Goal: Task Accomplishment & Management: Manage account settings

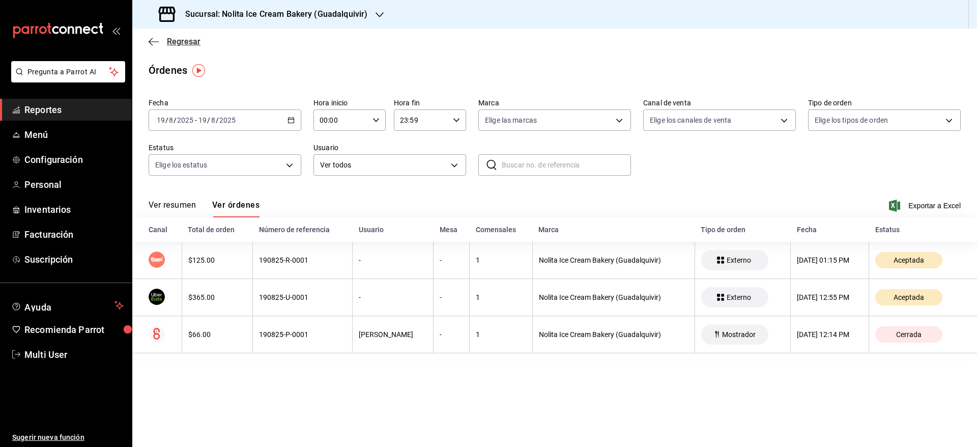
click at [176, 44] on span "Regresar" at bounding box center [184, 42] width 34 height 10
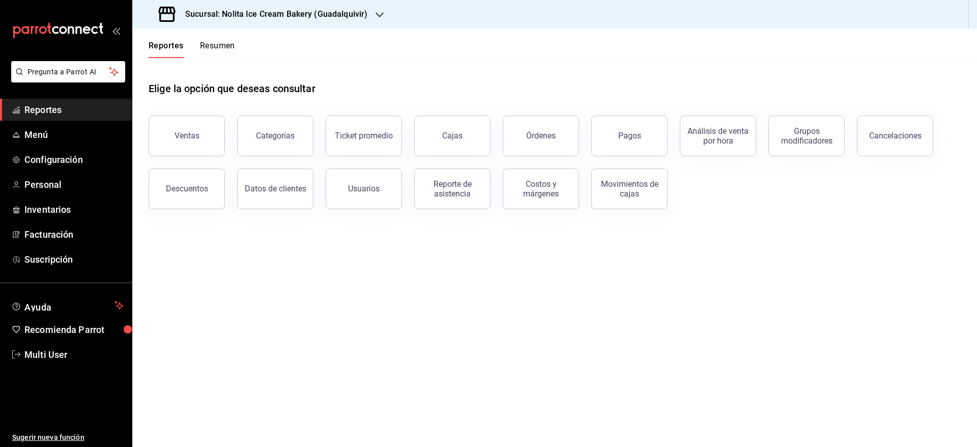
click at [217, 48] on button "Resumen" at bounding box center [217, 49] width 35 height 17
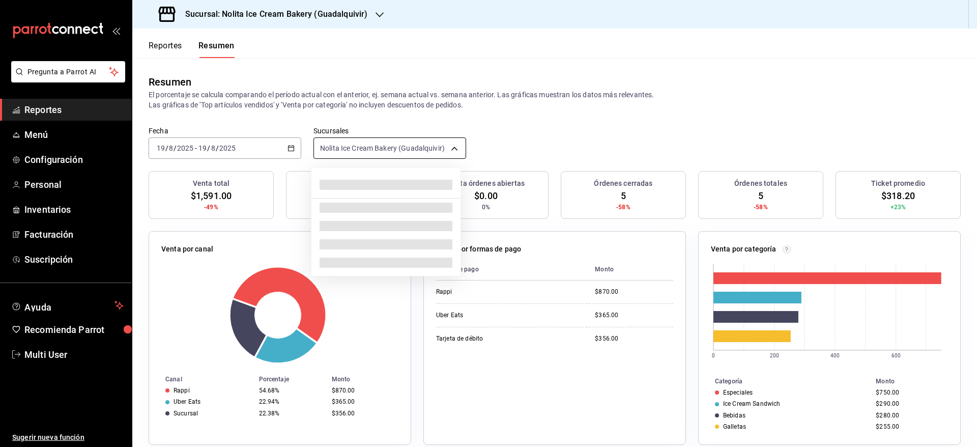
click at [384, 152] on body "Pregunta a Parrot AI Reportes Menú Configuración Personal Inventarios Facturaci…" at bounding box center [488, 223] width 977 height 447
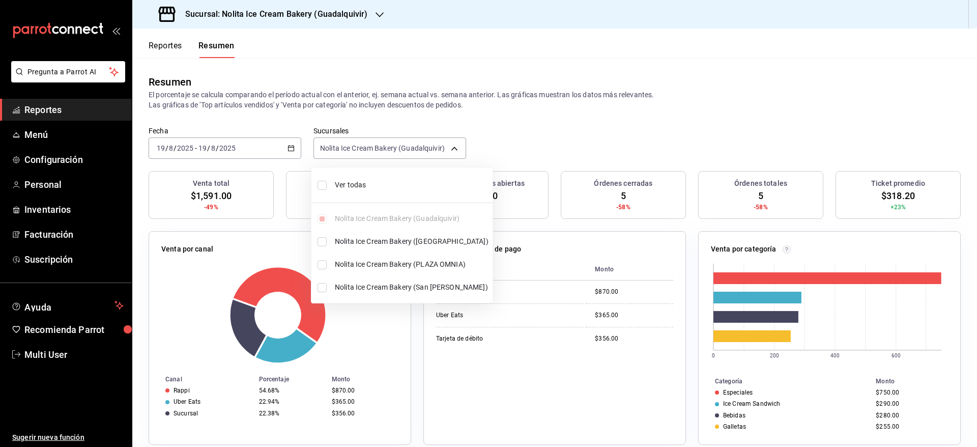
click at [364, 181] on span "Ver todas" at bounding box center [412, 185] width 154 height 11
type input "[object Object],[object Object],[object Object],[object Object]"
checkbox input "true"
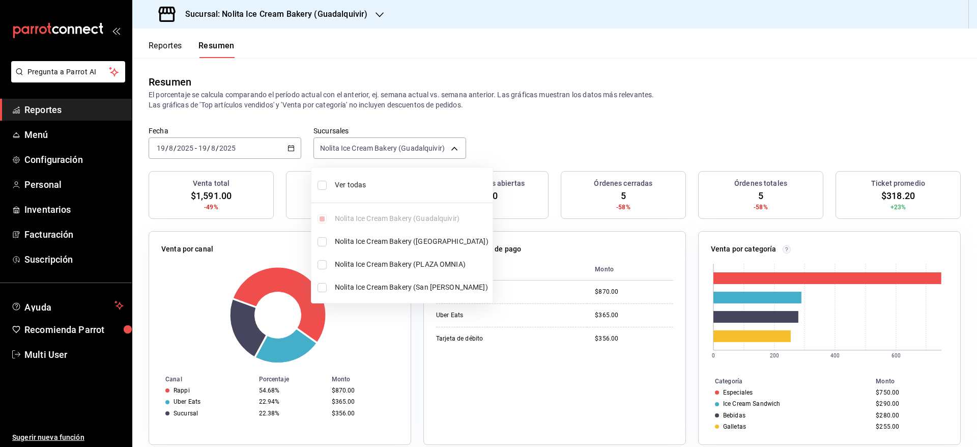
checkbox input "true"
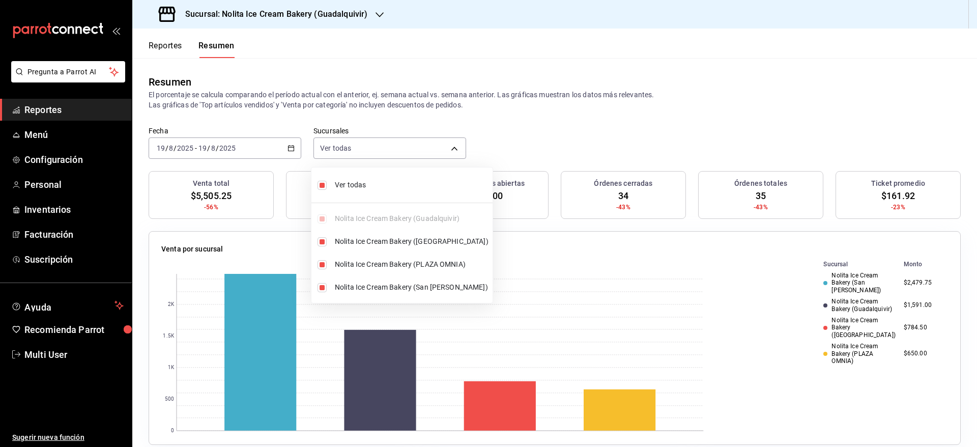
click at [543, 127] on div at bounding box center [488, 223] width 977 height 447
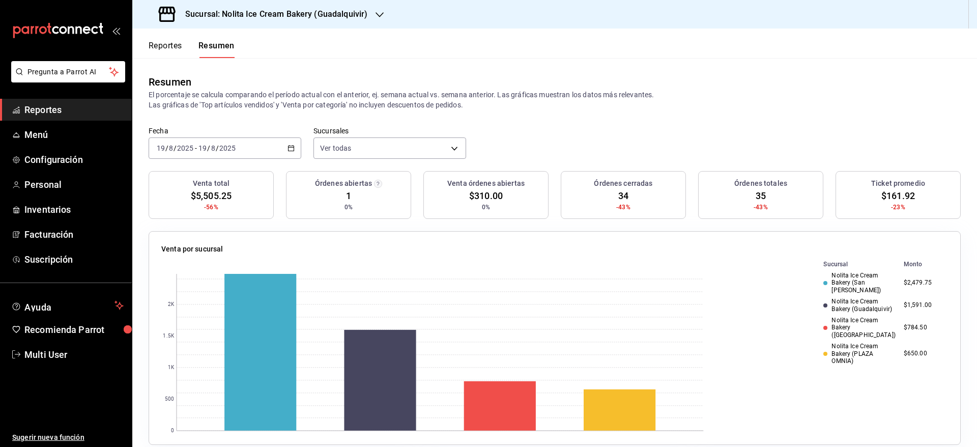
click at [162, 51] on button "Reportes" at bounding box center [166, 49] width 34 height 17
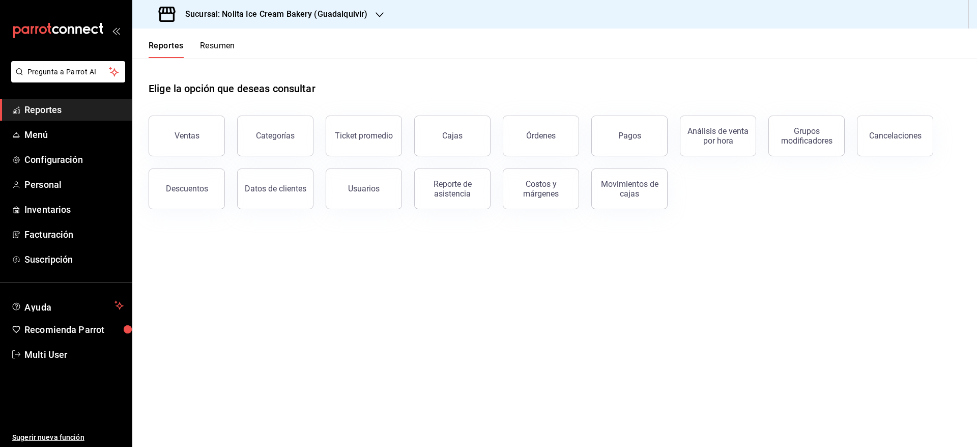
click at [214, 48] on button "Resumen" at bounding box center [217, 49] width 35 height 17
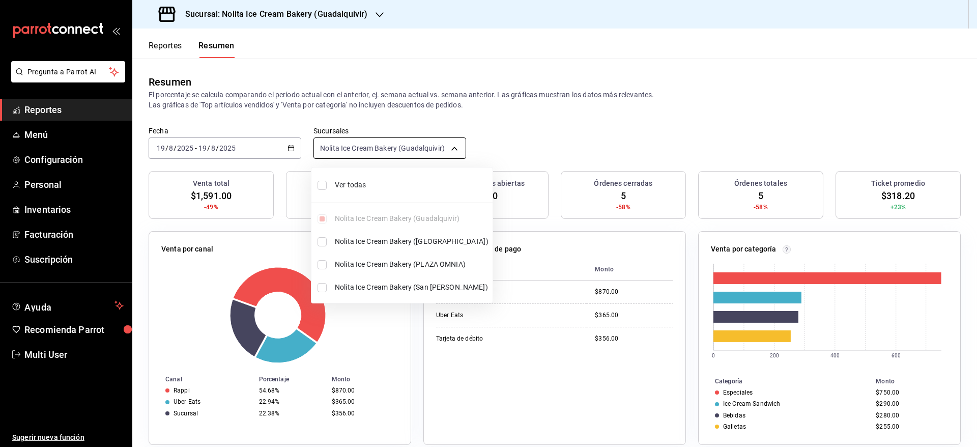
click at [427, 137] on body "Pregunta a Parrot AI Reportes Menú Configuración Personal Inventarios Facturaci…" at bounding box center [488, 223] width 977 height 447
click at [547, 126] on div at bounding box center [488, 223] width 977 height 447
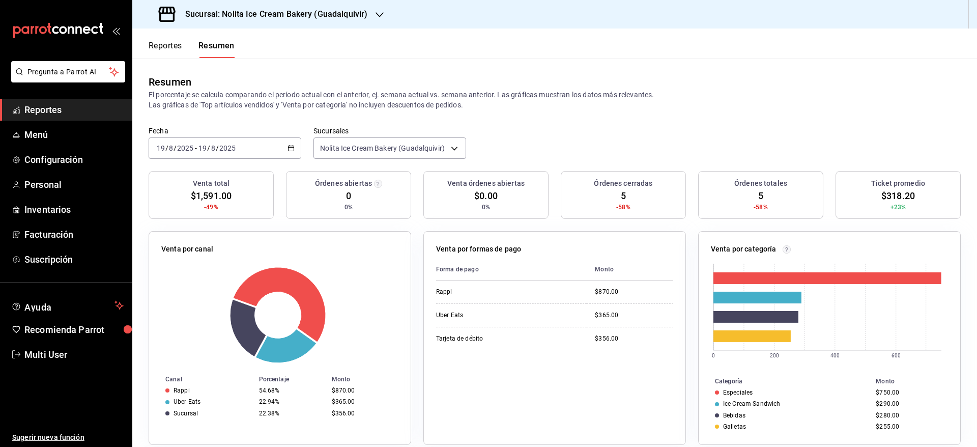
click at [82, 104] on span "Reportes" at bounding box center [73, 110] width 99 height 14
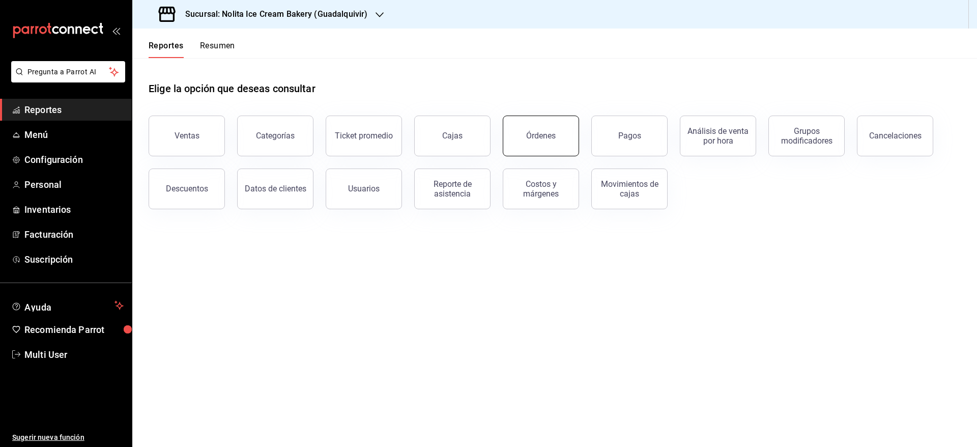
click at [530, 136] on div "Órdenes" at bounding box center [541, 136] width 30 height 10
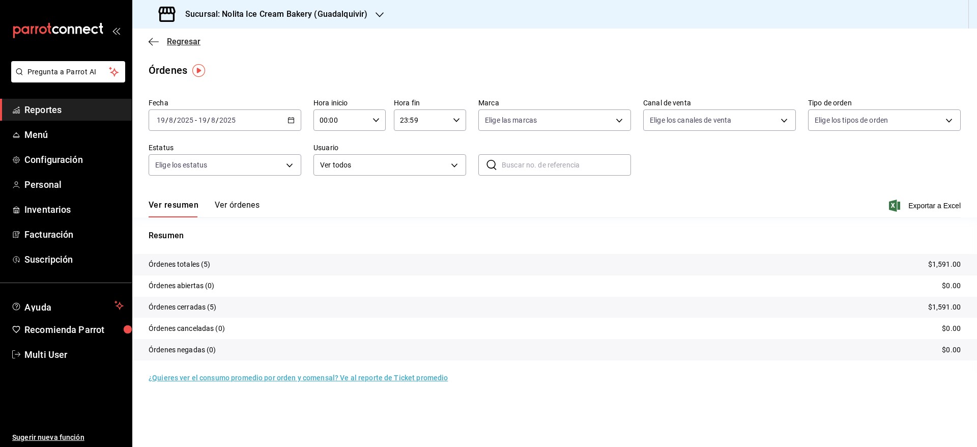
click at [186, 37] on span "Regresar" at bounding box center [184, 42] width 34 height 10
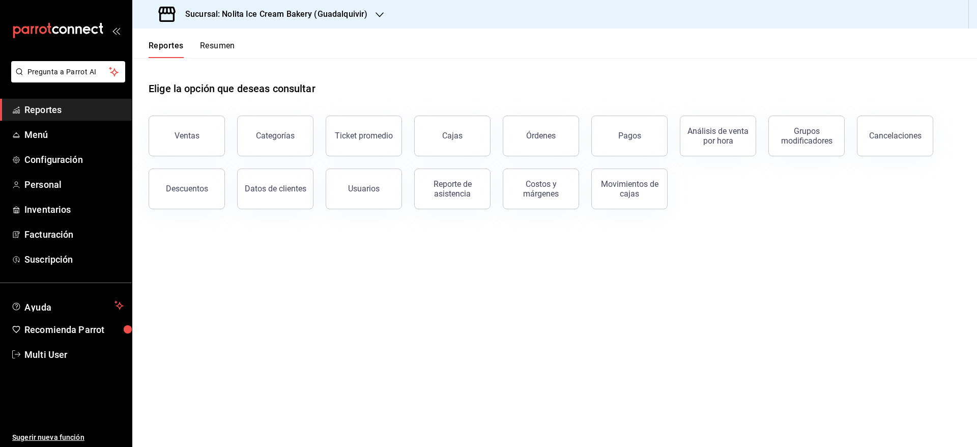
click at [218, 41] on button "Resumen" at bounding box center [217, 49] width 35 height 17
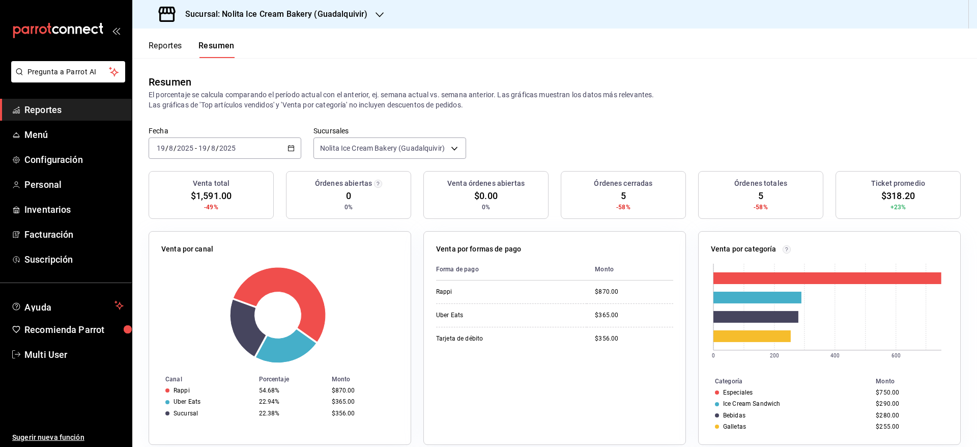
click at [57, 110] on span "Reportes" at bounding box center [73, 110] width 99 height 14
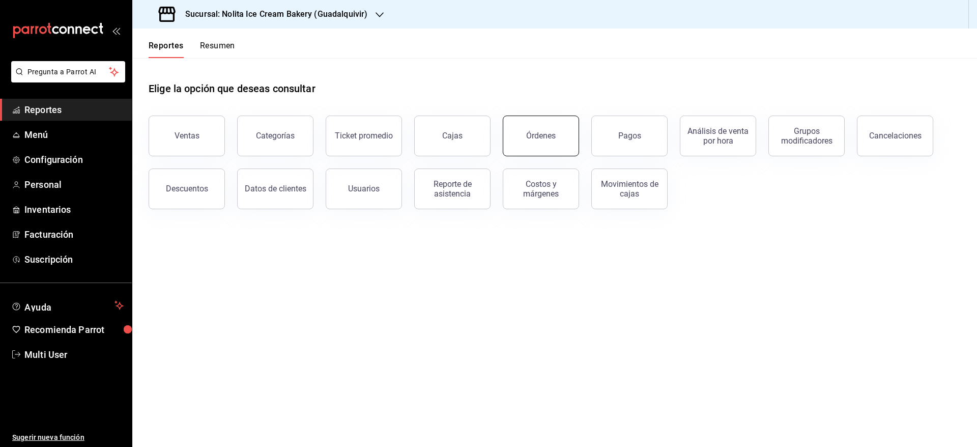
click at [544, 123] on button "Órdenes" at bounding box center [541, 136] width 76 height 41
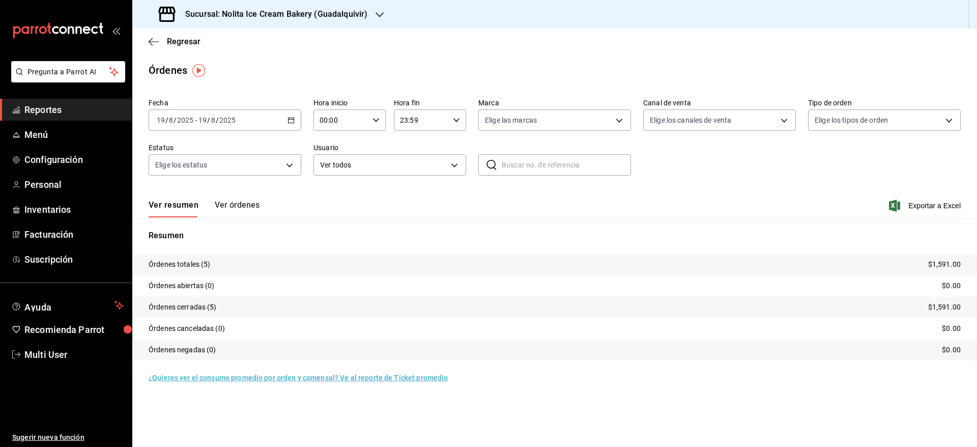
click at [248, 201] on button "Ver órdenes" at bounding box center [237, 208] width 45 height 17
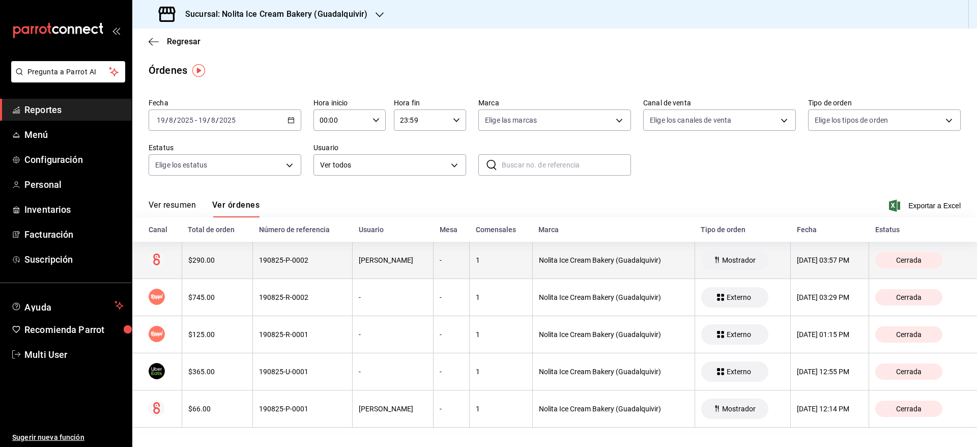
click at [253, 252] on th "190825-P-0002" at bounding box center [303, 260] width 100 height 37
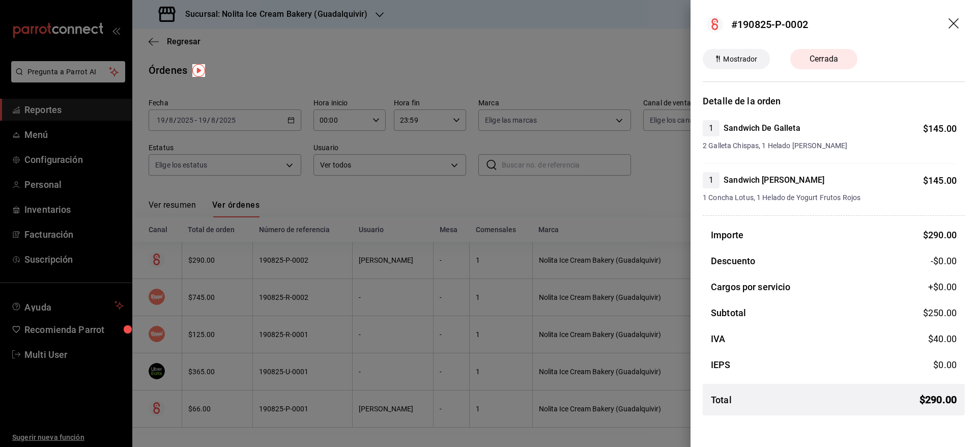
click at [401, 203] on div at bounding box center [488, 223] width 977 height 447
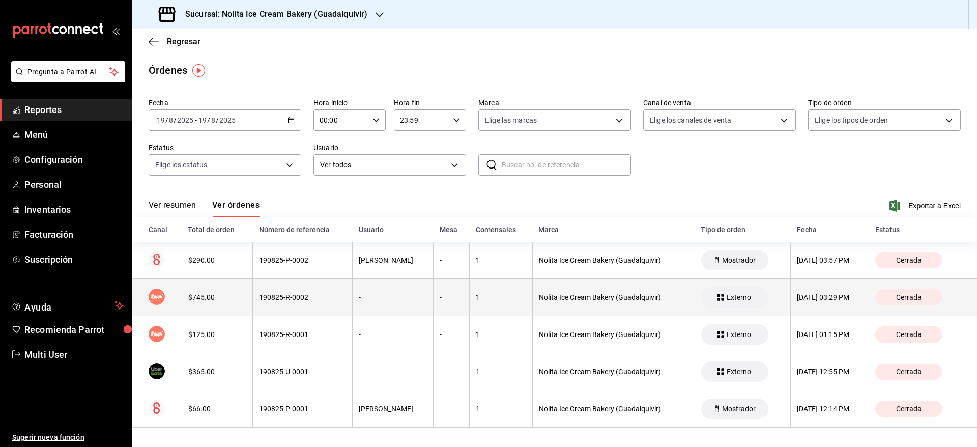
click at [359, 294] on div "-" at bounding box center [393, 297] width 68 height 8
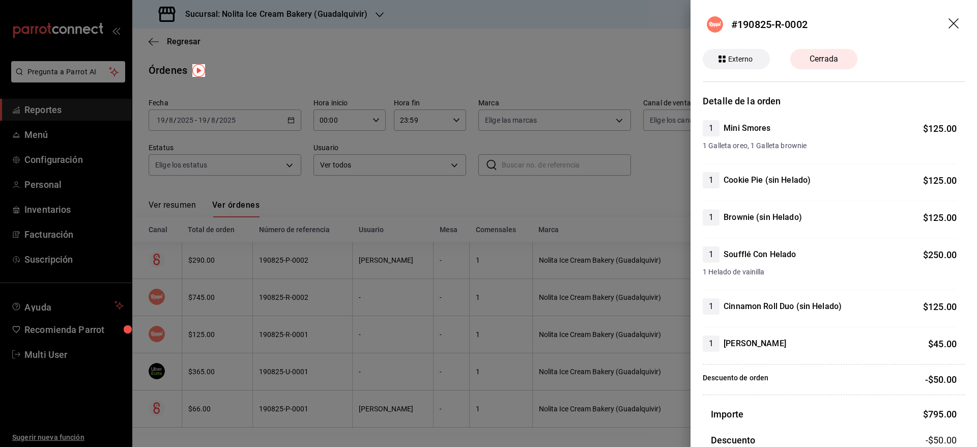
click at [356, 294] on div at bounding box center [488, 223] width 977 height 447
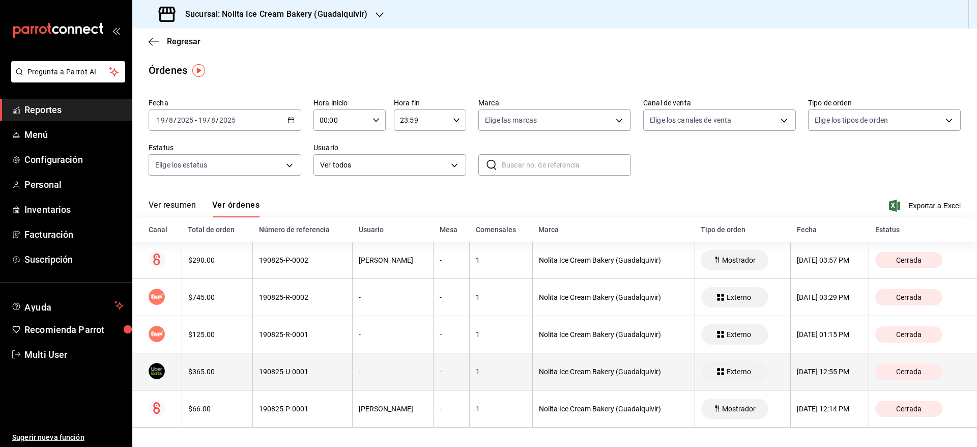
click at [359, 372] on div "-" at bounding box center [393, 372] width 68 height 8
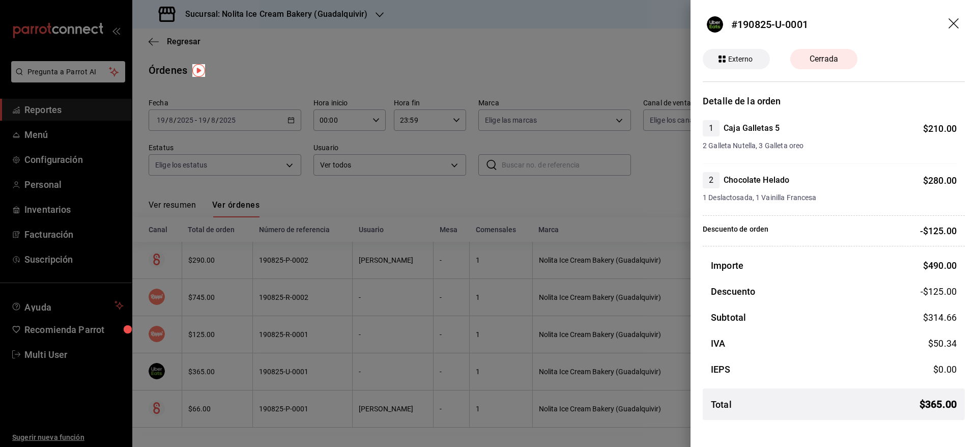
click at [350, 372] on div at bounding box center [488, 223] width 977 height 447
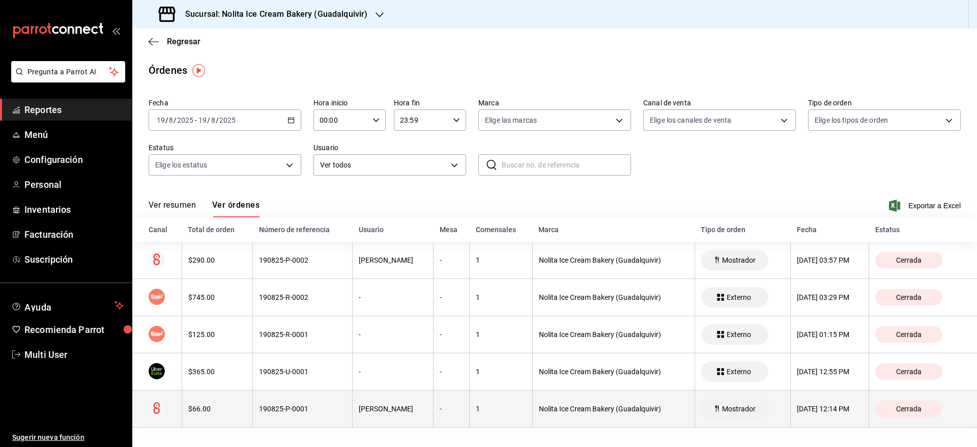
click at [354, 403] on th "[PERSON_NAME]" at bounding box center [393, 408] width 81 height 37
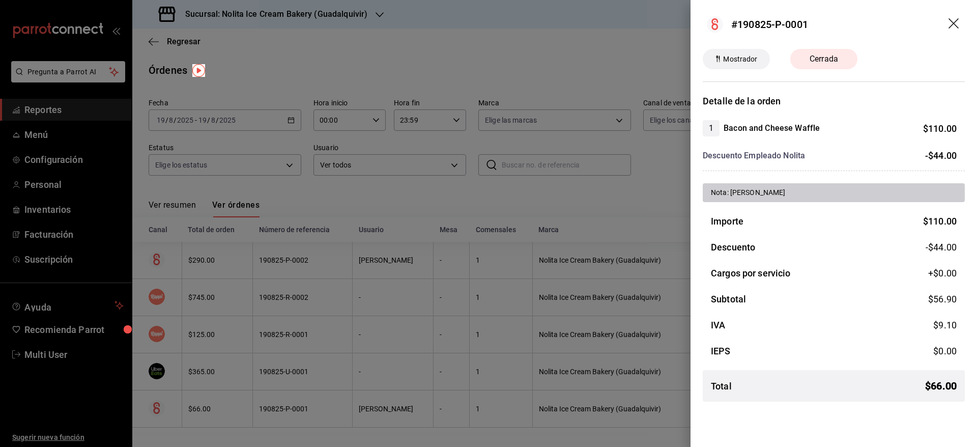
click at [357, 315] on div at bounding box center [488, 223] width 977 height 447
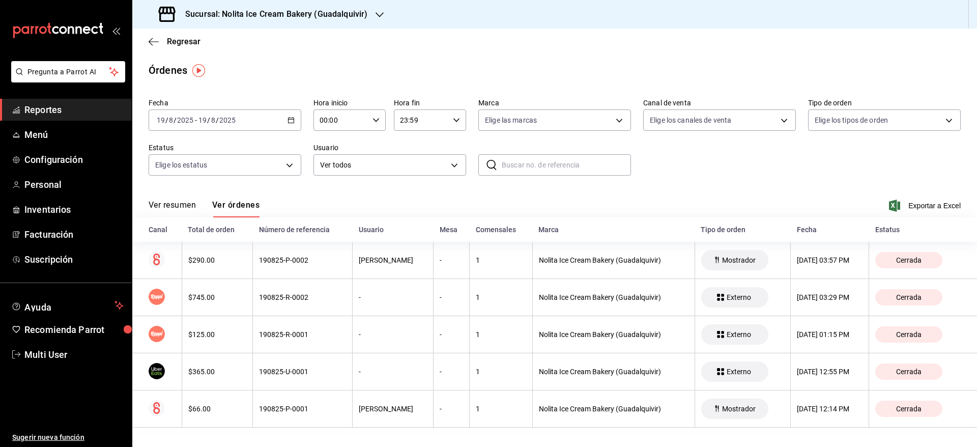
click at [295, 10] on h3 "Sucursal: Nolita Ice Cream Bakery (Guadalquivir)" at bounding box center [272, 14] width 190 height 12
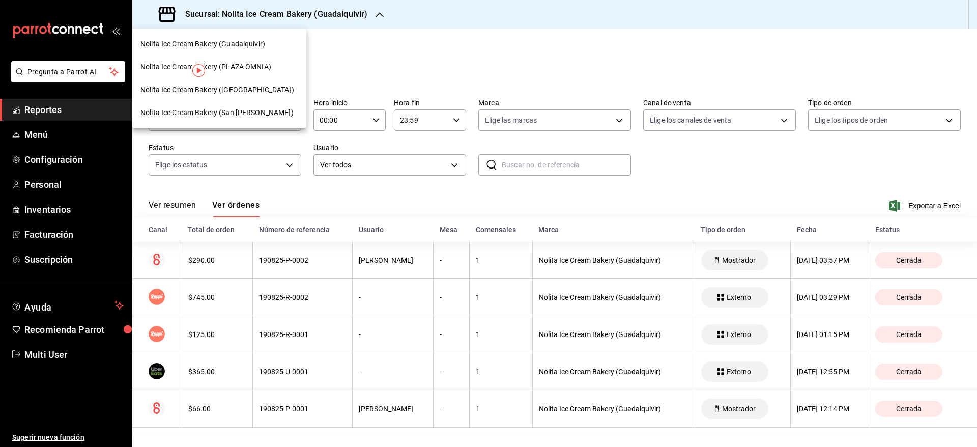
click at [262, 62] on span "Nolita Ice Cream Bakery (PLAZA OMNIA)" at bounding box center [205, 67] width 131 height 11
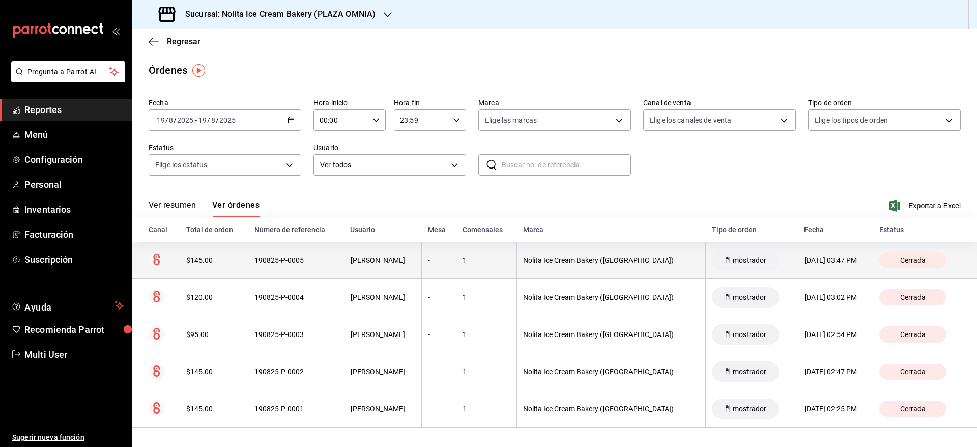
click at [264, 261] on div "190825-P-0005" at bounding box center [296, 260] width 83 height 8
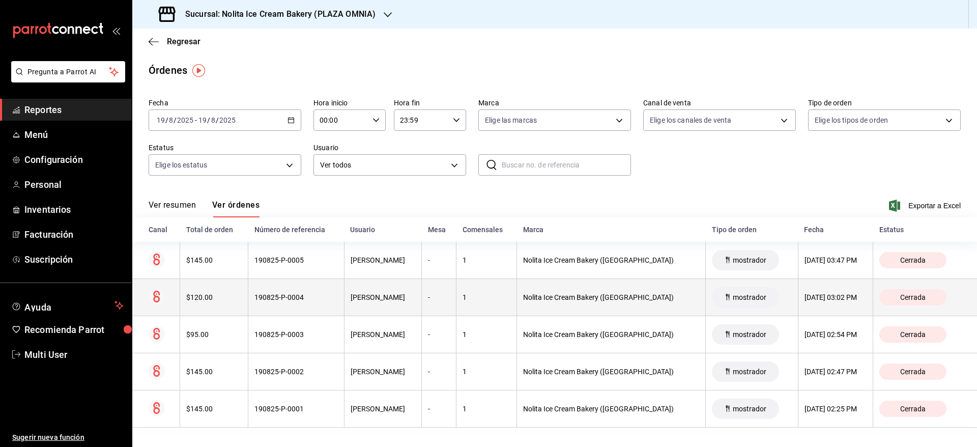
click at [272, 300] on div "190825-P-0004" at bounding box center [296, 297] width 83 height 8
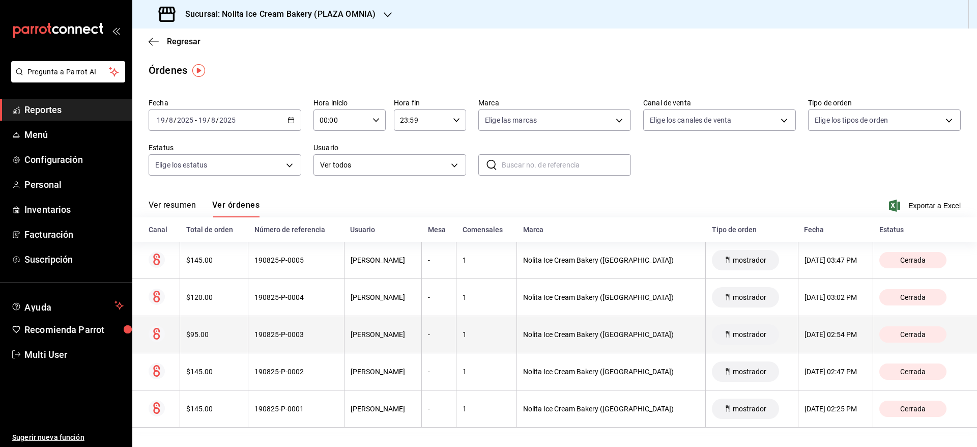
click at [280, 337] on div "190825-P-0003" at bounding box center [296, 334] width 83 height 8
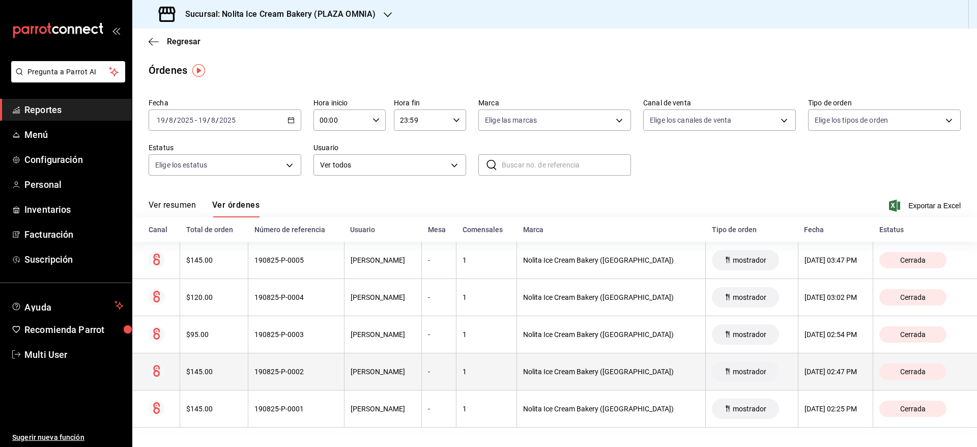
click at [285, 368] on div "190825-P-0002" at bounding box center [296, 372] width 83 height 8
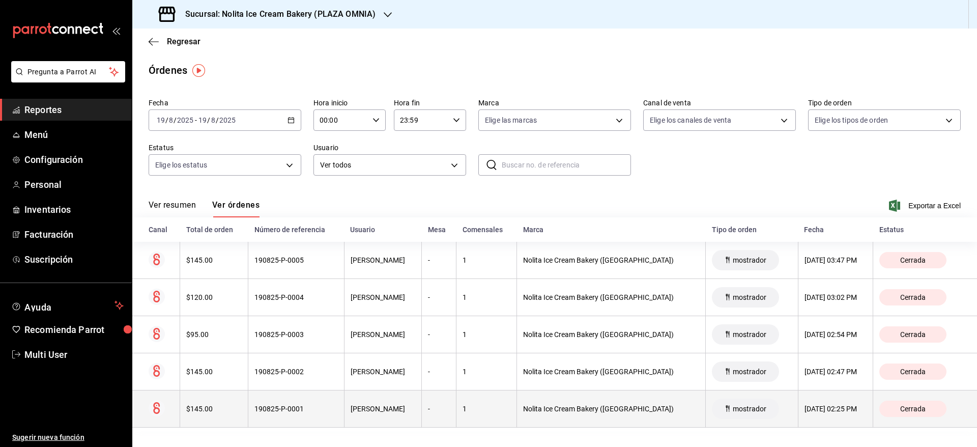
click at [292, 405] on div "190825-P-0001" at bounding box center [296, 409] width 83 height 8
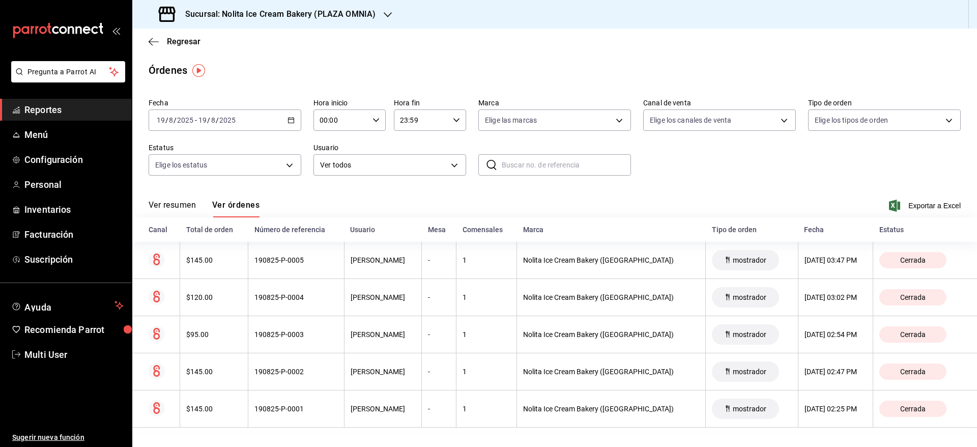
click at [354, 12] on h3 "Sucursal: Nolita Ice Cream Bakery (PLAZA OMNIA)" at bounding box center [276, 14] width 199 height 12
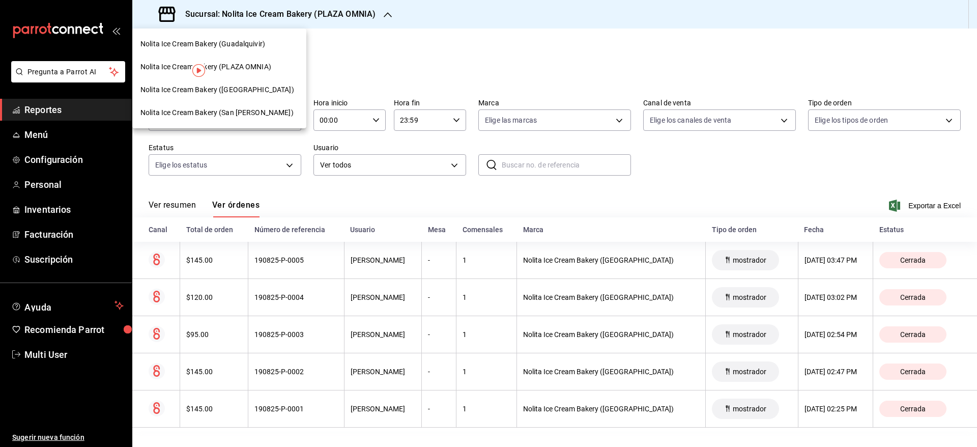
click at [268, 97] on div "Nolita Ice Cream Bakery ([GEOGRAPHIC_DATA])" at bounding box center [219, 89] width 174 height 23
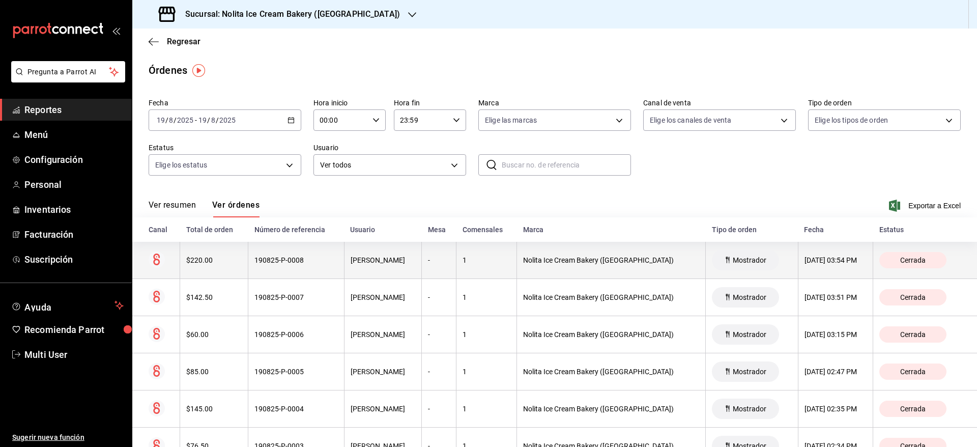
click at [243, 249] on th "$220.00" at bounding box center [214, 260] width 68 height 37
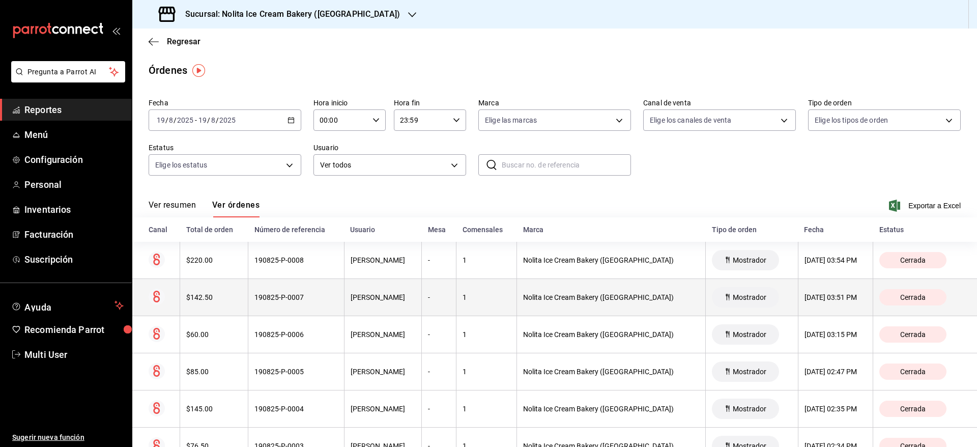
click at [250, 300] on th "190825-P-0007" at bounding box center [296, 297] width 96 height 37
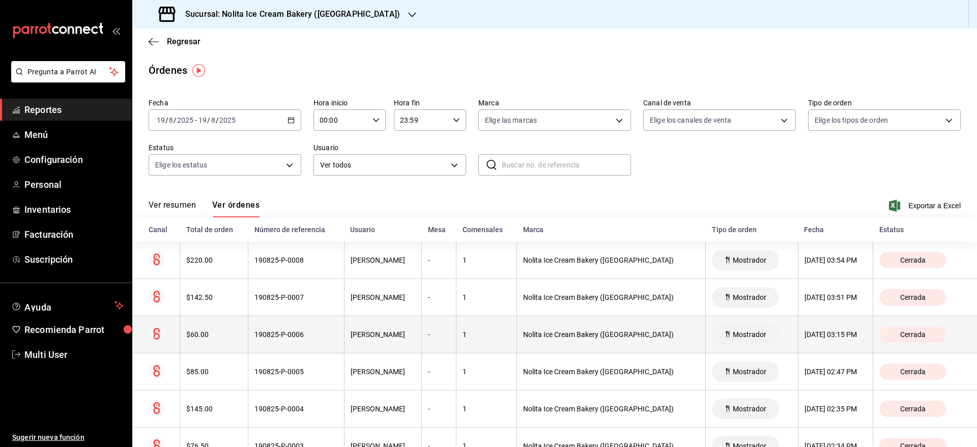
click at [258, 335] on div "190825-P-0006" at bounding box center [296, 334] width 83 height 8
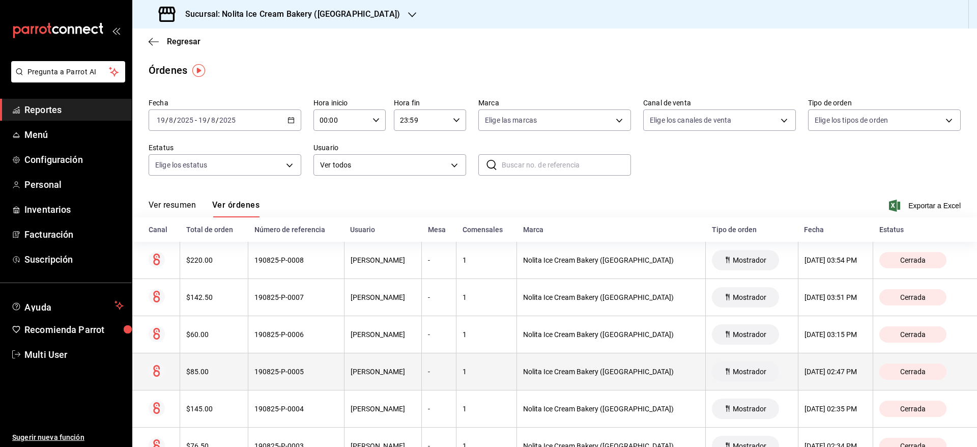
click at [260, 369] on div "190825-P-0005" at bounding box center [296, 372] width 83 height 8
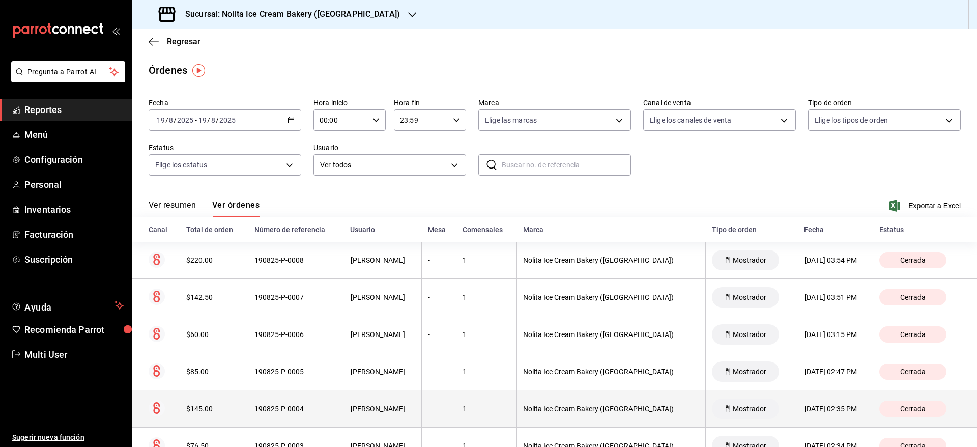
click at [269, 418] on th "190825-P-0004" at bounding box center [296, 408] width 96 height 37
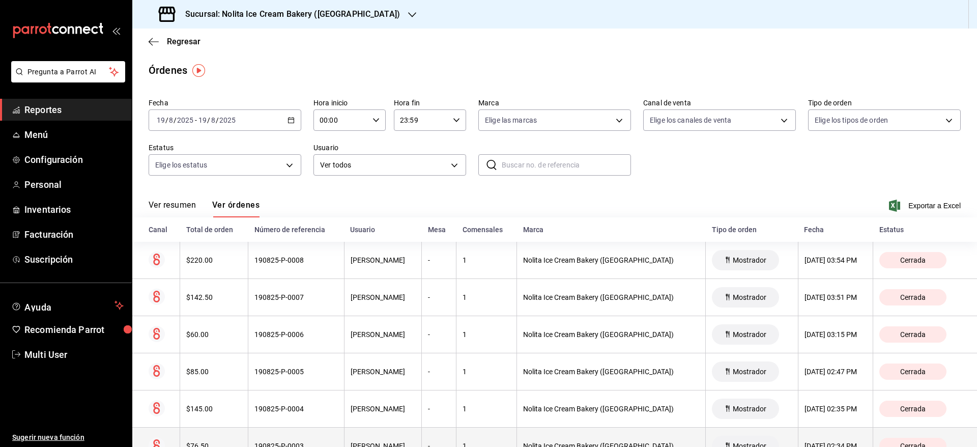
click at [271, 439] on th "190825-P-0003" at bounding box center [296, 446] width 96 height 37
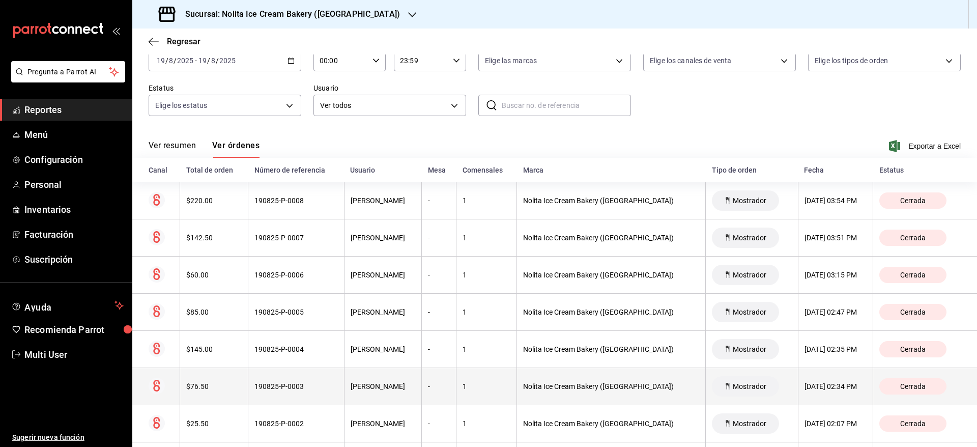
scroll to position [113, 0]
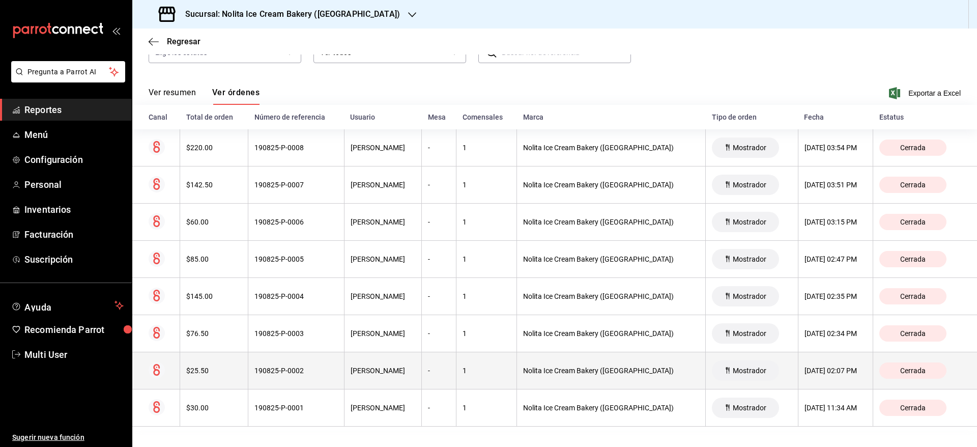
click at [428, 371] on div "-" at bounding box center [439, 370] width 22 height 8
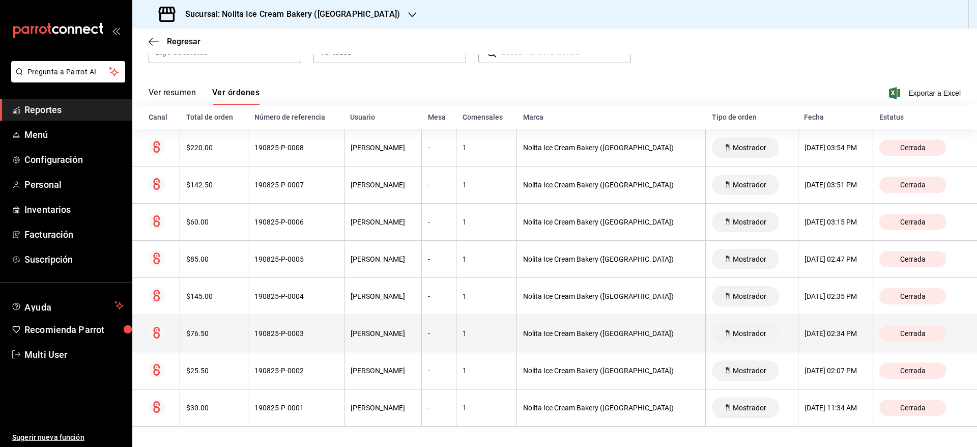
click at [280, 341] on th "190825-P-0003" at bounding box center [296, 333] width 96 height 37
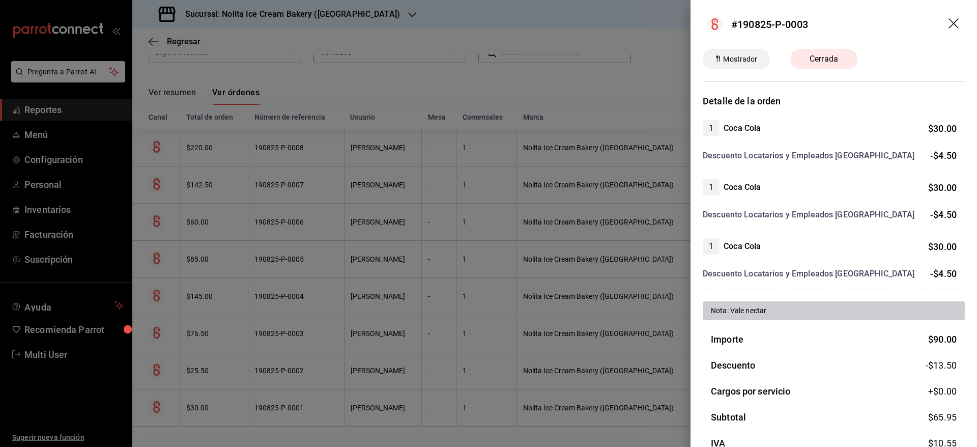
scroll to position [81, 0]
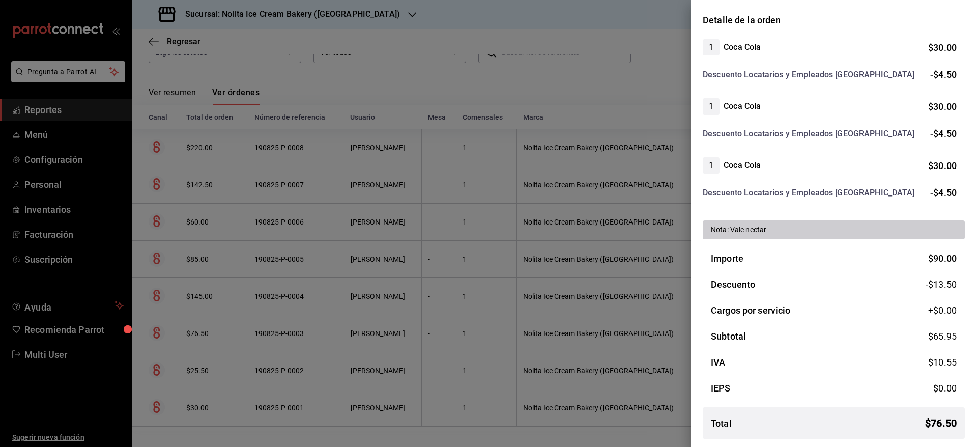
click at [216, 381] on div at bounding box center [488, 223] width 977 height 447
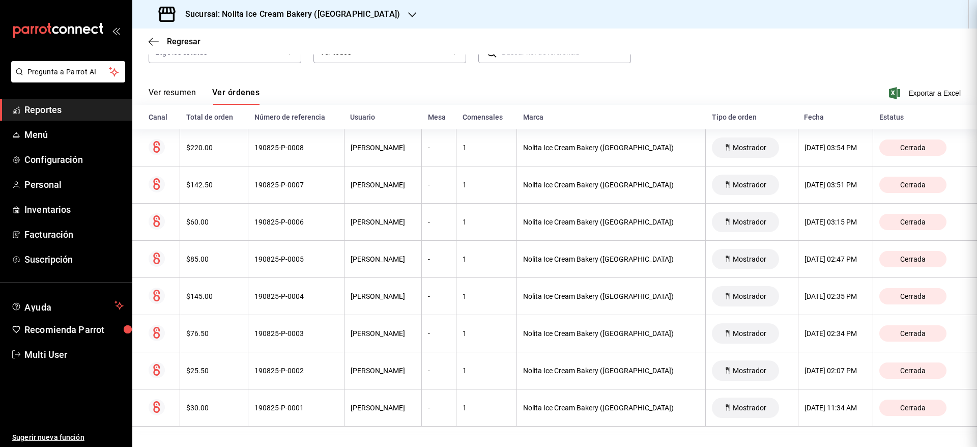
scroll to position [0, 0]
click at [216, 381] on th "$25.50" at bounding box center [214, 370] width 68 height 37
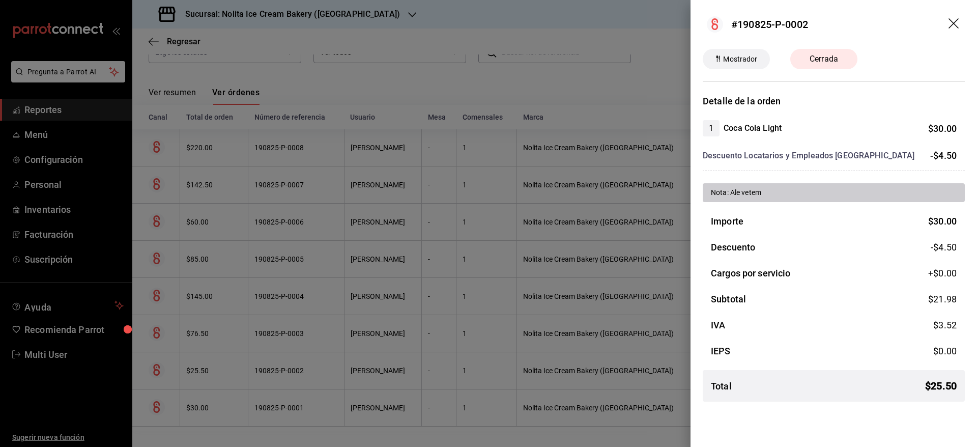
click at [216, 381] on div at bounding box center [488, 223] width 977 height 447
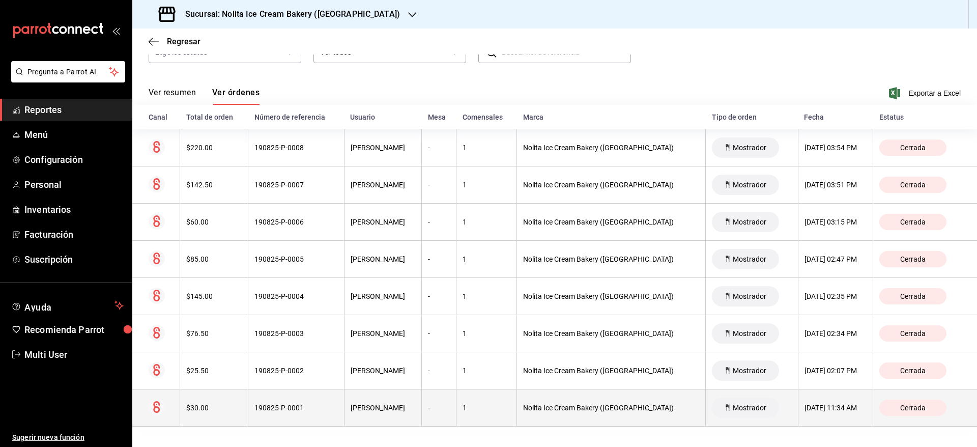
click at [218, 402] on th "$30.00" at bounding box center [214, 407] width 68 height 37
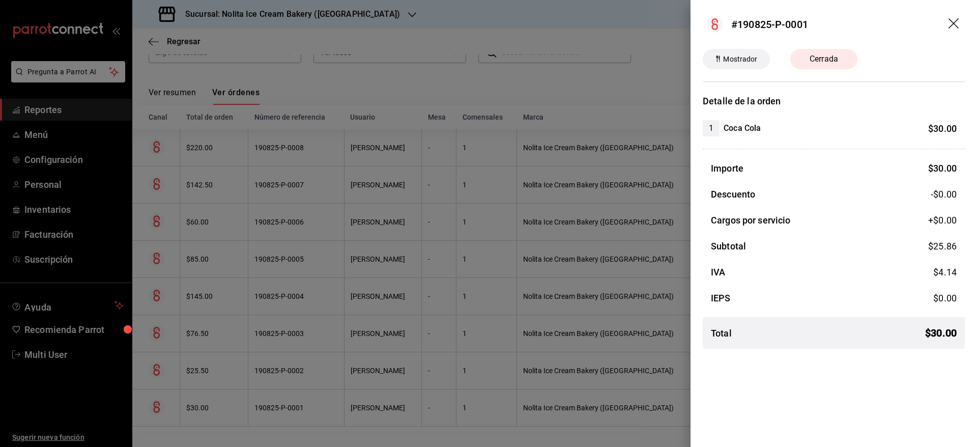
click at [218, 402] on div at bounding box center [488, 223] width 977 height 447
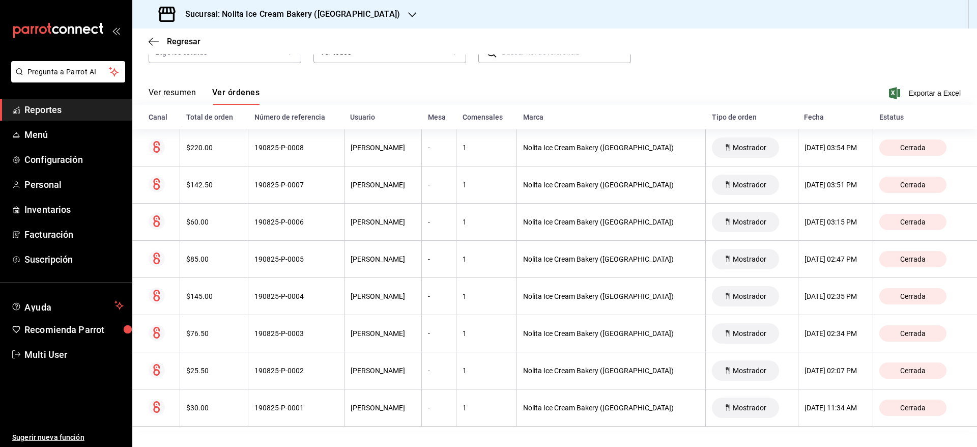
click at [259, 14] on h3 "Sucursal: Nolita Ice Cream Bakery ([GEOGRAPHIC_DATA])" at bounding box center [288, 14] width 223 height 12
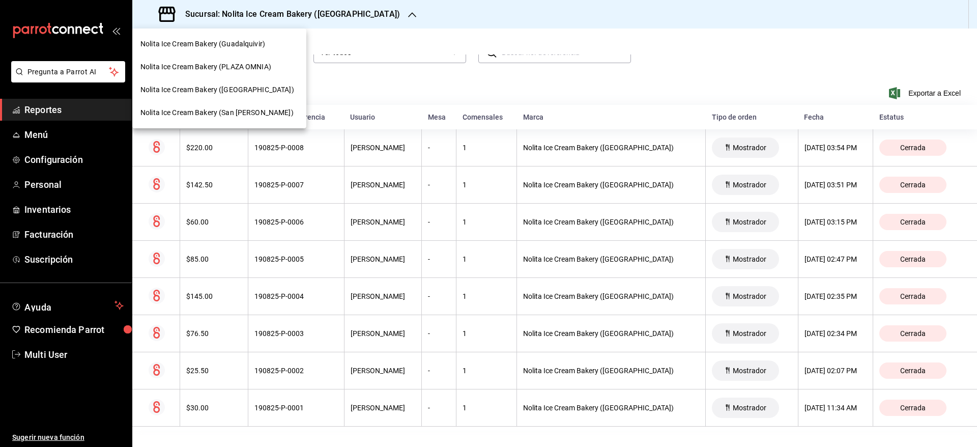
click at [243, 114] on span "Nolita Ice Cream Bakery (San [PERSON_NAME])" at bounding box center [216, 112] width 153 height 11
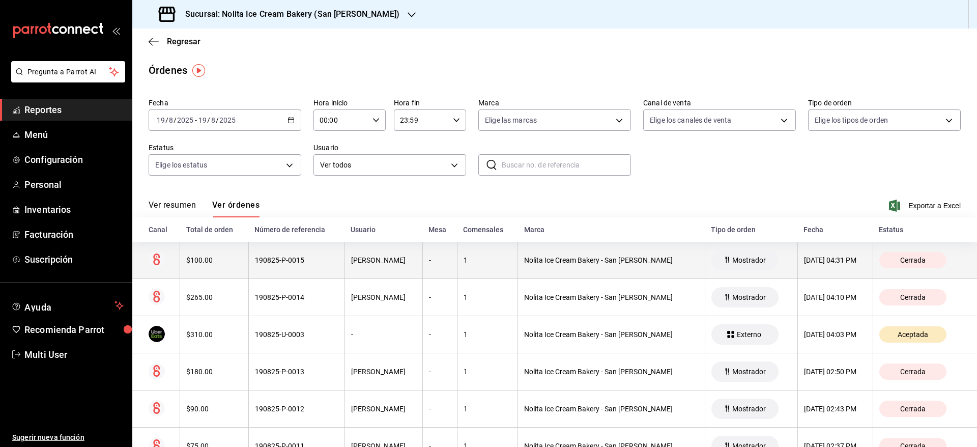
click at [296, 255] on th "190825-P-0015" at bounding box center [296, 260] width 96 height 37
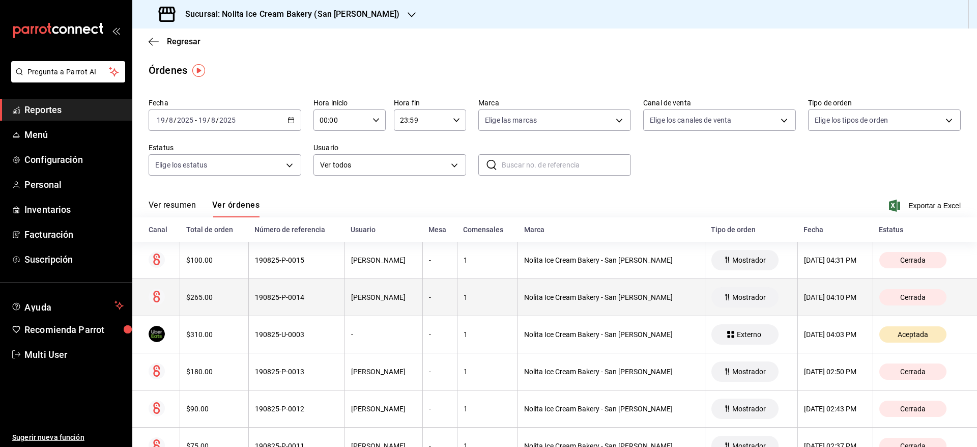
click at [302, 299] on div "190825-P-0014" at bounding box center [296, 297] width 83 height 8
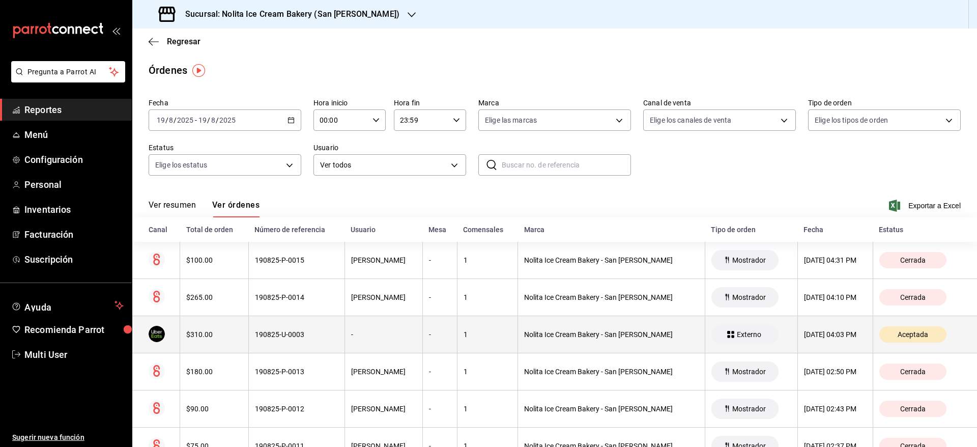
click at [308, 330] on th "190825-U-0003" at bounding box center [296, 334] width 96 height 37
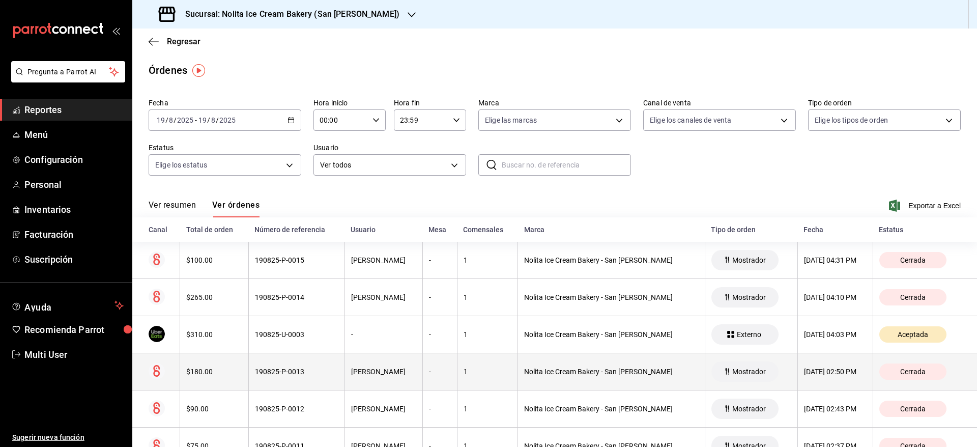
click at [309, 373] on div "190825-P-0013" at bounding box center [296, 372] width 83 height 8
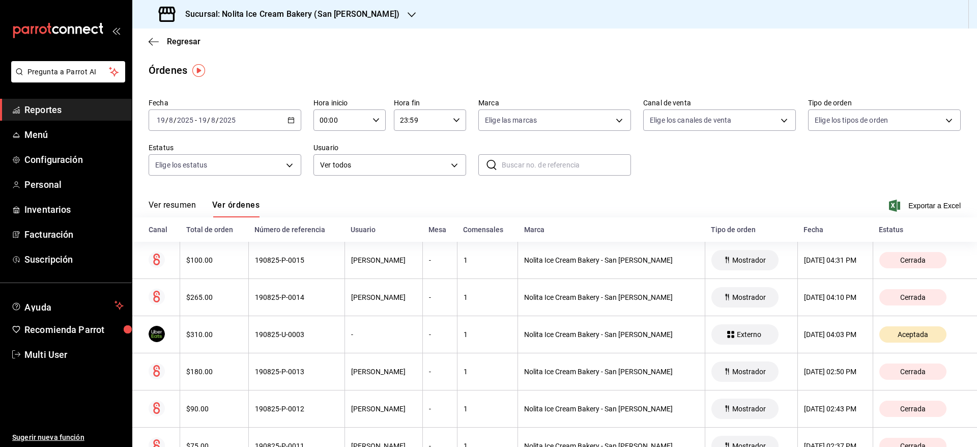
click at [312, 16] on h3 "Sucursal: Nolita Ice Cream Bakery (San [PERSON_NAME])" at bounding box center [288, 14] width 222 height 12
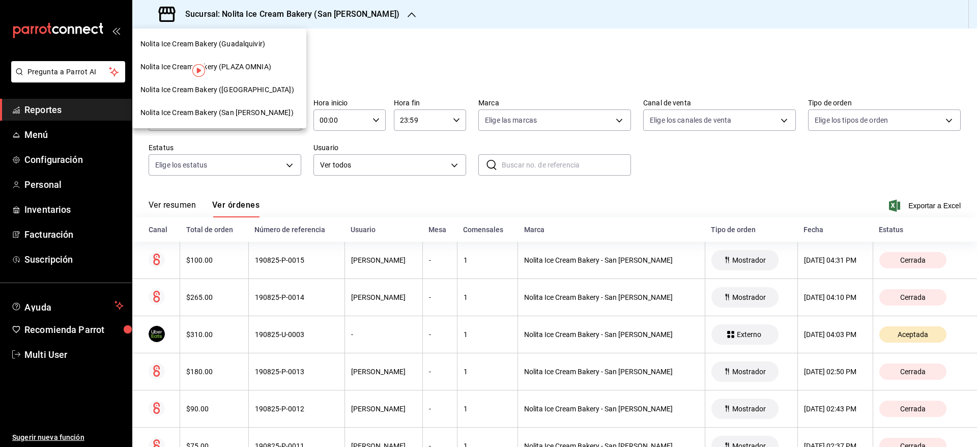
click at [255, 70] on span "Nolita Ice Cream Bakery (PLAZA OMNIA)" at bounding box center [205, 67] width 131 height 11
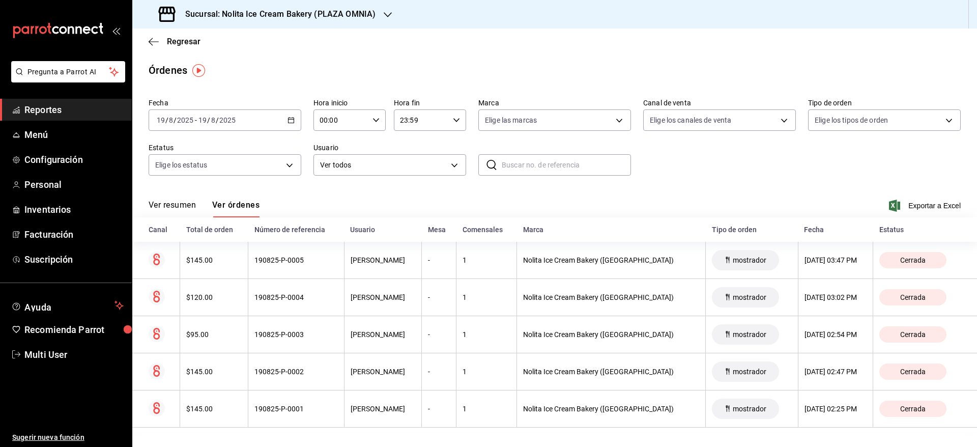
click at [306, 12] on h3 "Sucursal: Nolita Ice Cream Bakery (PLAZA OMNIA)" at bounding box center [276, 14] width 199 height 12
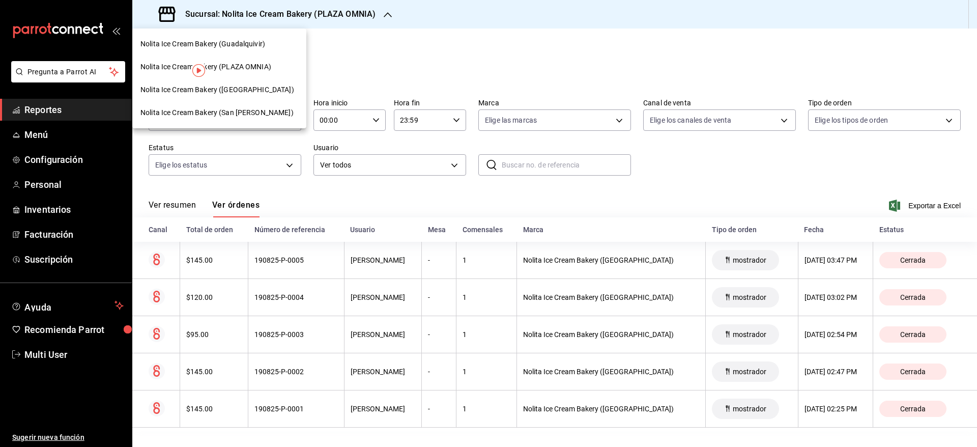
click at [266, 45] on div "Nolita Ice Cream Bakery (Guadalquivir)" at bounding box center [219, 44] width 158 height 11
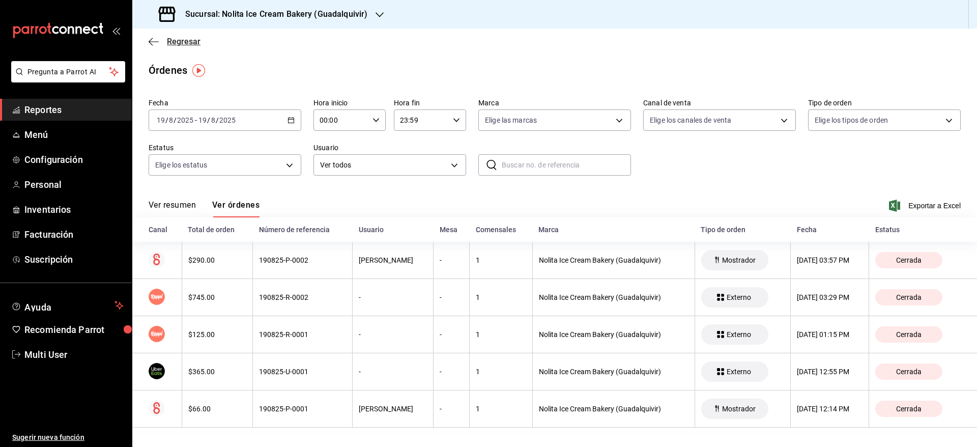
click at [191, 40] on span "Regresar" at bounding box center [184, 42] width 34 height 10
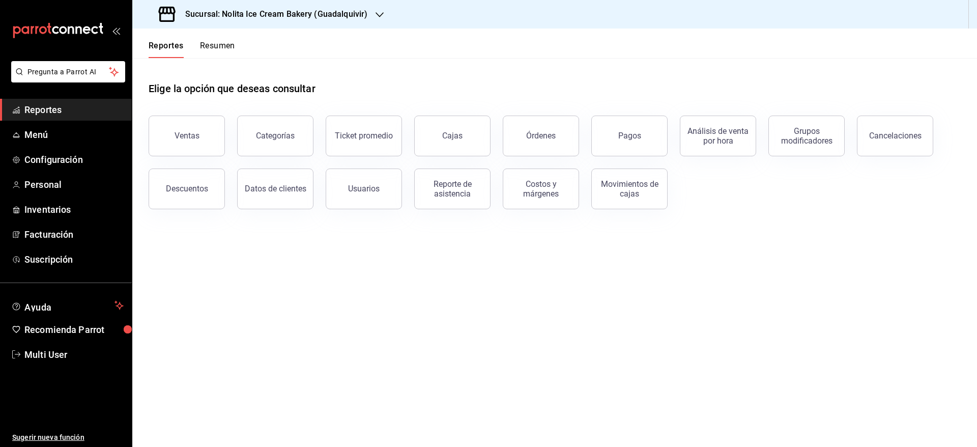
click at [210, 45] on button "Resumen" at bounding box center [217, 49] width 35 height 17
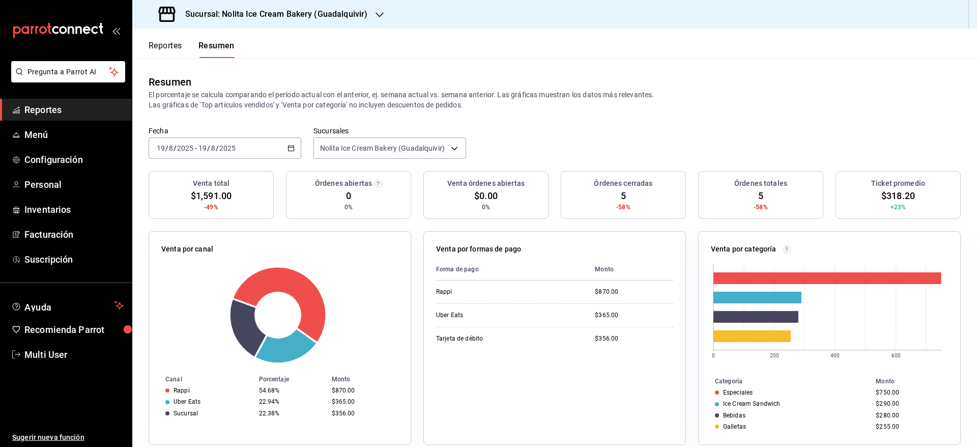
click at [166, 42] on button "Reportes" at bounding box center [166, 49] width 34 height 17
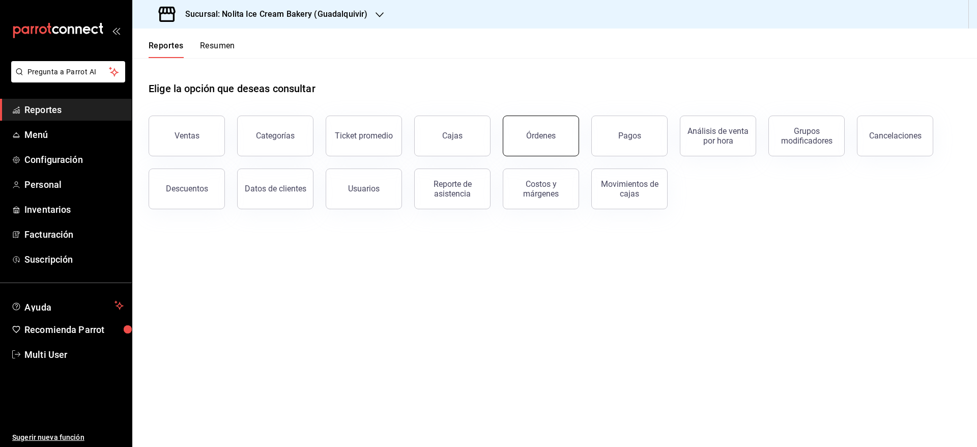
click at [529, 133] on div "Órdenes" at bounding box center [541, 136] width 30 height 10
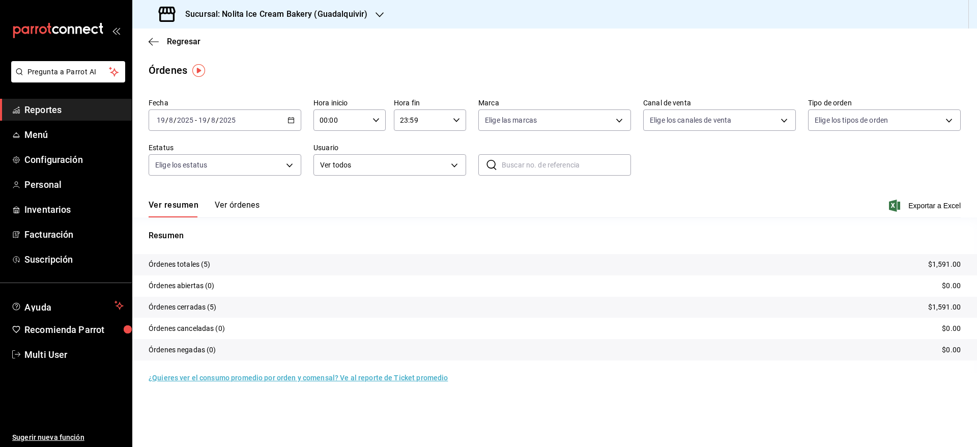
click at [239, 208] on button "Ver órdenes" at bounding box center [237, 208] width 45 height 17
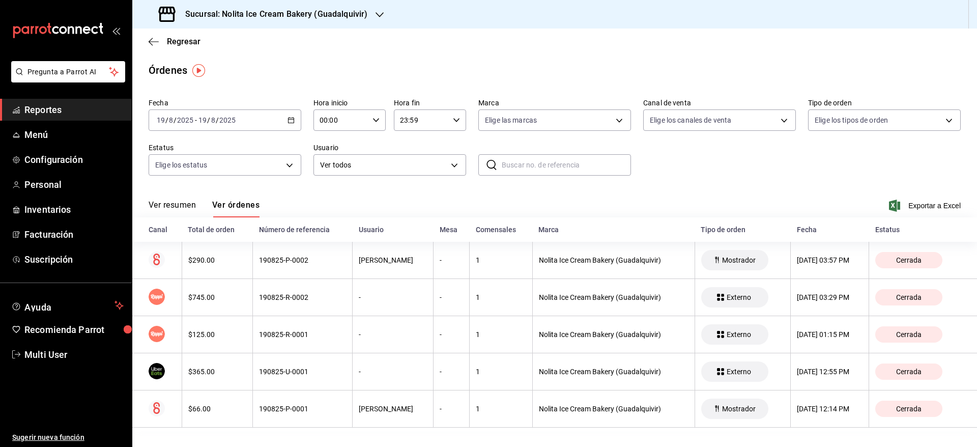
click at [293, 7] on div "Sucursal: Nolita Ice Cream Bakery (Guadalquivir)" at bounding box center [263, 14] width 247 height 29
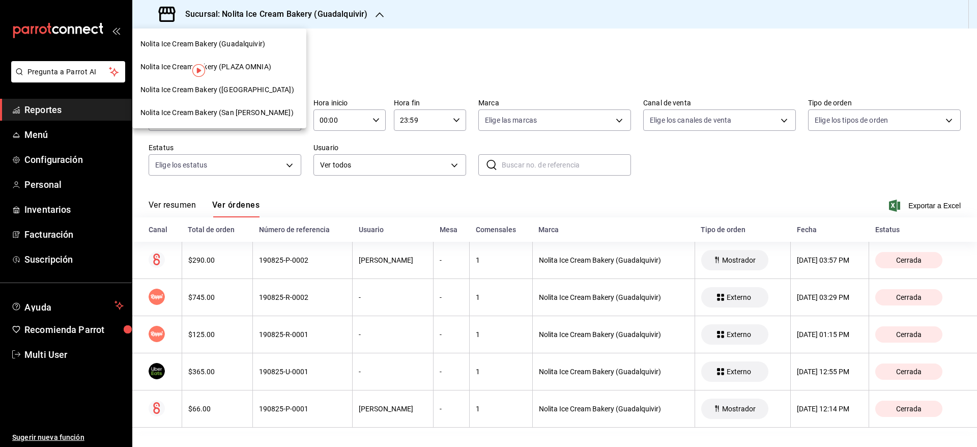
click at [260, 83] on div "Nolita Ice Cream Bakery ([GEOGRAPHIC_DATA])" at bounding box center [219, 89] width 174 height 23
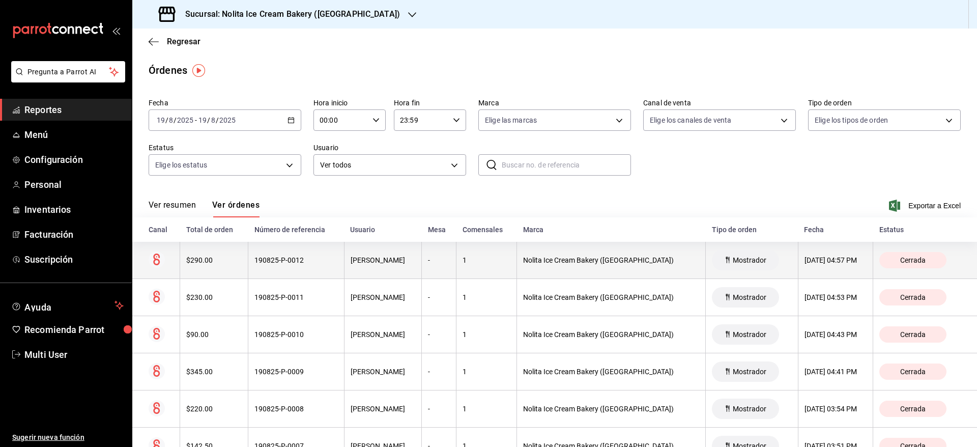
click at [272, 267] on th "190825-P-0012" at bounding box center [296, 260] width 96 height 37
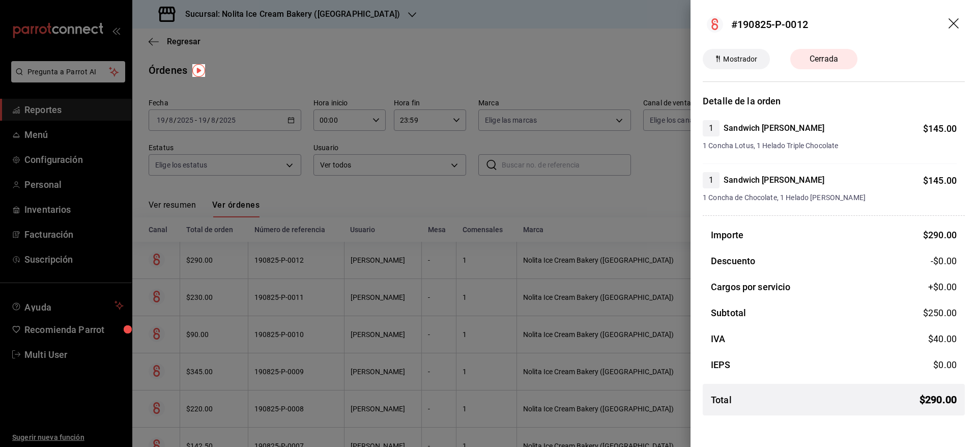
click at [272, 267] on div at bounding box center [488, 223] width 977 height 447
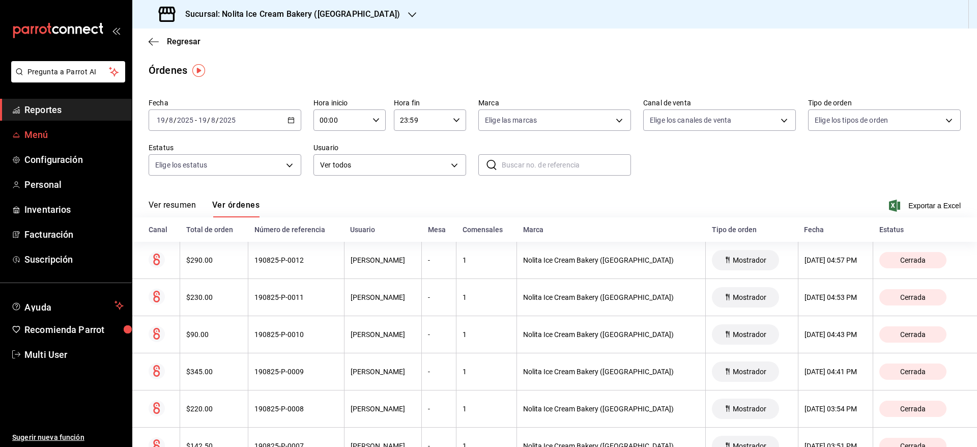
click at [50, 135] on span "Menú" at bounding box center [73, 135] width 99 height 14
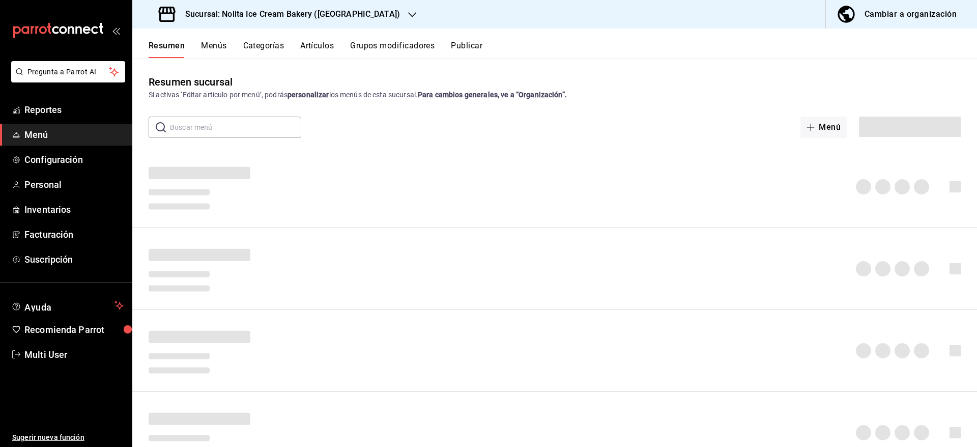
click at [313, 49] on button "Artículos" at bounding box center [317, 49] width 34 height 17
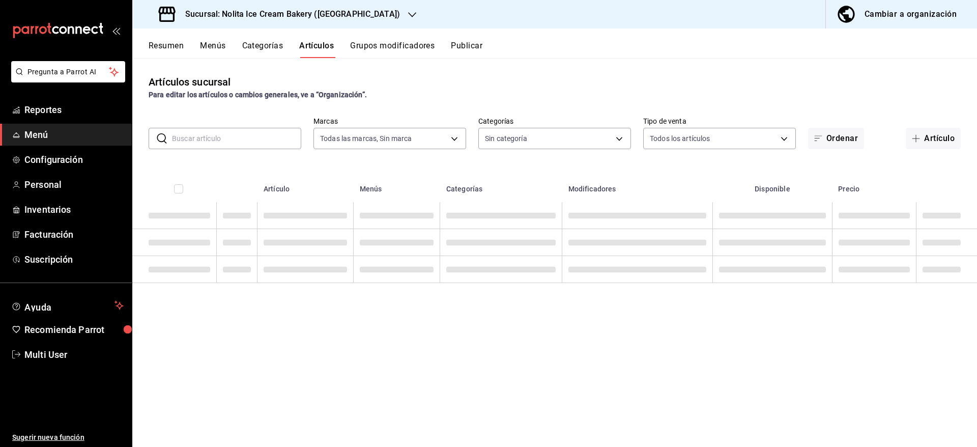
type input "8e8f6f82-2557-4819-92ae-38ebdd408e77"
type input "f1418008-b818-4f68-9364-4acb2f5ea91d,ae0c0540-7d91-46ee-8f63-bd017828896b,e8062…"
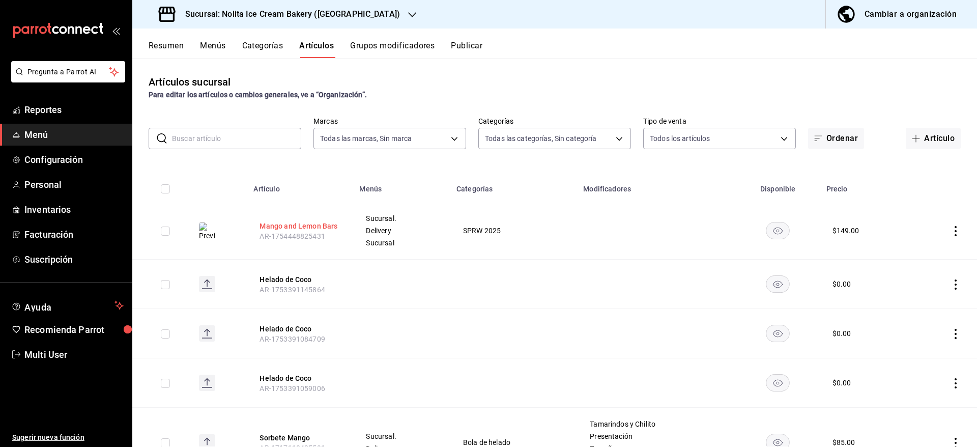
click at [306, 228] on button "Mango and Lemon Bars" at bounding box center [300, 226] width 81 height 10
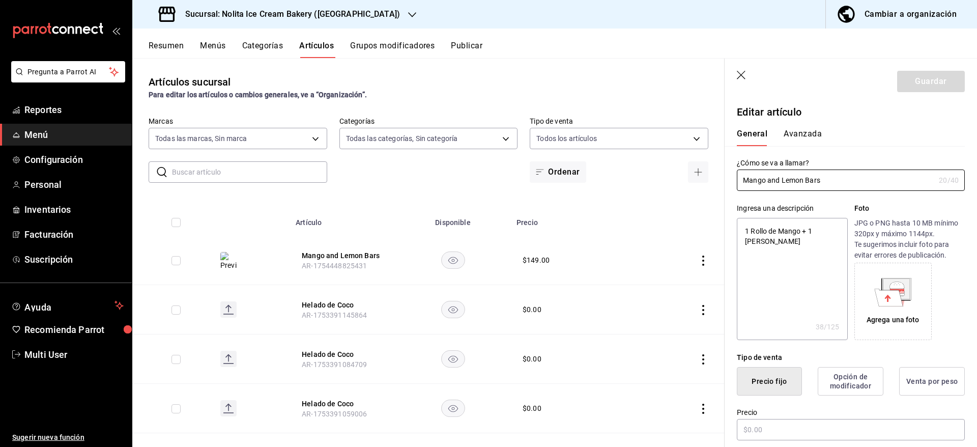
type textarea "x"
type input "$149.00"
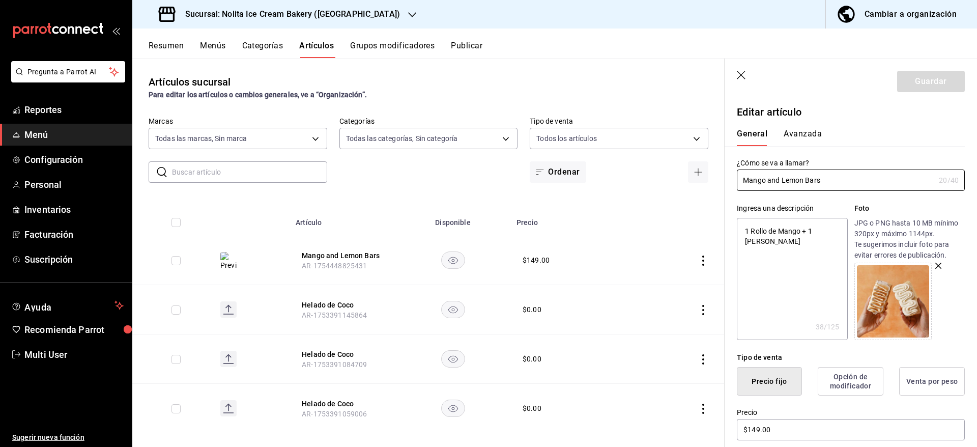
type textarea "x"
click at [771, 231] on textarea "1 Rollo de Mango + 1 [PERSON_NAME]" at bounding box center [792, 279] width 110 height 122
type textarea "1 Rollo Jde Mango + 1 [PERSON_NAME]"
type textarea "x"
type textarea "1 Rollo Jede Mango + 1 [PERSON_NAME]"
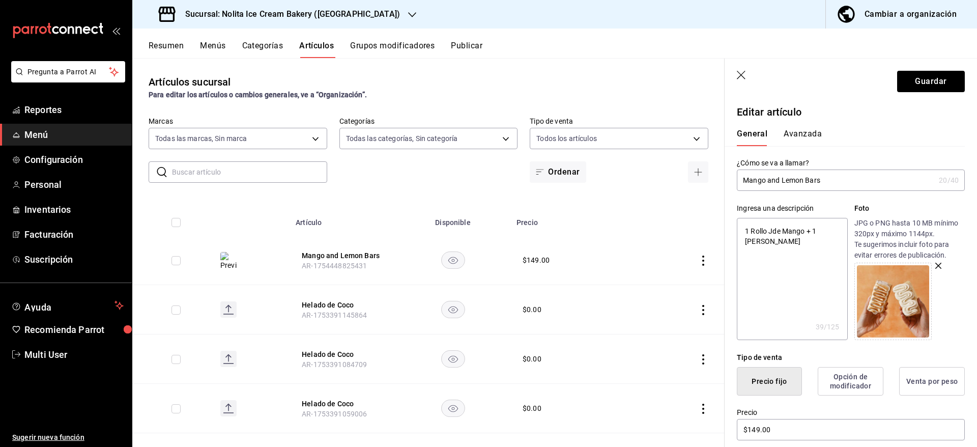
type textarea "x"
type textarea "1 Rollo Jde Mango + 1 [PERSON_NAME]"
type textarea "x"
type textarea "1 Rollo de Mango + 1 [PERSON_NAME]"
type textarea "x"
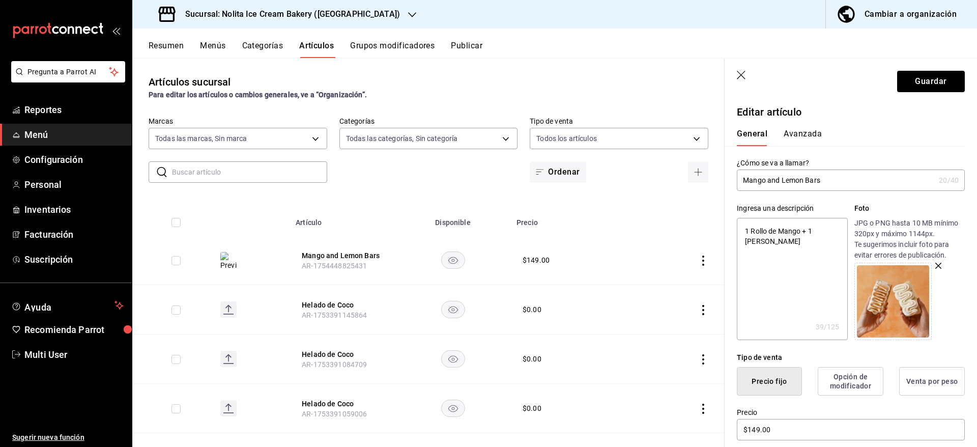
type textarea "1 Rollo Hde Mango + 1 [PERSON_NAME]"
type textarea "x"
type textarea "1 [PERSON_NAME] Mango + 1 [PERSON_NAME]"
type textarea "x"
type textarea "1 Rollo Helade Mango + 1 [PERSON_NAME]"
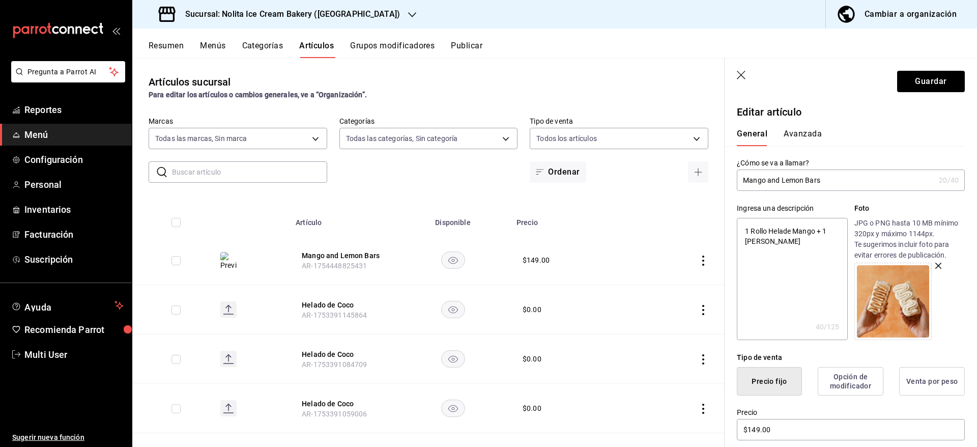
type textarea "x"
type textarea "1 [PERSON_NAME] Mango + 1 [PERSON_NAME]"
type textarea "x"
type textarea "1 [PERSON_NAME] Mango + 1 [PERSON_NAME]"
type textarea "x"
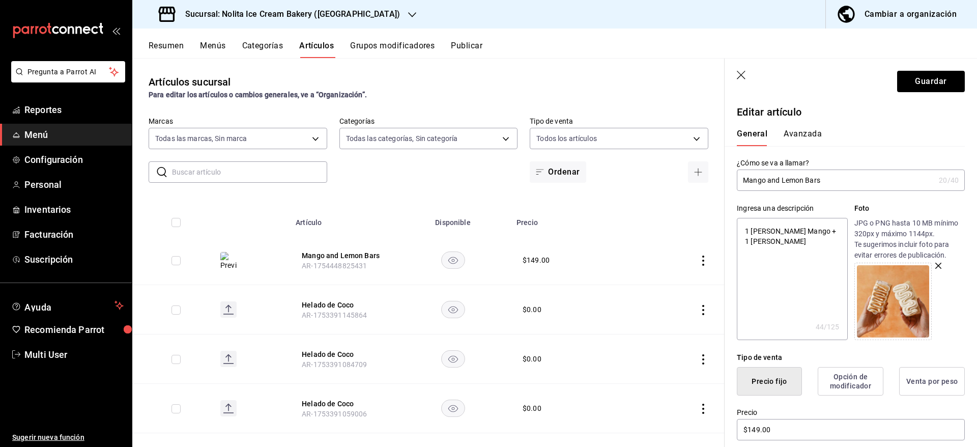
type textarea "1 Rollo Helado de Mango + 1 [PERSON_NAME]"
type textarea "x"
click at [771, 231] on textarea "1 Rollo Helado de Mango + 1 [PERSON_NAME]" at bounding box center [792, 279] width 110 height 122
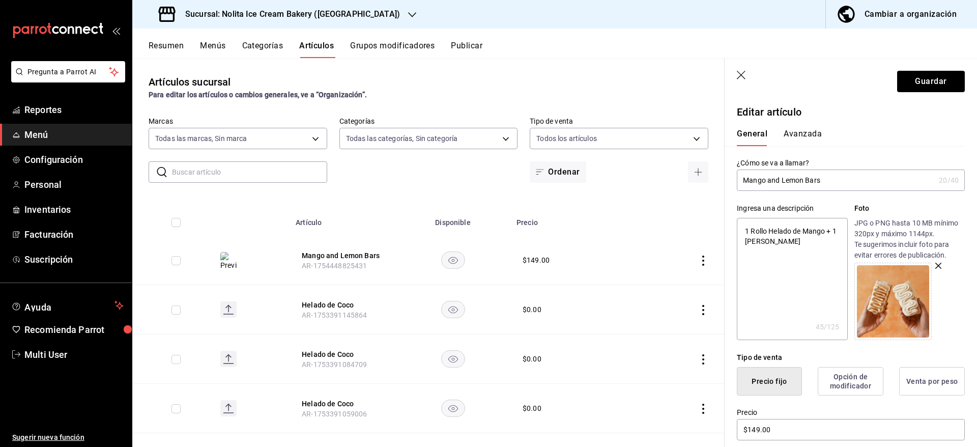
type textarea "1 Rollo cHelado de Mango + 1 [PERSON_NAME]"
type textarea "x"
type textarea "1 Rollo coHelado de Mango + 1 [PERSON_NAME]"
type textarea "x"
type textarea "1 Rollo conHelado de Mango + 1 [PERSON_NAME]"
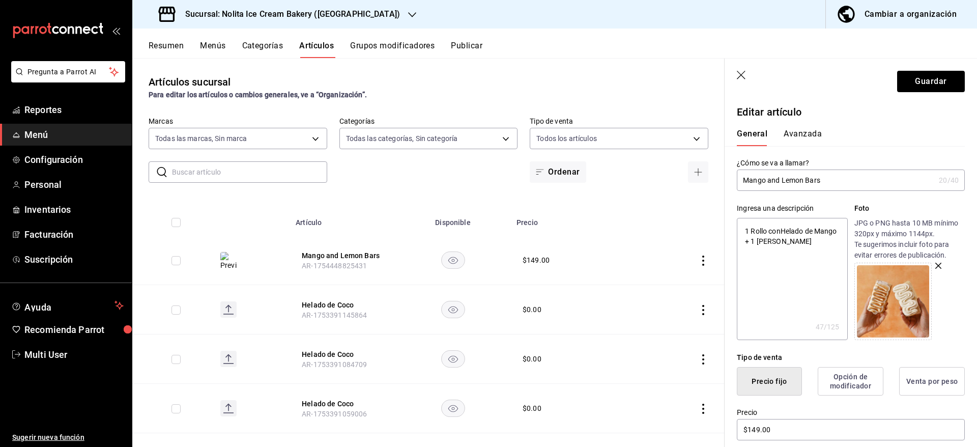
type textarea "x"
type textarea "1 Rollo con Helado de Mango + 1 [PERSON_NAME]"
type textarea "x"
click at [781, 242] on textarea "1 Rollo con Helado de Mango + 1 [PERSON_NAME]" at bounding box center [792, 279] width 110 height 122
click at [813, 240] on textarea "1 Rollo con Helado de Mango + 1 [PERSON_NAME]" at bounding box center [792, 279] width 110 height 122
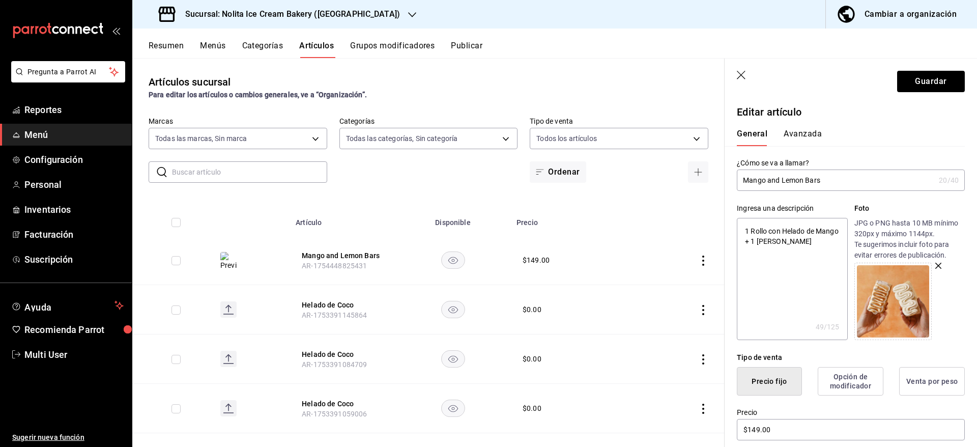
click at [813, 240] on textarea "1 Rollo con Helado de Mango + 1 [PERSON_NAME]" at bounding box center [792, 279] width 110 height 122
type textarea "1 Rollo con Helado de Mango + 1 [PERSON_NAME]"
type textarea "x"
type textarea "1 Rollo con Helado de Mango + 1 [PERSON_NAME]"
type textarea "x"
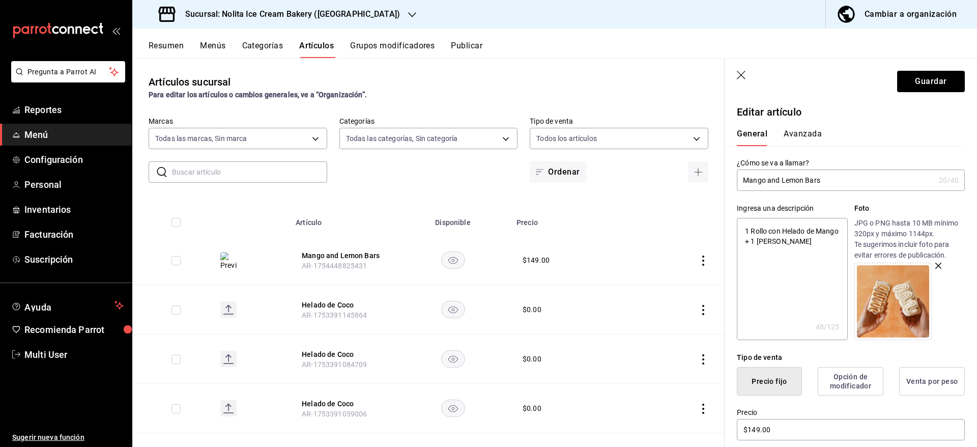
type textarea "1 Rollo con Helado de Mango + 1 [PERSON_NAME]"
type textarea "x"
type textarea "1 Rollo con Helado de Mango + 1 [PERSON_NAME] con Limón"
type textarea "x"
type textarea "1 Rollo con Helado de Mango + 1 [PERSON_NAME] con HLimón"
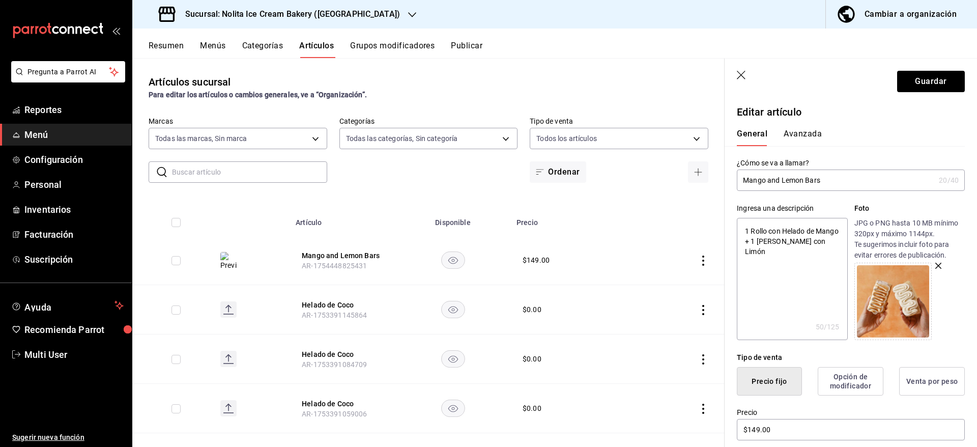
type textarea "x"
type textarea "1 Rollo con Helado de Mango + 1 [PERSON_NAME] con HeLimón"
type textarea "x"
type textarea "1 Rollo con Helado de Mango + 1 [PERSON_NAME] con HelLimón"
type textarea "x"
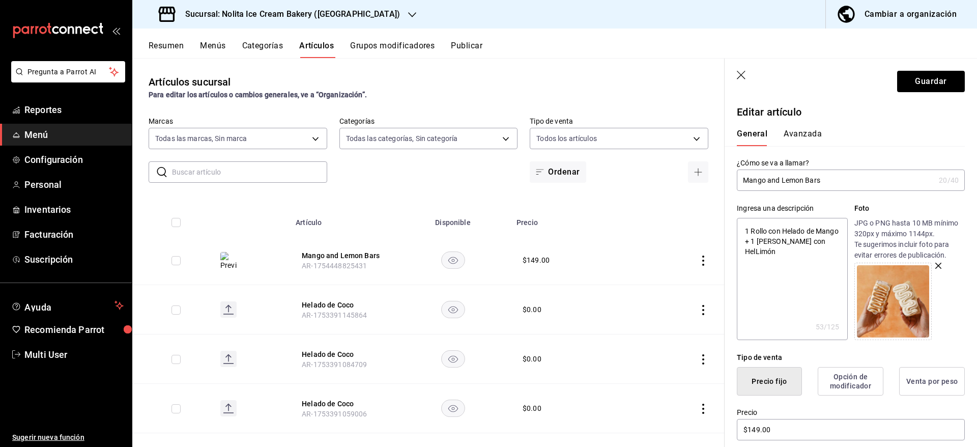
type textarea "1 Rollo con Helado de Mango + 1 [PERSON_NAME] con HelaLimón"
type textarea "x"
type textarea "1 Rollo con Helado de Mango + 1 [PERSON_NAME] con HeladLimón"
type textarea "x"
type textarea "1 Rollo con Helado de Mango + 1 [PERSON_NAME] con HeladoLimón"
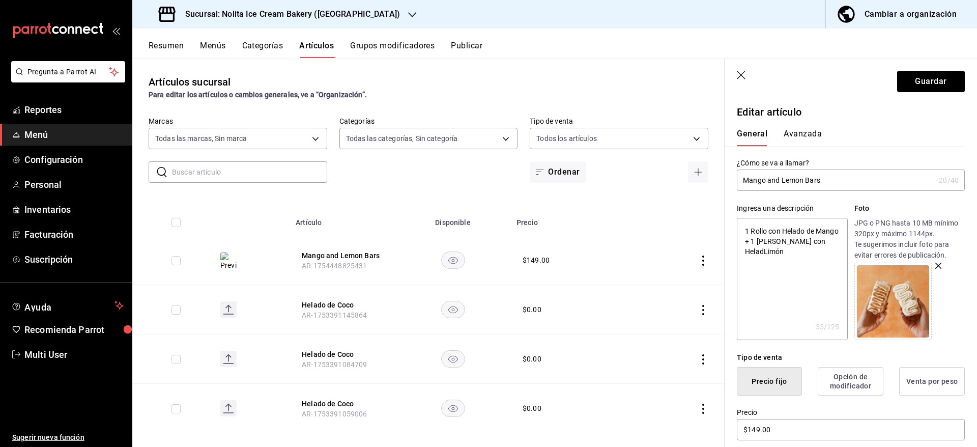
type textarea "x"
type textarea "1 Rollo con Helado de Mango + 1 [PERSON_NAME] con [PERSON_NAME]"
type textarea "x"
type textarea "1 Rollo con Helado de Mango + 1 [PERSON_NAME] con [PERSON_NAME]"
type textarea "x"
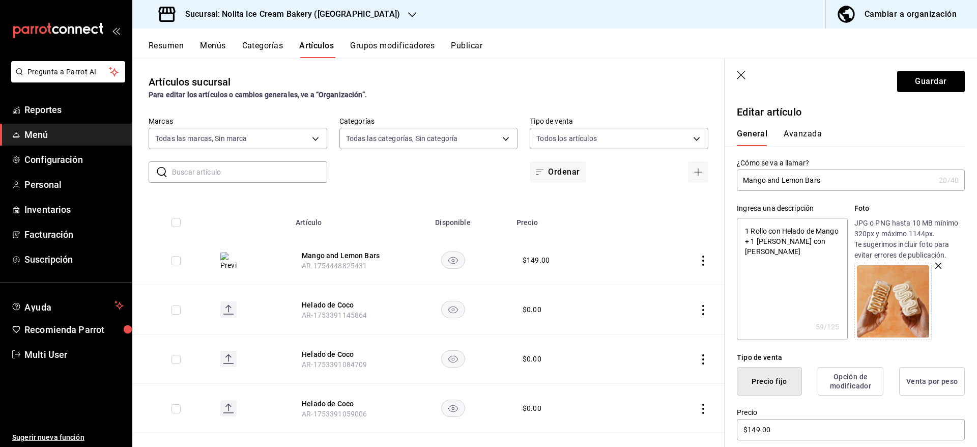
type textarea "1 Rollo con Helado de Mango + 1 [PERSON_NAME] con Helado [PERSON_NAME]"
type textarea "x"
drag, startPoint x: 810, startPoint y: 255, endPoint x: 732, endPoint y: 215, distance: 87.6
click at [732, 215] on div "Ingresa una descripción 1 Rollo con Helado de Mango + 1 [PERSON_NAME] con Helad…" at bounding box center [845, 265] width 240 height 149
type textarea "1 Rollo con Helado de Mango + 1 [PERSON_NAME] con Helado [PERSON_NAME]"
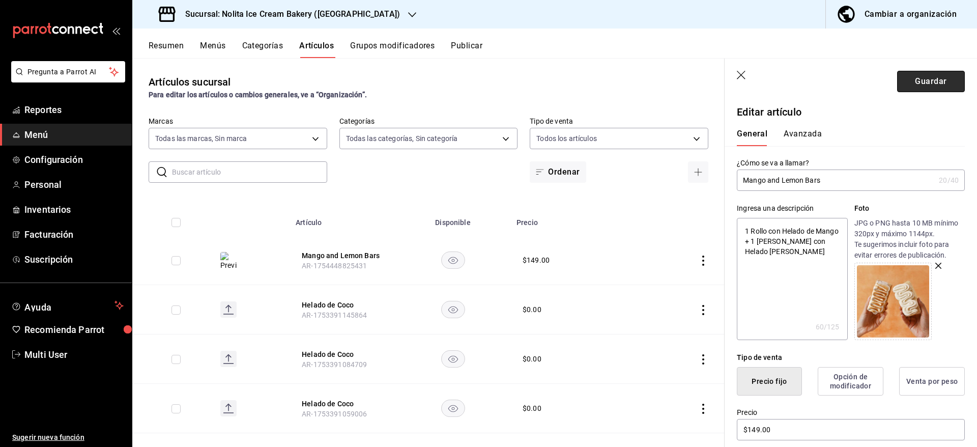
click at [928, 76] on button "Guardar" at bounding box center [931, 81] width 68 height 21
type textarea "x"
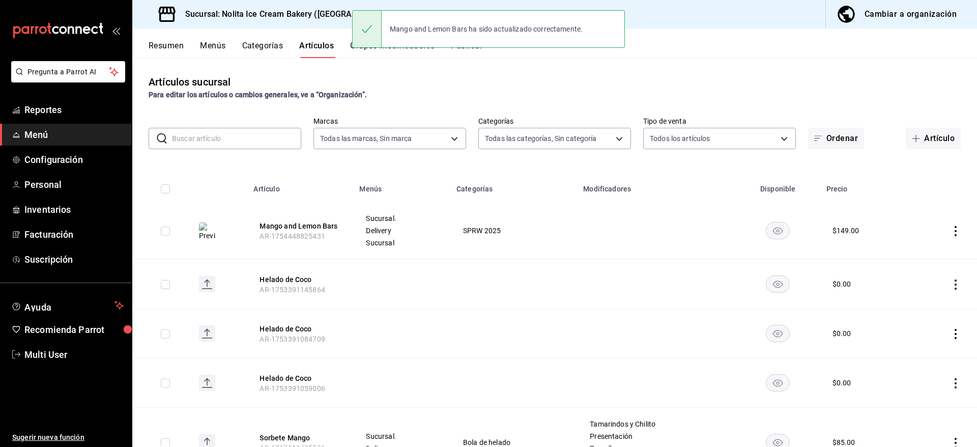
click at [475, 79] on div "Artículos sucursal Para editar los artículos o cambios generales, ve a “Organiz…" at bounding box center [554, 87] width 845 height 26
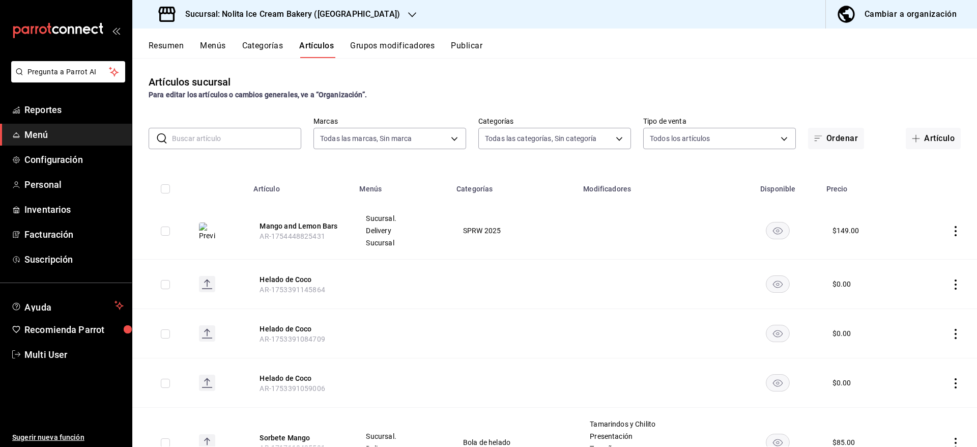
click at [471, 48] on button "Publicar" at bounding box center [467, 49] width 32 height 17
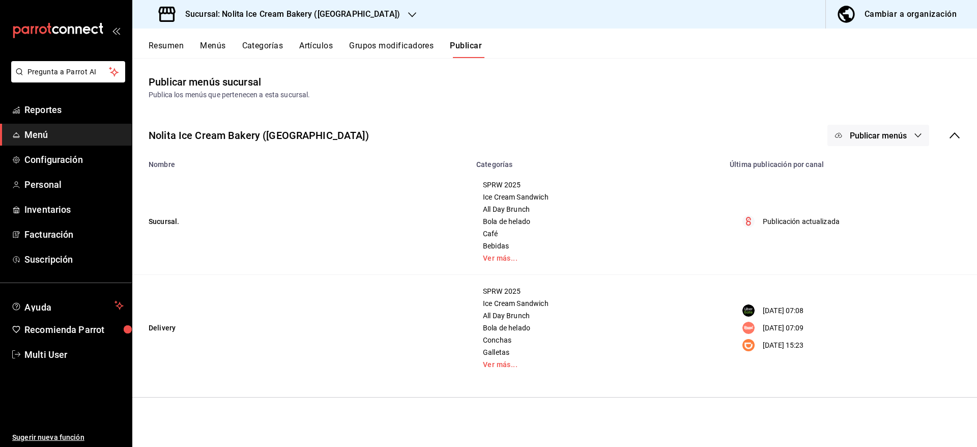
click at [872, 131] on span "Publicar menús" at bounding box center [878, 136] width 57 height 10
click at [880, 203] on li "Uber Eats" at bounding box center [879, 197] width 94 height 29
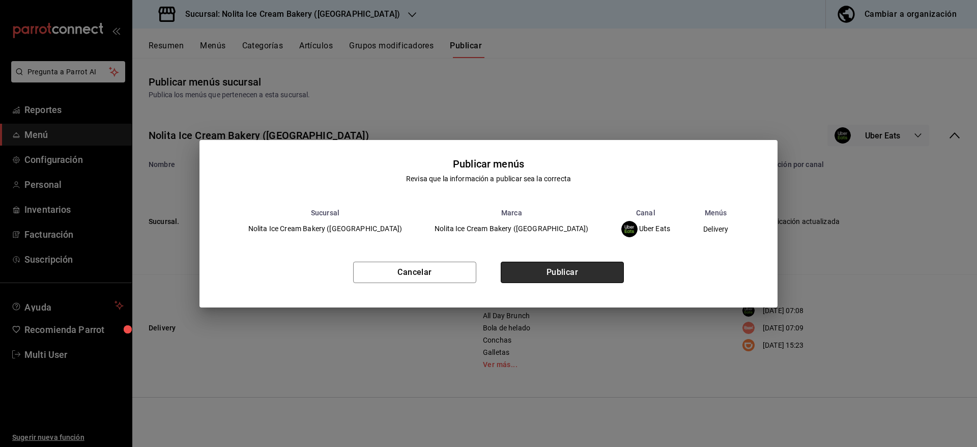
click at [595, 265] on button "Publicar" at bounding box center [562, 272] width 123 height 21
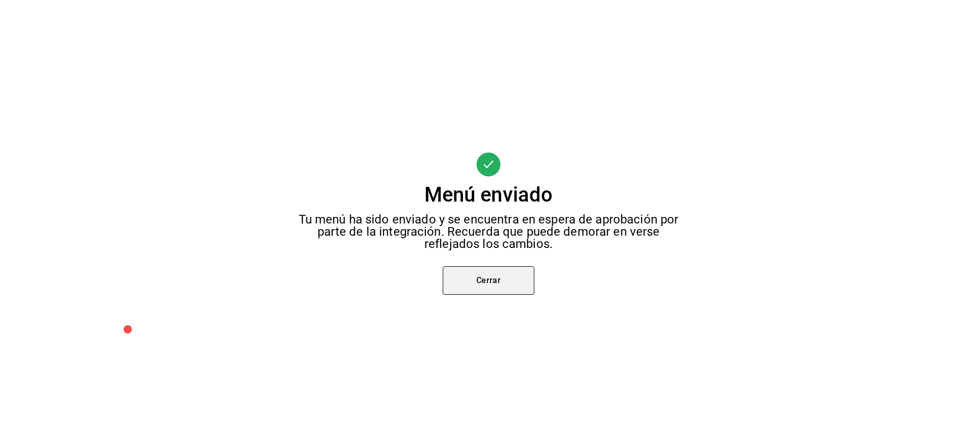
click at [510, 277] on button "Cerrar" at bounding box center [489, 280] width 92 height 29
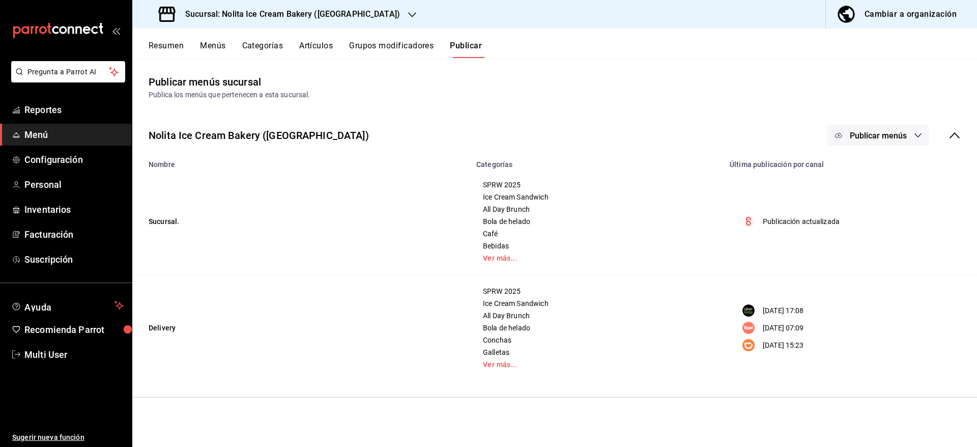
click at [886, 136] on span "Publicar menús" at bounding box center [878, 136] width 57 height 10
click at [882, 222] on span "Rappi" at bounding box center [893, 225] width 49 height 11
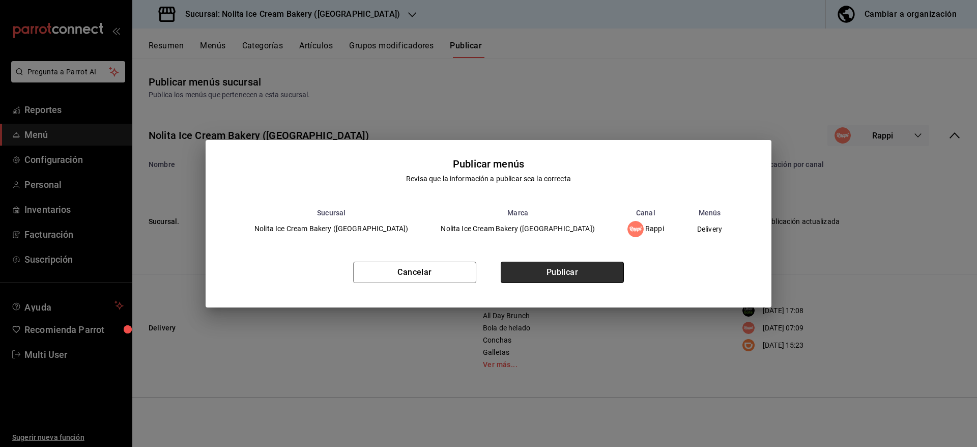
click at [608, 270] on button "Publicar" at bounding box center [562, 272] width 123 height 21
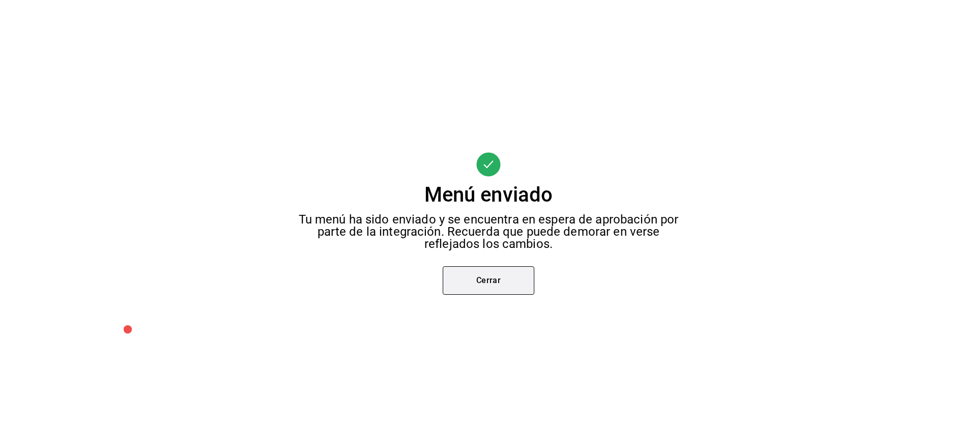
click at [484, 279] on button "Cerrar" at bounding box center [489, 280] width 92 height 29
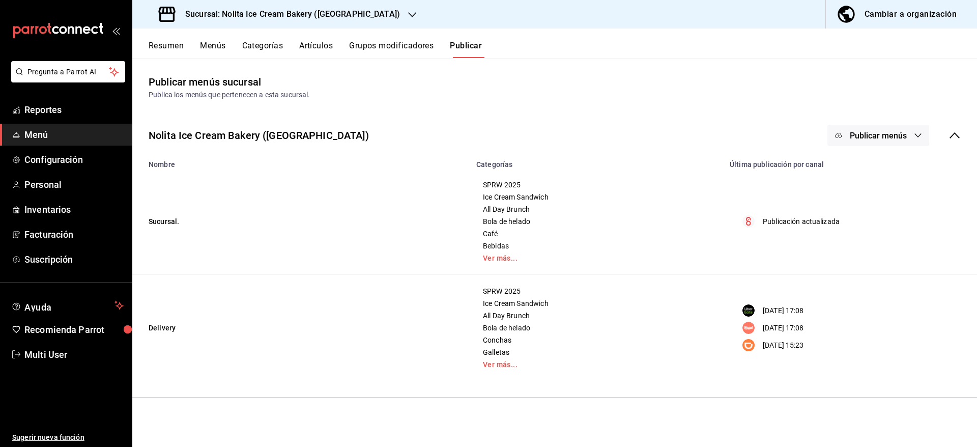
click at [310, 13] on h3 "Sucursal: Nolita Ice Cream Bakery ([GEOGRAPHIC_DATA])" at bounding box center [288, 14] width 223 height 12
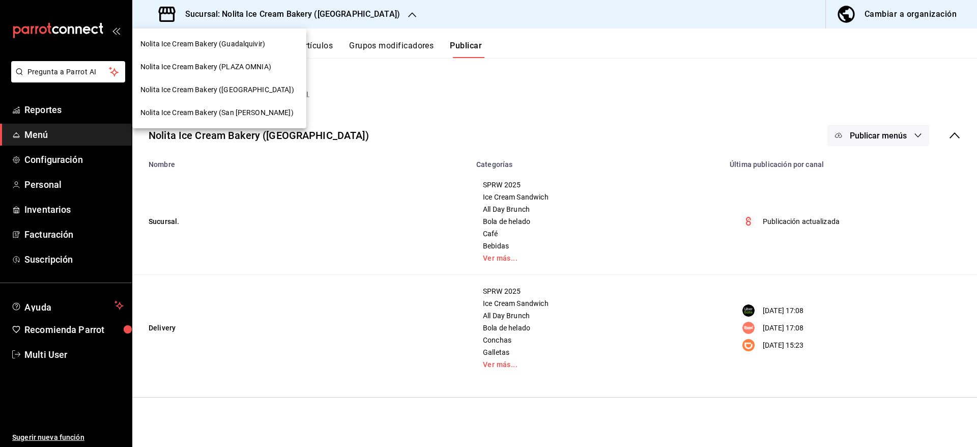
click at [268, 44] on div "Nolita Ice Cream Bakery (Guadalquivir)" at bounding box center [219, 44] width 158 height 11
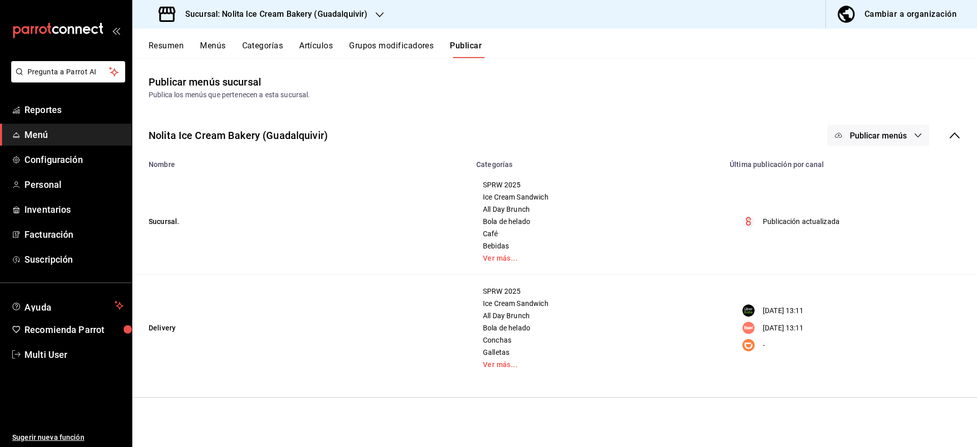
click at [319, 46] on button "Artículos" at bounding box center [316, 49] width 34 height 17
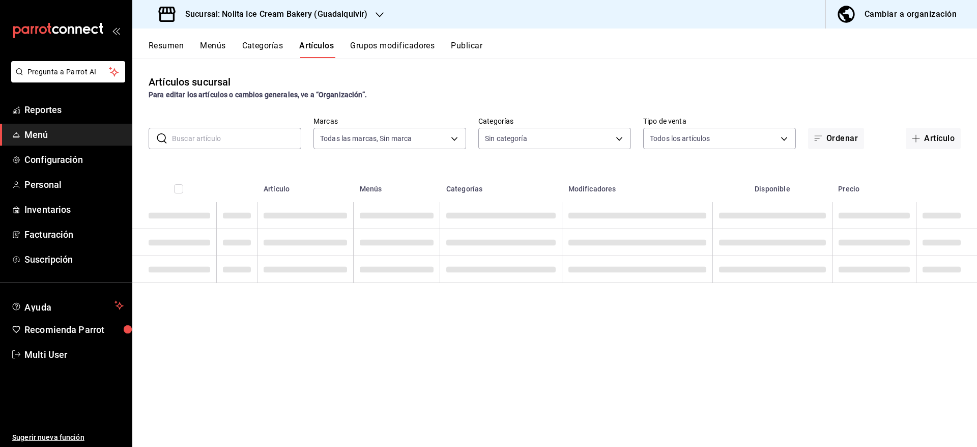
type input "4c0ce108-cc41-45ae-8f83-d1bbd7ad1529"
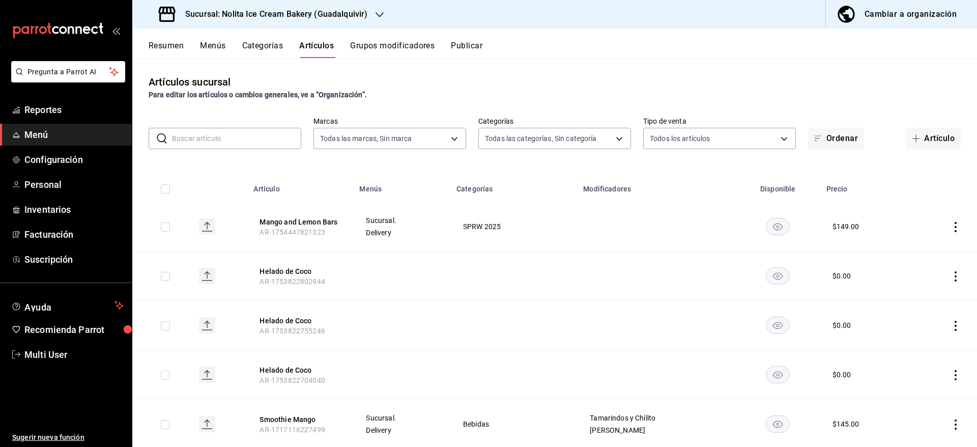
type input "cf76c8a8-e4cc-459e-8f44-d94a47261434,708613c0-bbac-4c62-a7da-a0eeaba9c8e1,038bc…"
click at [304, 228] on span "AR-1754447821323" at bounding box center [292, 232] width 65 height 8
click at [321, 219] on button "Mango and Lemon Bars" at bounding box center [300, 222] width 81 height 10
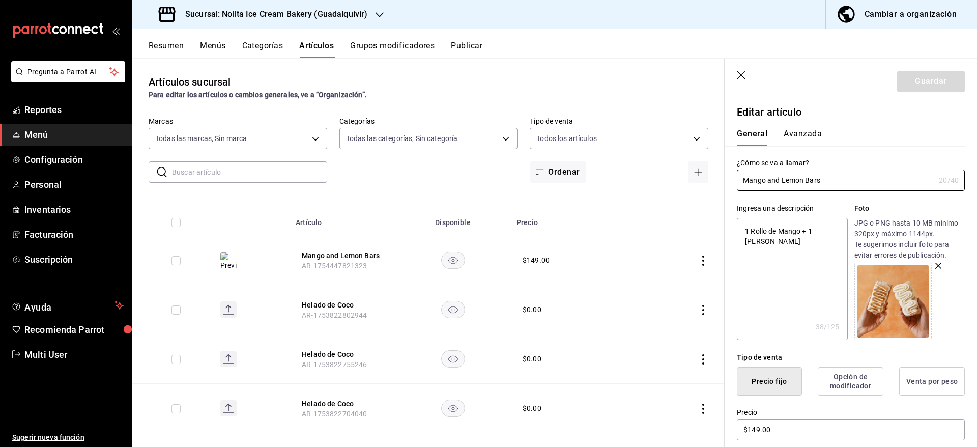
type textarea "x"
drag, startPoint x: 819, startPoint y: 246, endPoint x: 699, endPoint y: 227, distance: 121.1
click at [699, 227] on main "Artículos sucursal Para editar los artículos o cambios generales, ve a “Organiz…" at bounding box center [554, 252] width 845 height 389
paste textarea "con Helado de Mango + 1 [PERSON_NAME] con [PERSON_NAME]"
type textarea "1 Rollo con Helado de Mango + 1 [PERSON_NAME] con Helado [PERSON_NAME]"
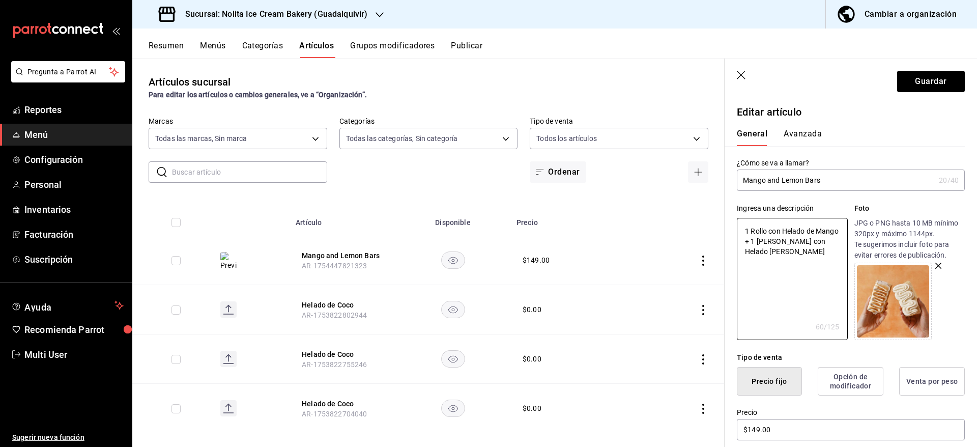
type textarea "x"
type textarea "1 Rollo con Helado de Mango + 1 [PERSON_NAME] con Helado [PERSON_NAME]"
click at [933, 76] on button "Guardar" at bounding box center [931, 81] width 68 height 21
type textarea "x"
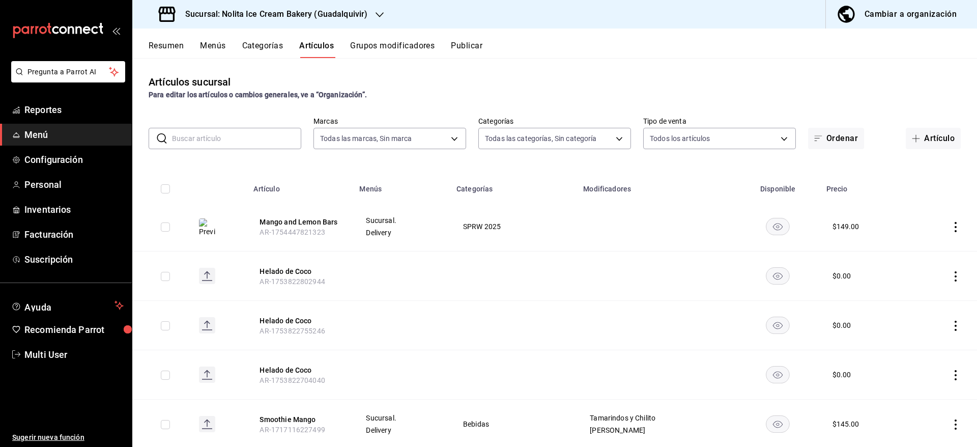
click at [464, 47] on button "Publicar" at bounding box center [467, 49] width 32 height 17
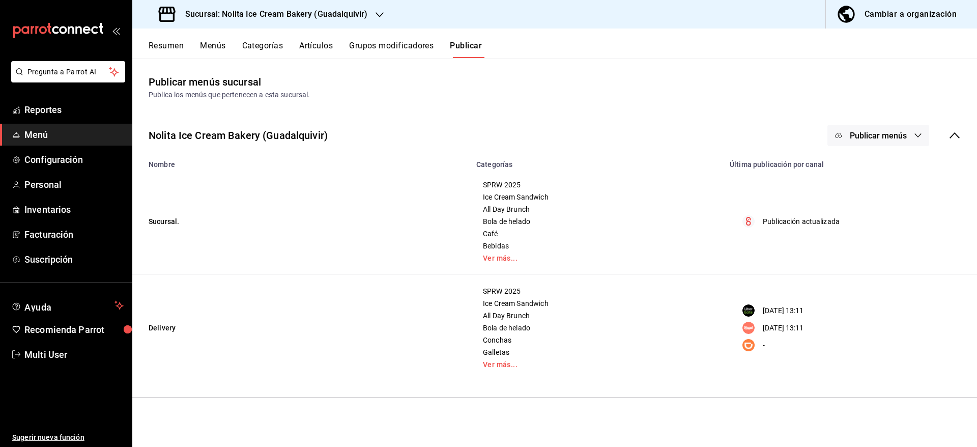
click at [885, 134] on span "Publicar menús" at bounding box center [878, 136] width 57 height 10
click at [882, 195] on span "Uber Eats" at bounding box center [893, 197] width 49 height 11
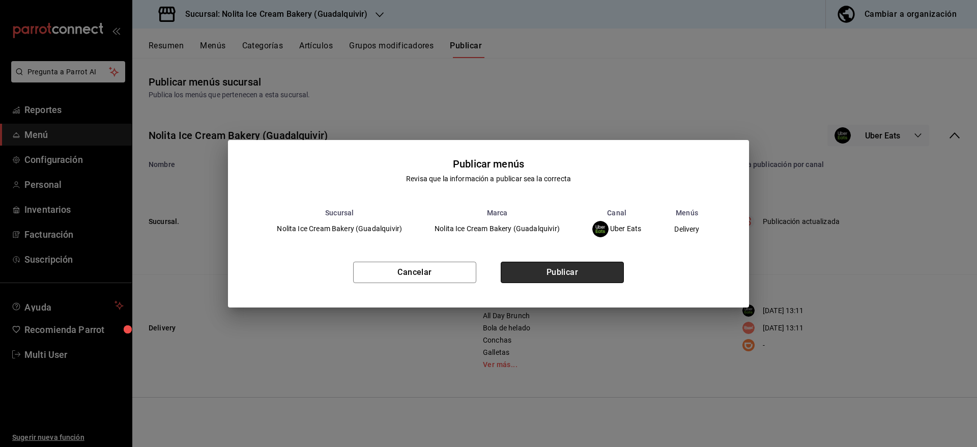
click at [589, 274] on button "Publicar" at bounding box center [562, 272] width 123 height 21
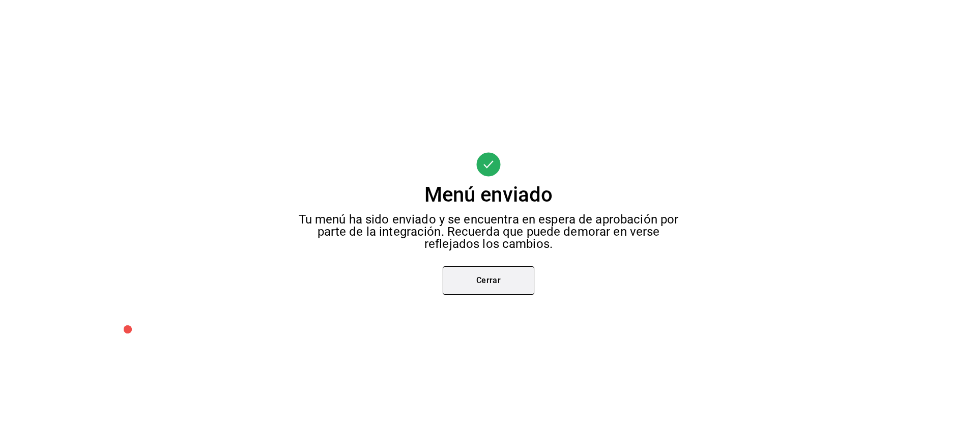
click at [506, 276] on button "Cerrar" at bounding box center [489, 280] width 92 height 29
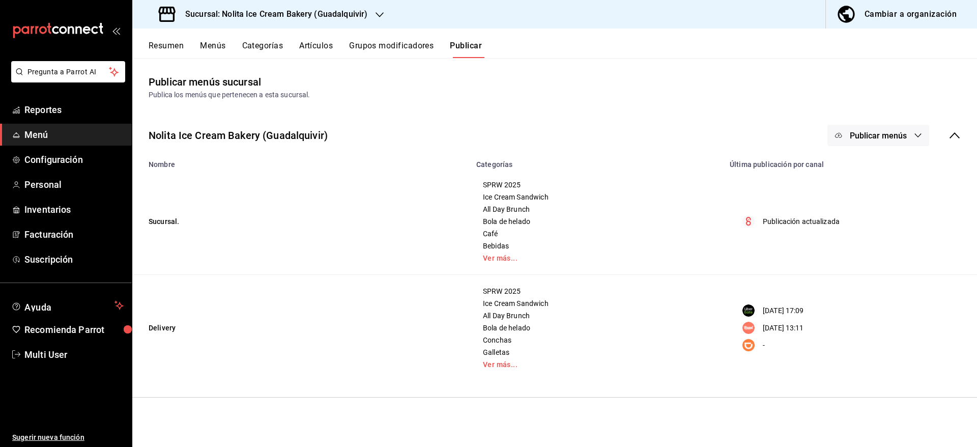
click at [893, 133] on span "Publicar menús" at bounding box center [878, 136] width 57 height 10
click at [869, 220] on span "Rappi" at bounding box center [893, 225] width 49 height 11
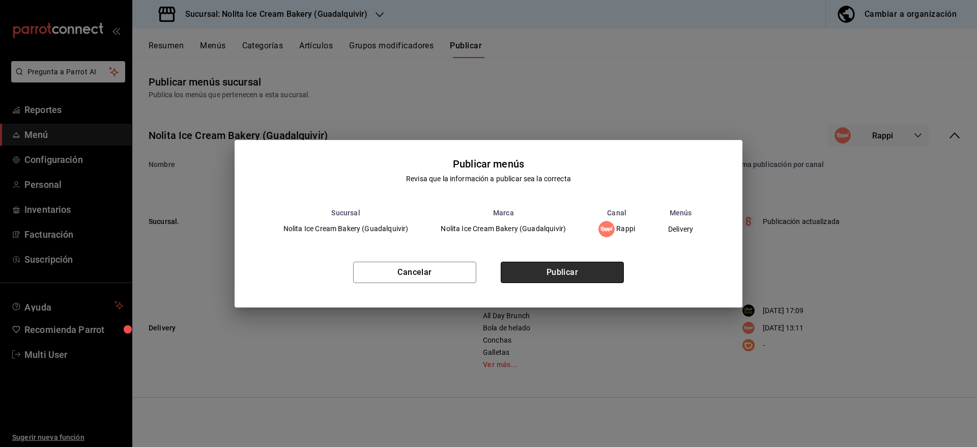
click at [595, 274] on button "Publicar" at bounding box center [562, 272] width 123 height 21
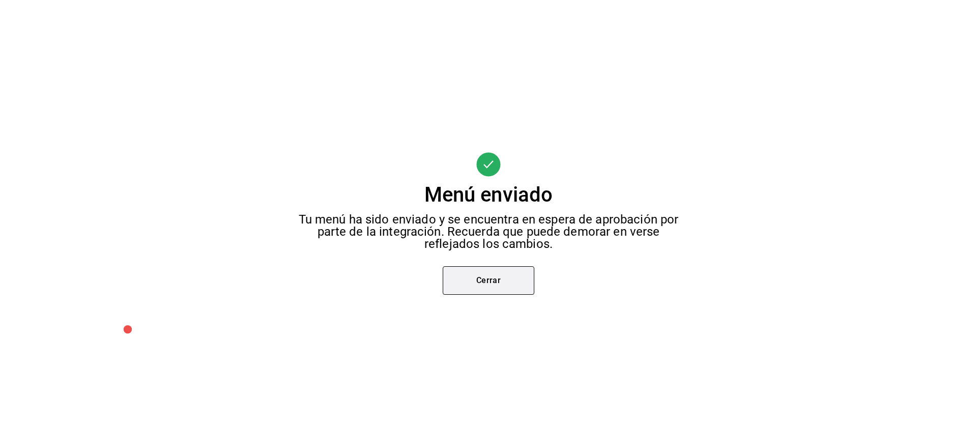
click at [491, 270] on button "Cerrar" at bounding box center [489, 280] width 92 height 29
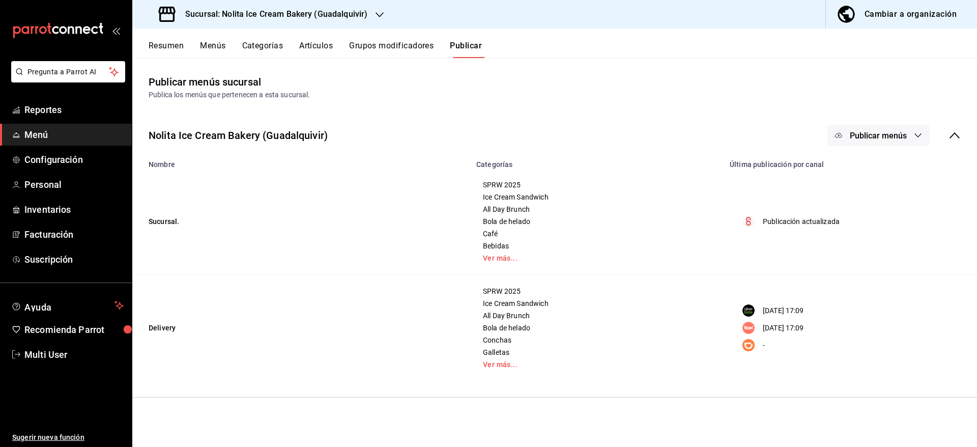
click at [338, 16] on h3 "Sucursal: Nolita Ice Cream Bakery (Guadalquivir)" at bounding box center [272, 14] width 190 height 12
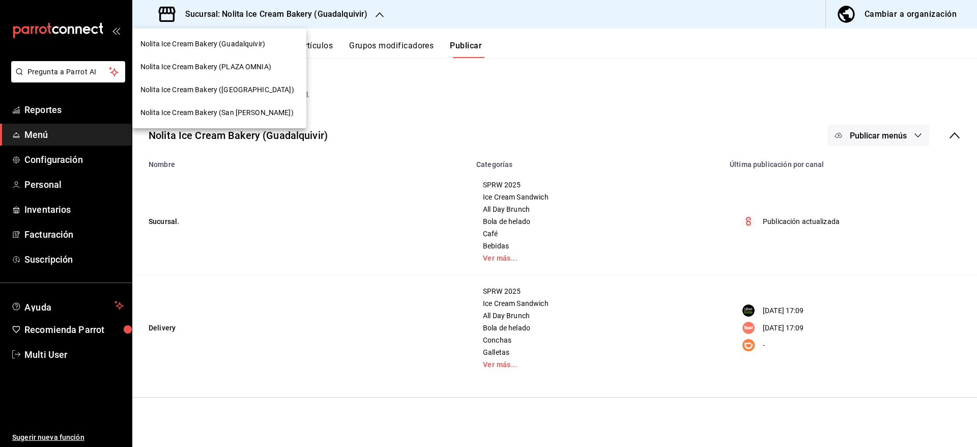
click at [269, 66] on span "Nolita Ice Cream Bakery (PLAZA OMNIA)" at bounding box center [205, 67] width 131 height 11
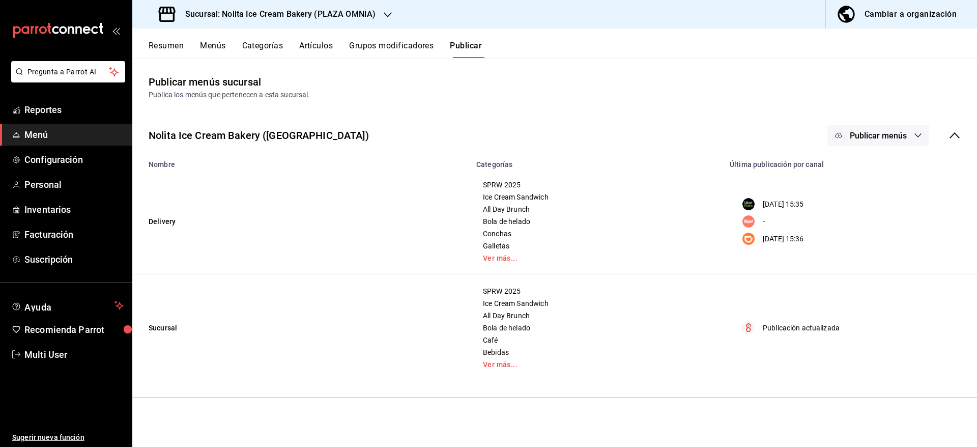
click at [322, 47] on button "Artículos" at bounding box center [316, 49] width 34 height 17
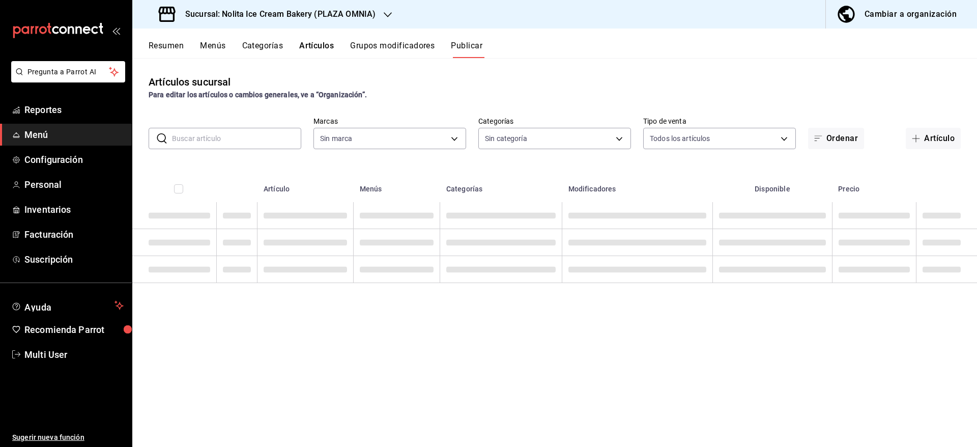
type input "cdee35f6-e0e6-4c29-8604-bf6e6ac534fa"
type input "f027a0a6-e8ee-40b8-99cf-d5d1e30d6713,55f452b7-7c3e-45f3-8bdc-59c2acb77a63,53e31…"
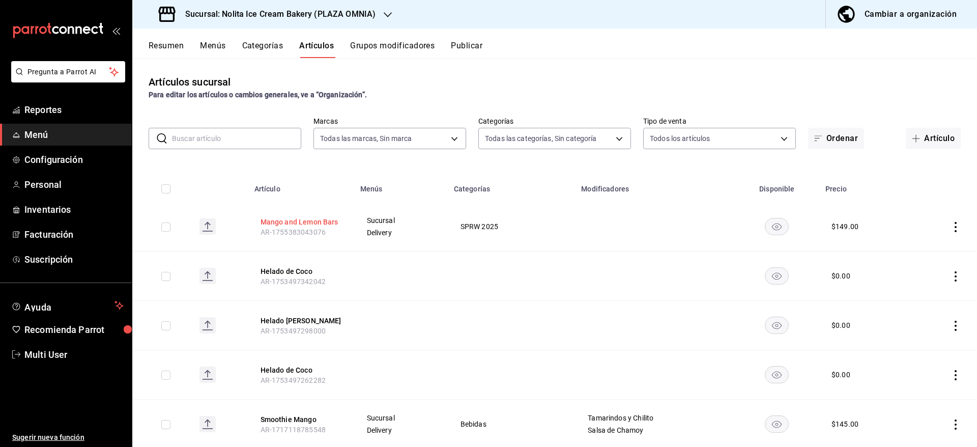
click at [281, 219] on button "Mango and Lemon Bars" at bounding box center [301, 222] width 81 height 10
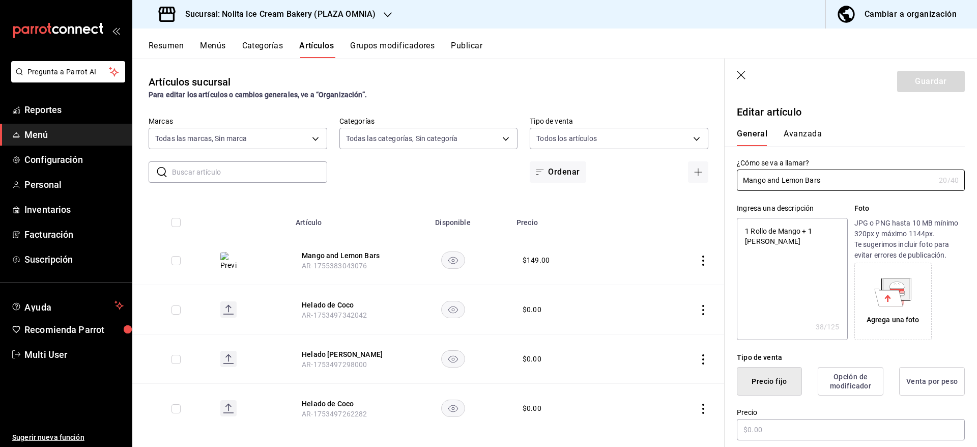
type textarea "x"
type input "$149.00"
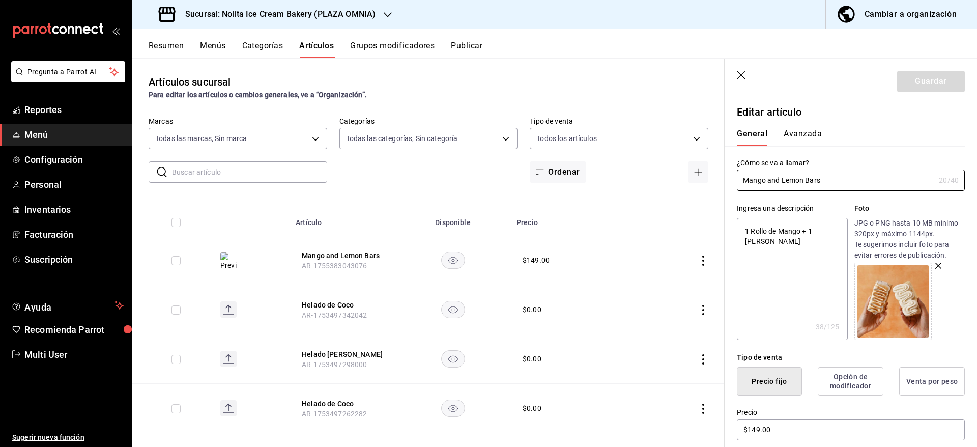
type textarea "x"
click at [815, 241] on textarea "1 Rollo de Mango + 1 [PERSON_NAME]" at bounding box center [792, 279] width 110 height 122
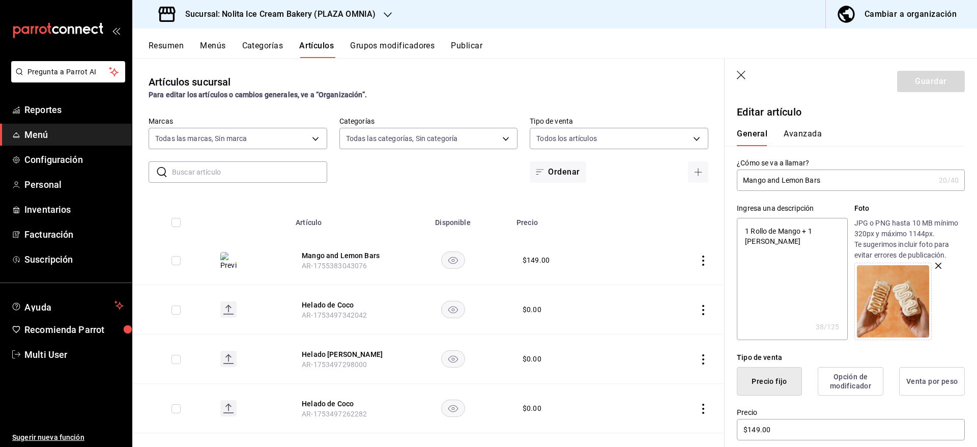
paste textarea "con Helado de Mango + 1 [PERSON_NAME] con [PERSON_NAME]"
type textarea "1 Rollo con Helado de Mango + 1 [PERSON_NAME] con Helado [PERSON_NAME]"
type textarea "x"
type textarea "1 Rollo con Helado de Mango + 1 [PERSON_NAME] con Helado [PERSON_NAME]"
click at [908, 86] on button "Guardar" at bounding box center [931, 81] width 68 height 21
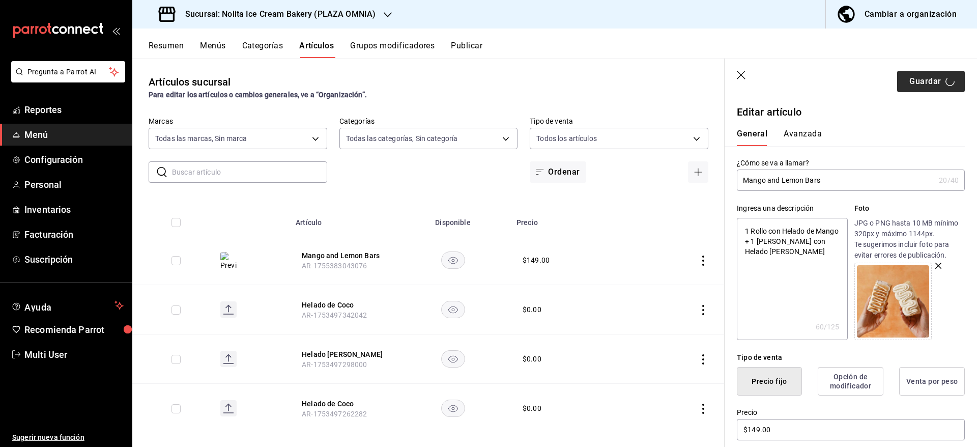
type textarea "x"
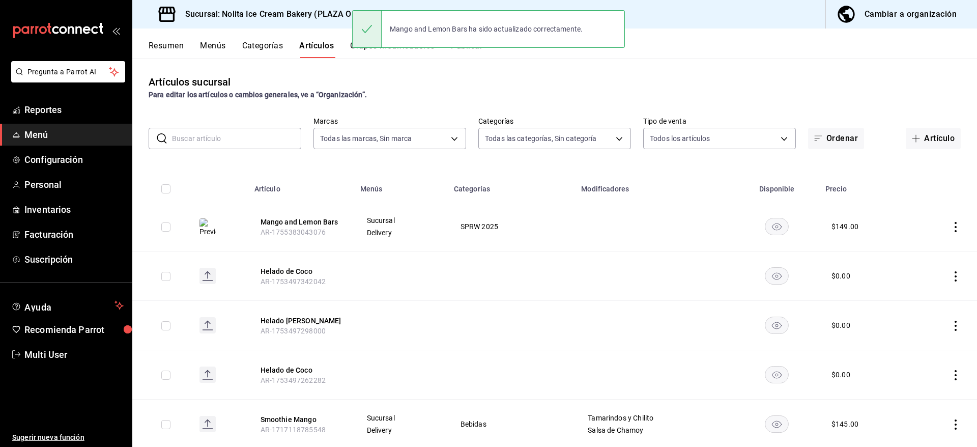
click at [321, 13] on h3 "Sucursal: Nolita Ice Cream Bakery (PLAZA OMNIA)" at bounding box center [276, 14] width 199 height 12
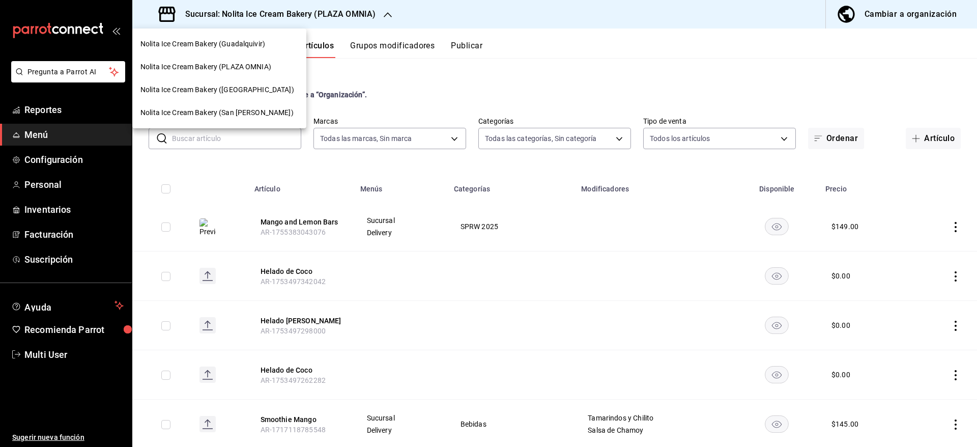
click at [403, 78] on div at bounding box center [488, 223] width 977 height 447
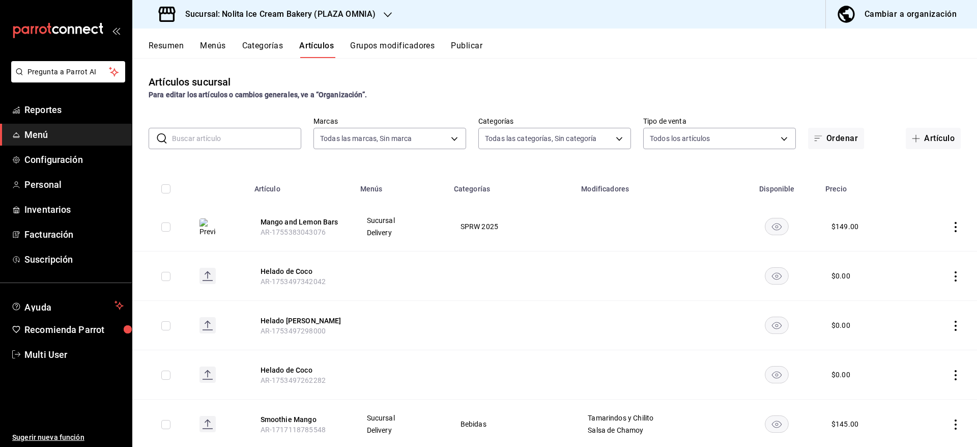
click at [475, 42] on button "Publicar" at bounding box center [467, 49] width 32 height 17
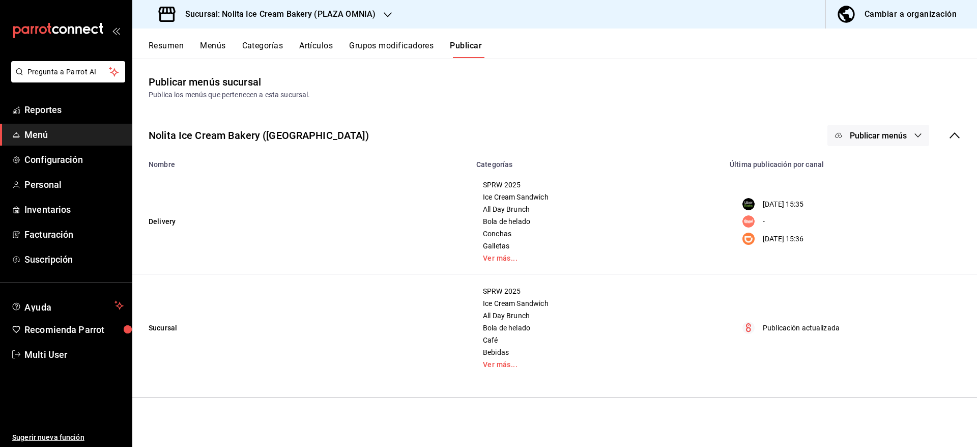
click at [882, 134] on span "Publicar menús" at bounding box center [878, 136] width 57 height 10
click at [876, 170] on span "Uber Eats" at bounding box center [893, 168] width 49 height 11
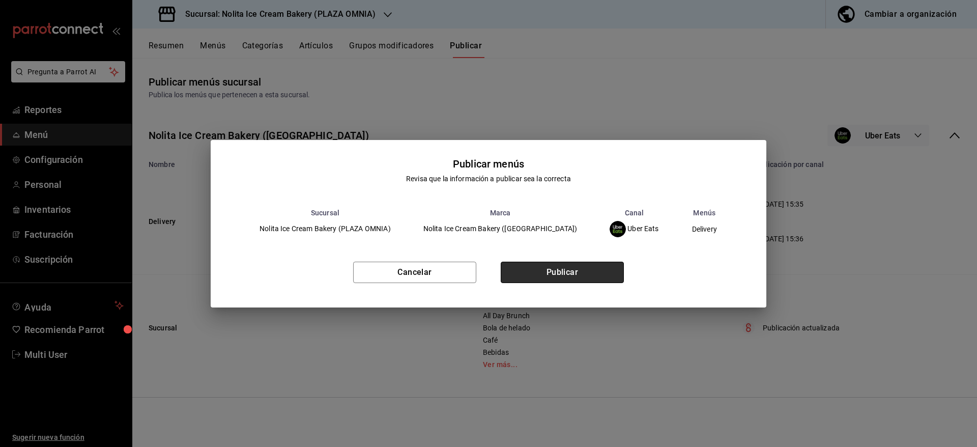
click at [588, 279] on button "Publicar" at bounding box center [562, 272] width 123 height 21
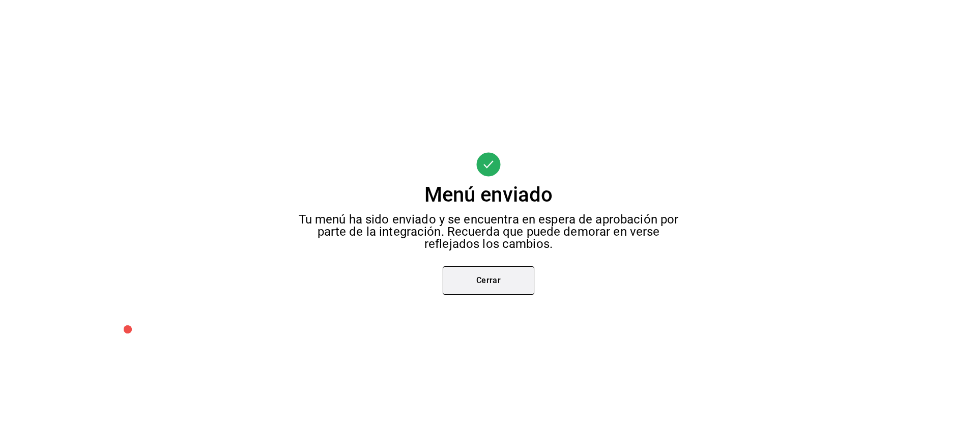
click at [494, 285] on button "Cerrar" at bounding box center [489, 280] width 92 height 29
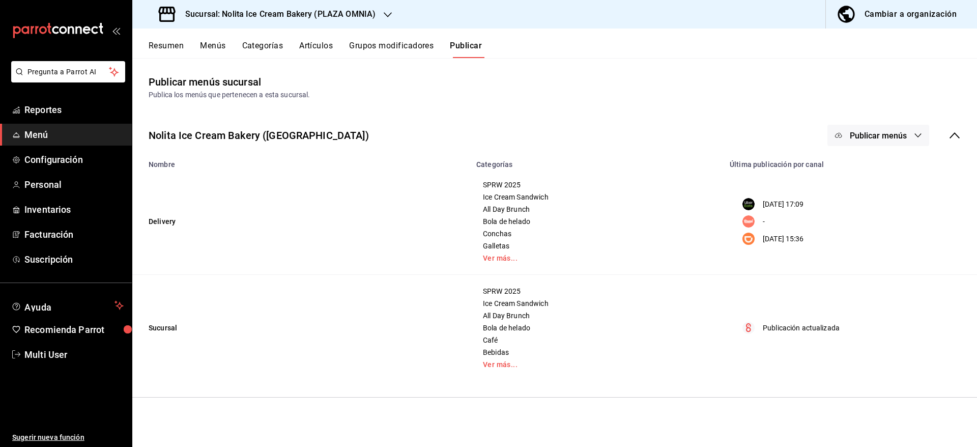
click at [899, 135] on span "Publicar menús" at bounding box center [878, 136] width 57 height 10
click at [881, 255] on span "Punto de venta" at bounding box center [893, 254] width 49 height 11
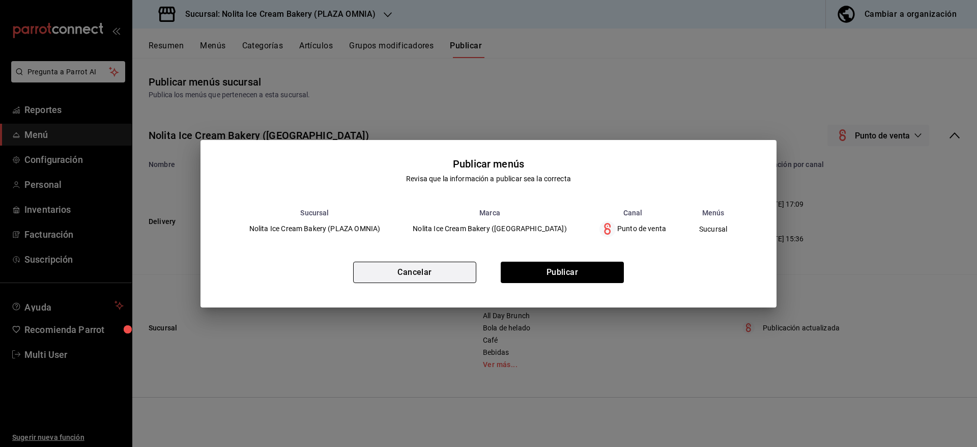
click at [456, 275] on button "Cancelar" at bounding box center [414, 272] width 123 height 21
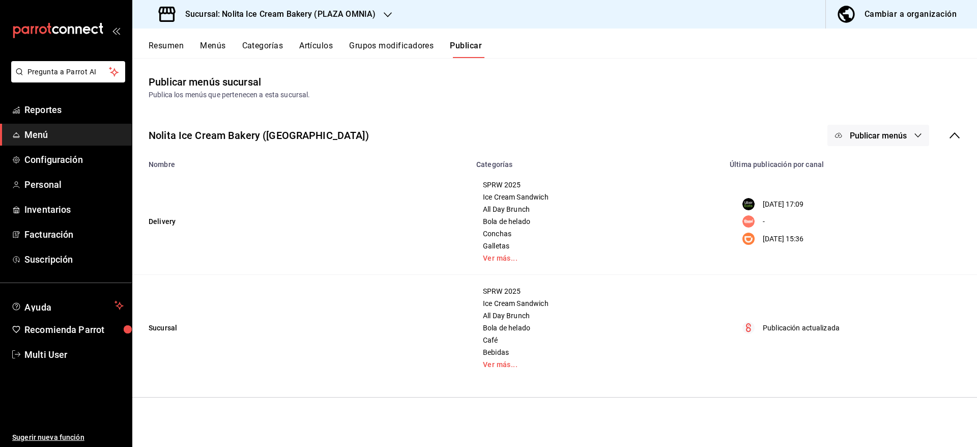
click at [863, 133] on span "Publicar menús" at bounding box center [878, 136] width 57 height 10
click at [868, 224] on div at bounding box center [854, 225] width 29 height 16
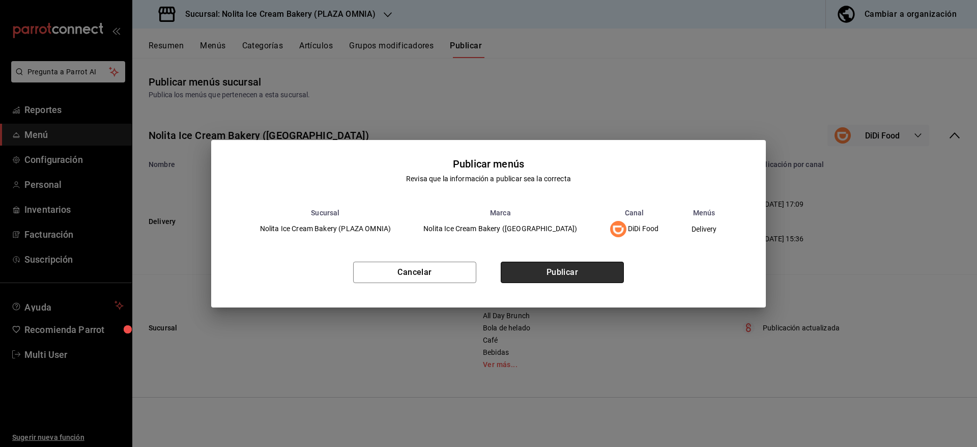
click at [601, 272] on button "Publicar" at bounding box center [562, 272] width 123 height 21
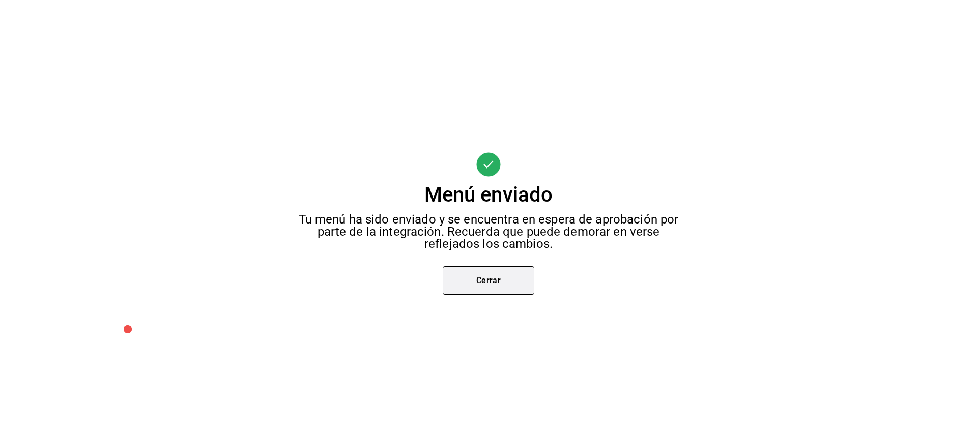
click at [512, 280] on button "Cerrar" at bounding box center [489, 280] width 92 height 29
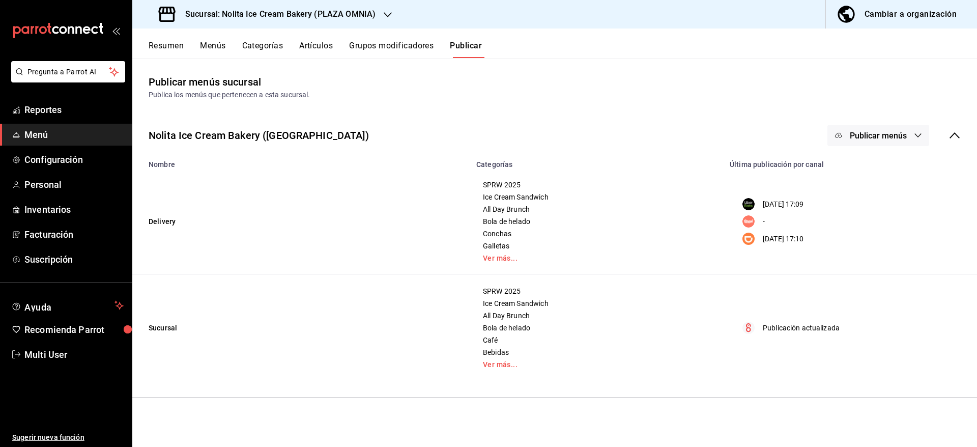
click at [379, 13] on div "Sucursal: Nolita Ice Cream Bakery (PLAZA OMNIA)" at bounding box center [268, 14] width 256 height 29
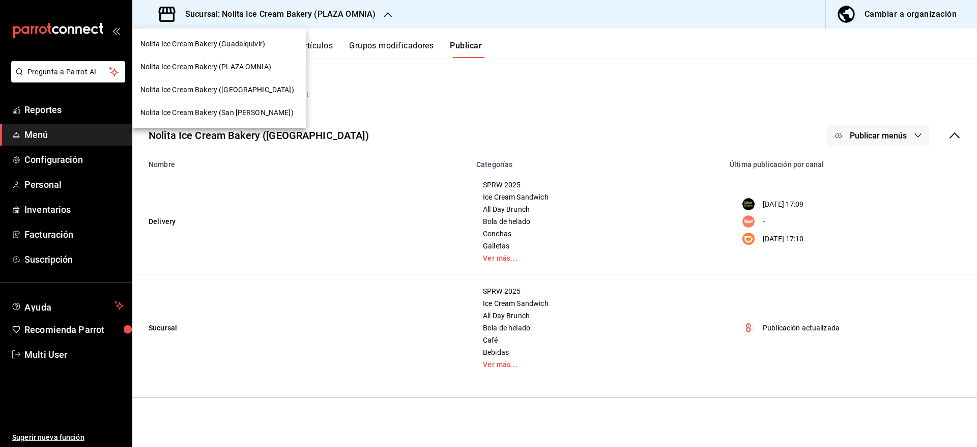
click at [268, 111] on span "Nolita Ice Cream Bakery (San [PERSON_NAME])" at bounding box center [216, 112] width 153 height 11
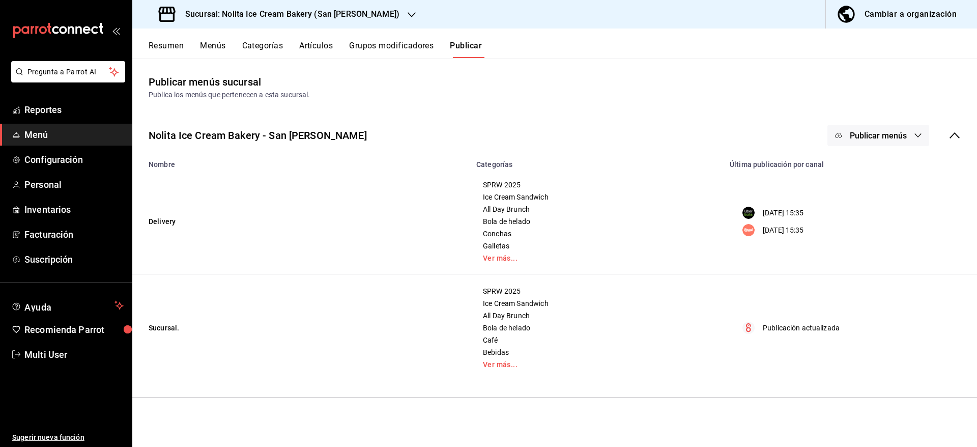
click at [319, 50] on button "Artículos" at bounding box center [316, 49] width 34 height 17
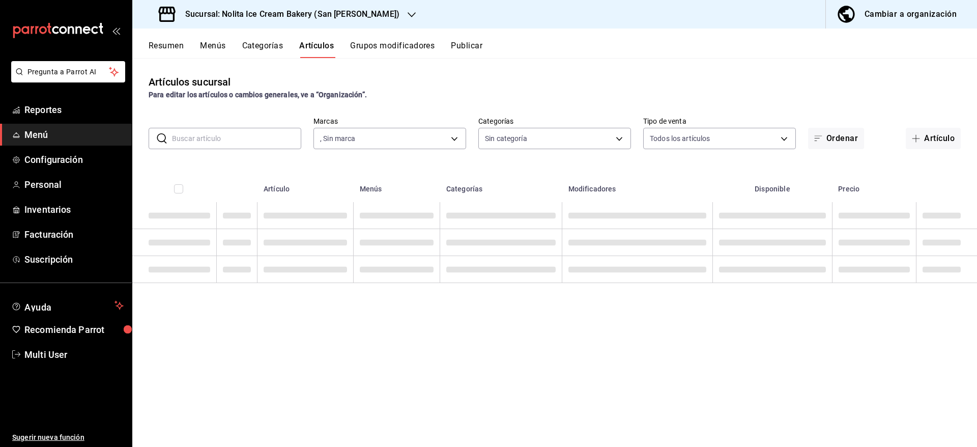
type input "067c8365-3a55-41d6-8f6c-d7fa79c304c5"
type input "80f38dfb-7d7a-496a-84dc-c9373e5485d8,cdc3b789-905d-4c8a-8581-fb31e908506e,5d8cc…"
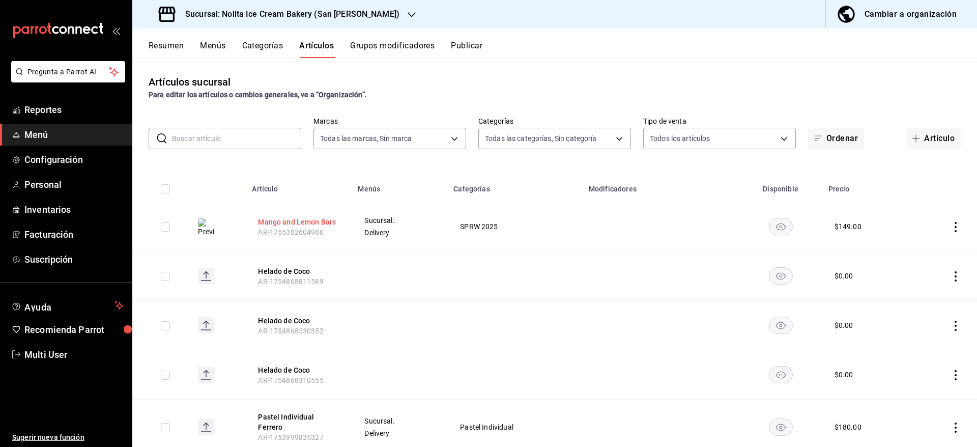
click at [300, 217] on button "Mango and Lemon Bars" at bounding box center [298, 222] width 81 height 10
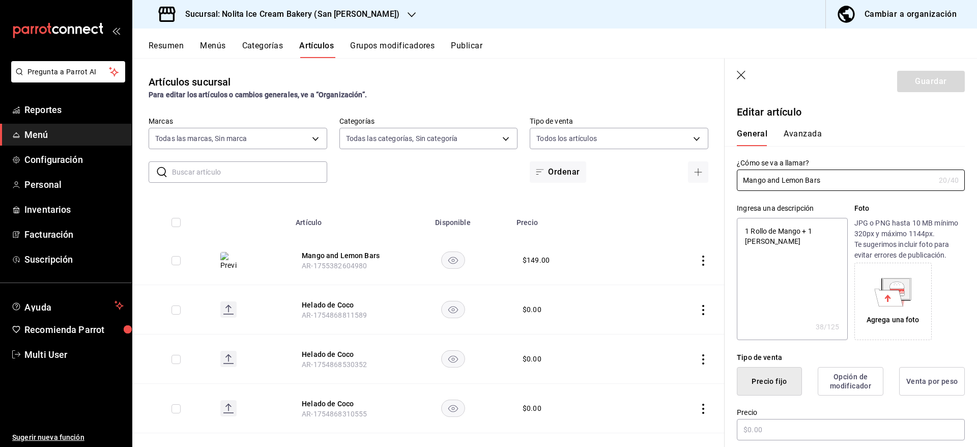
type textarea "x"
type input "$149.00"
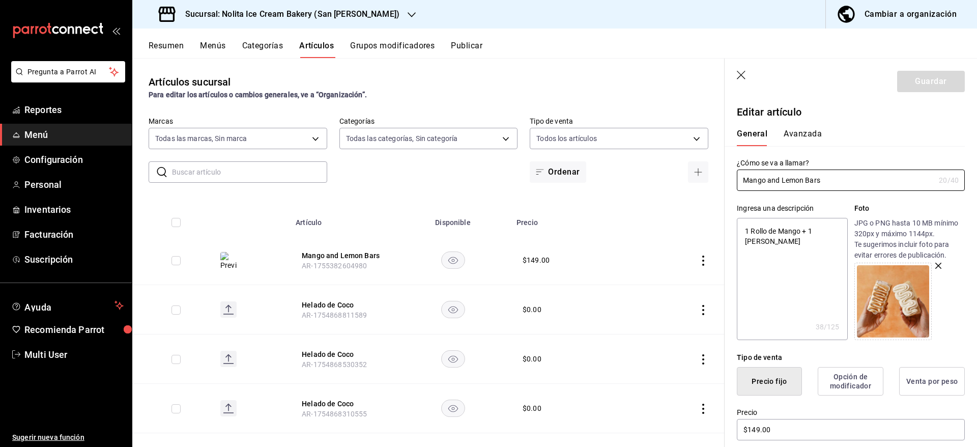
type textarea "x"
click at [822, 264] on textarea "1 Rollo de Mango + 1 [PERSON_NAME]" at bounding box center [792, 279] width 110 height 122
paste textarea "con Helado de Mango + 1 [PERSON_NAME] con [PERSON_NAME]"
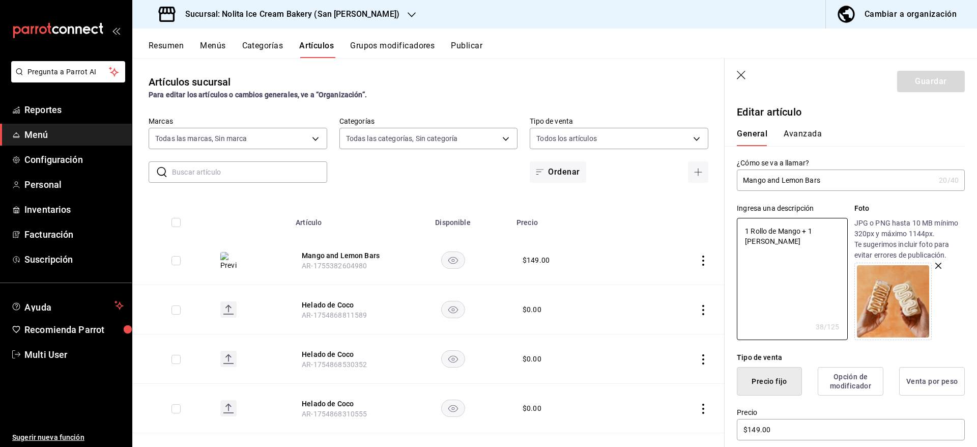
type textarea "1 Rollo con Helado de Mango + 1 [PERSON_NAME] con Helado [PERSON_NAME]"
type textarea "x"
type textarea "1 Rollo con Helado de Mango + 1 [PERSON_NAME] con Helado [PERSON_NAME]"
click at [931, 82] on button "Guardar" at bounding box center [931, 81] width 68 height 21
type textarea "x"
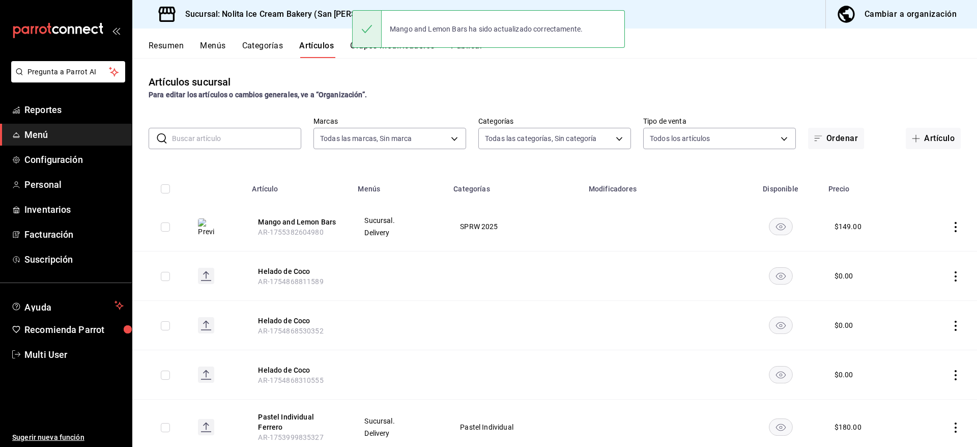
click at [480, 111] on div "Artículos sucursal Para editar los artículos o cambios generales, ve a “Organiz…" at bounding box center [554, 252] width 845 height 388
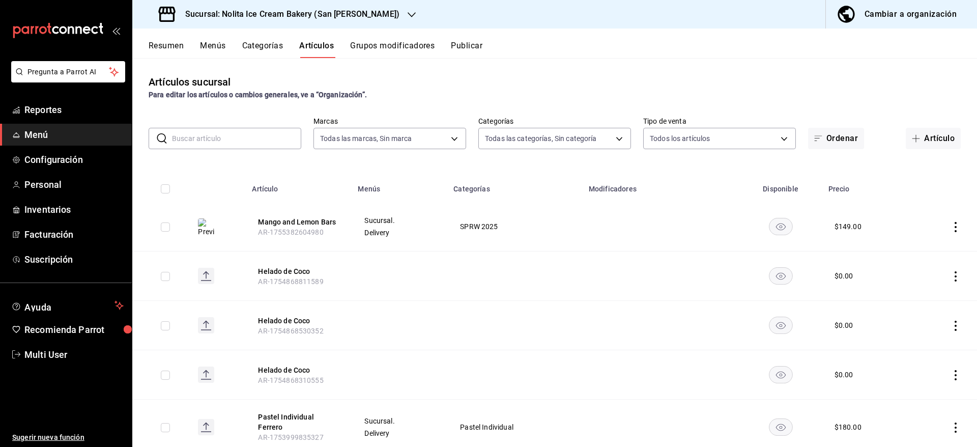
click at [473, 46] on button "Publicar" at bounding box center [467, 49] width 32 height 17
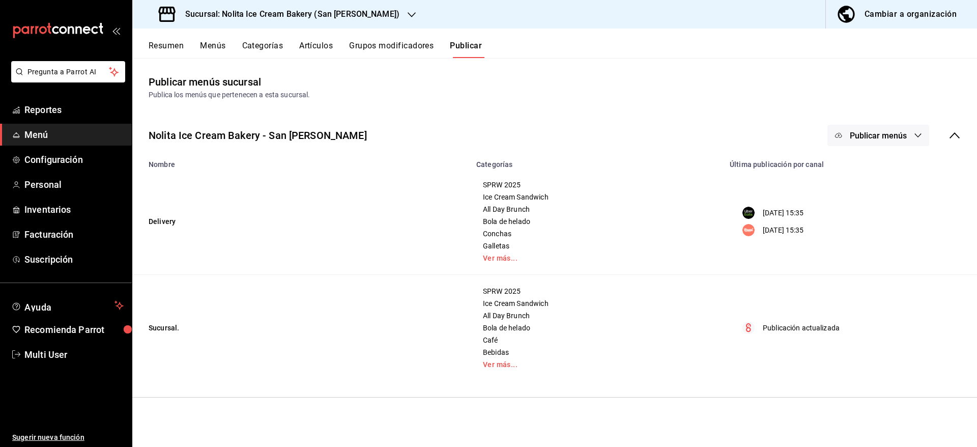
click at [887, 127] on button "Publicar menús" at bounding box center [879, 135] width 102 height 21
click at [878, 161] on li "Uber Eats" at bounding box center [879, 168] width 94 height 29
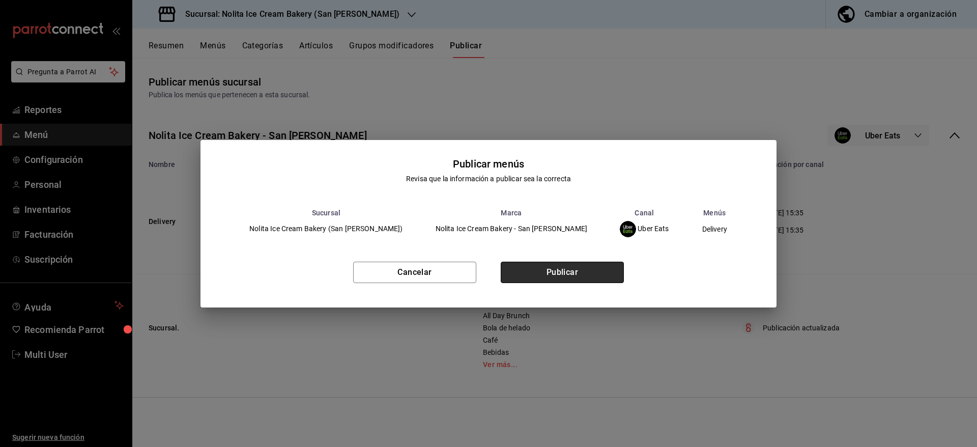
click at [588, 273] on button "Publicar" at bounding box center [562, 272] width 123 height 21
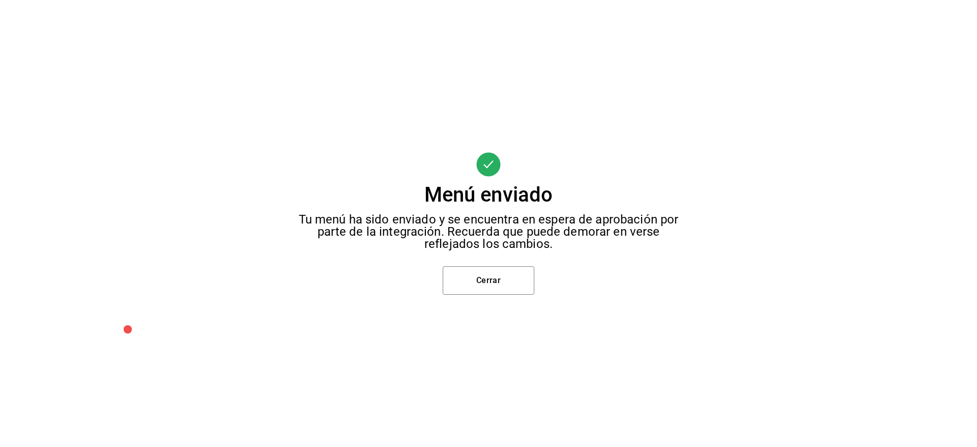
click at [588, 273] on div "Menú enviado Tu menú ha sido enviado y se encuentra en espera de aprobación por…" at bounding box center [488, 223] width 977 height 447
click at [512, 275] on button "Cerrar" at bounding box center [489, 280] width 92 height 29
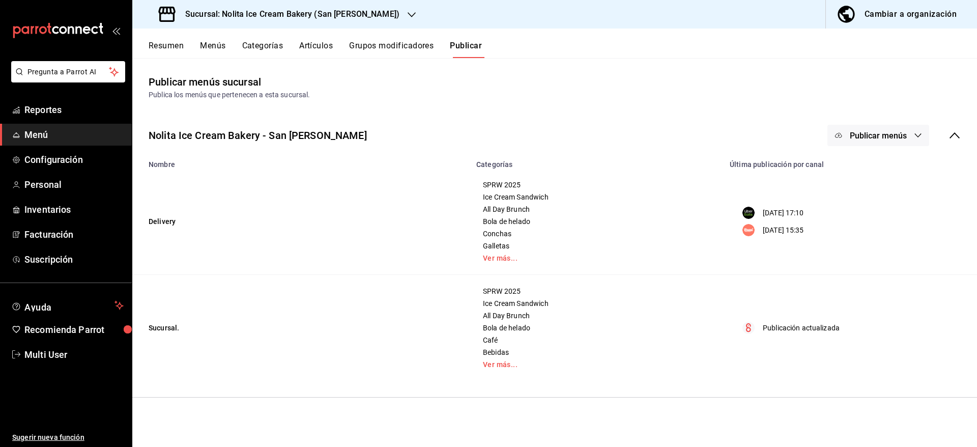
click at [892, 139] on span "Publicar menús" at bounding box center [878, 136] width 57 height 10
click at [890, 209] on li "Rappi" at bounding box center [879, 197] width 94 height 29
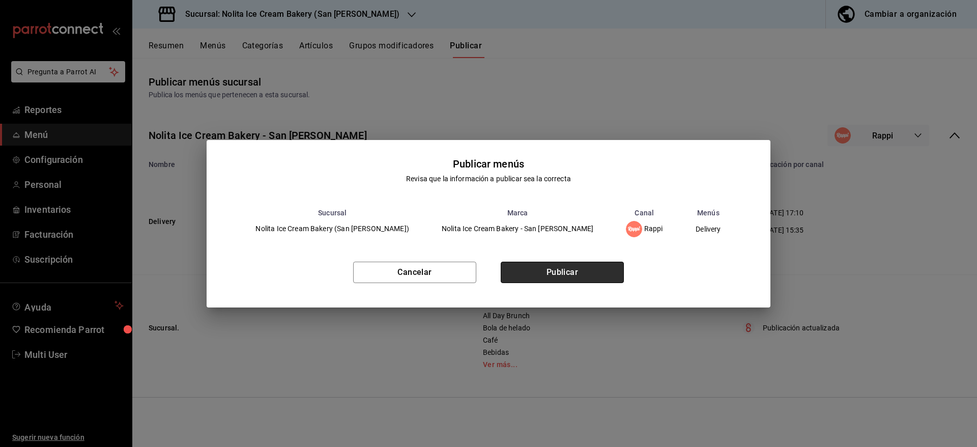
click at [589, 268] on button "Publicar" at bounding box center [562, 272] width 123 height 21
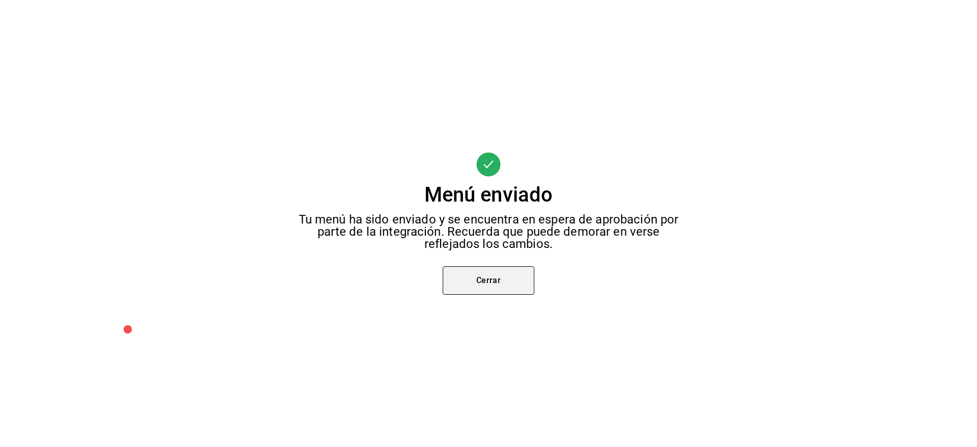
click at [498, 287] on button "Cerrar" at bounding box center [489, 280] width 92 height 29
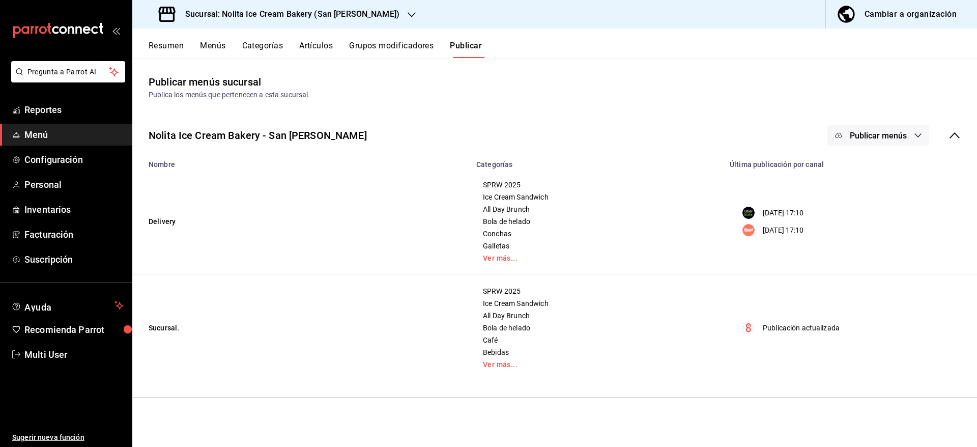
click at [323, 45] on button "Artículos" at bounding box center [316, 49] width 34 height 17
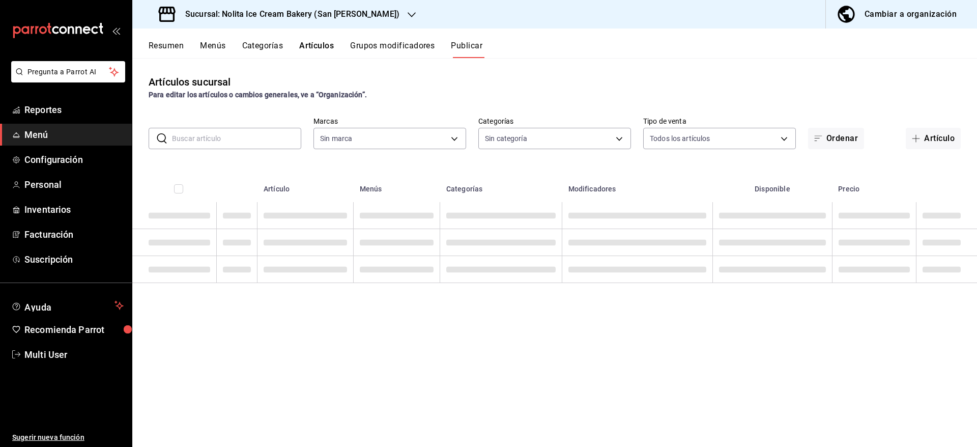
type input "067c8365-3a55-41d6-8f6c-d7fa79c304c5"
type input "80f38dfb-7d7a-496a-84dc-c9373e5485d8,cdc3b789-905d-4c8a-8581-fb31e908506e,5d8cc…"
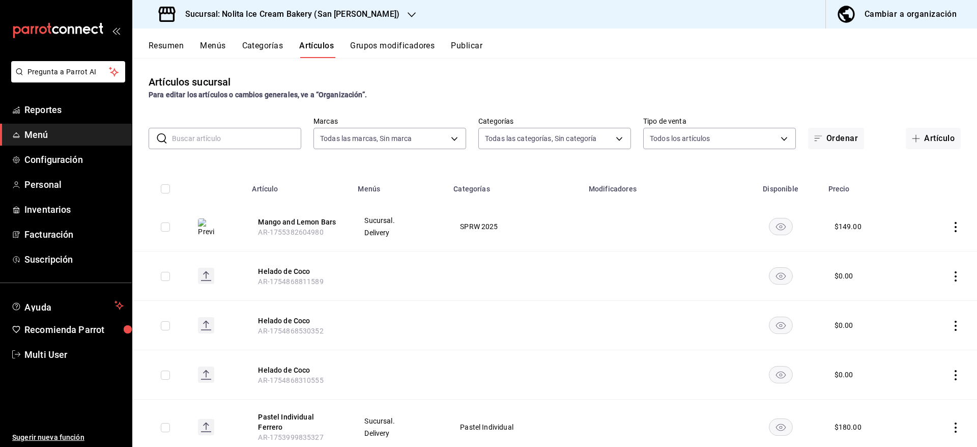
click at [268, 136] on input "text" at bounding box center [236, 138] width 129 height 20
type input "elote"
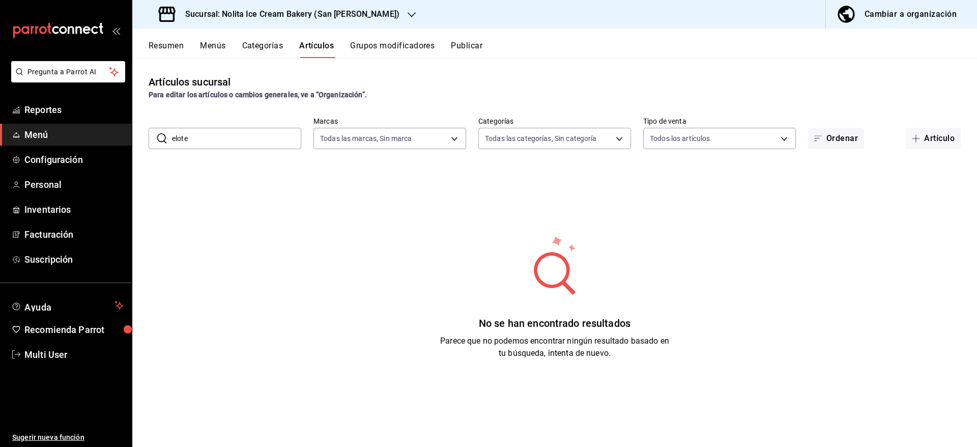
click at [334, 18] on h3 "Sucursal: Nolita Ice Cream Bakery (San [PERSON_NAME])" at bounding box center [288, 14] width 222 height 12
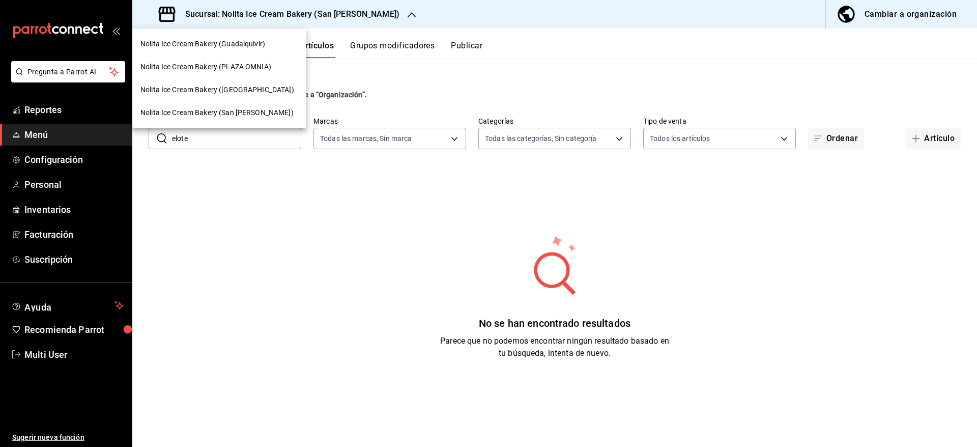
click at [272, 46] on div "Nolita Ice Cream Bakery (Guadalquivir)" at bounding box center [219, 44] width 158 height 11
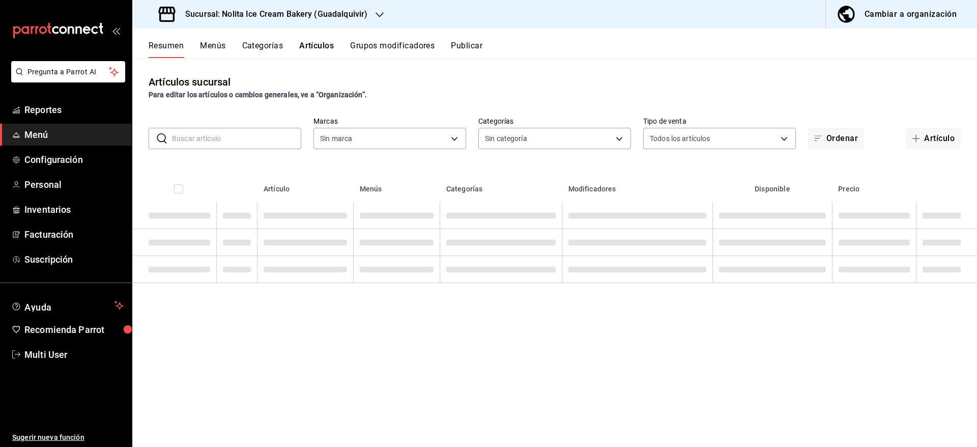
type input "cf76c8a8-e4cc-459e-8f44-d94a47261434,708613c0-bbac-4c62-a7da-a0eeaba9c8e1,038bc…"
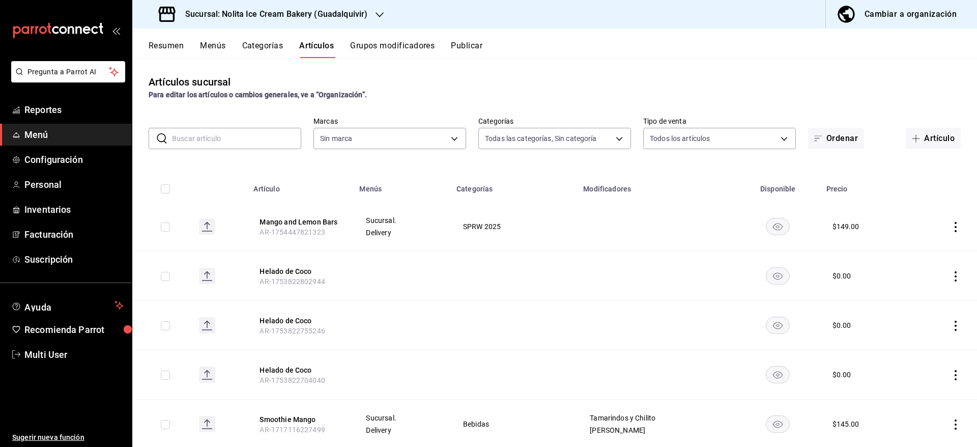
type input "4c0ce108-cc41-45ae-8f83-d1bbd7ad1529"
click at [269, 130] on input "text" at bounding box center [236, 138] width 129 height 20
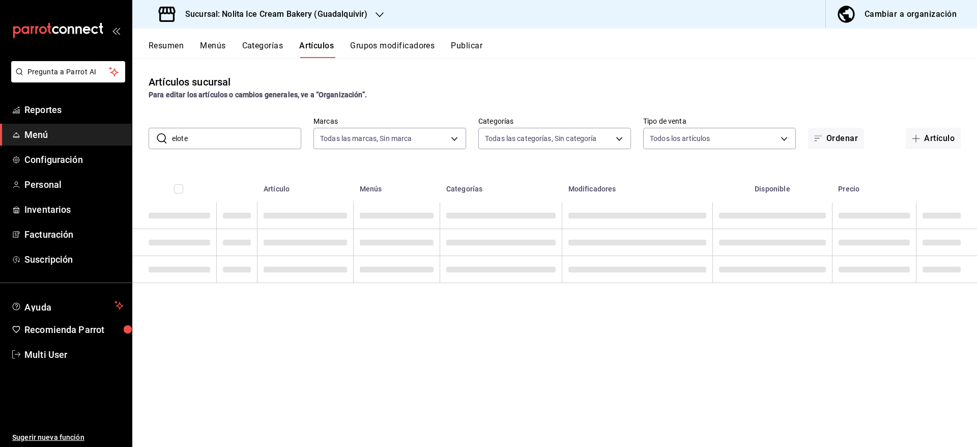
type input "elote"
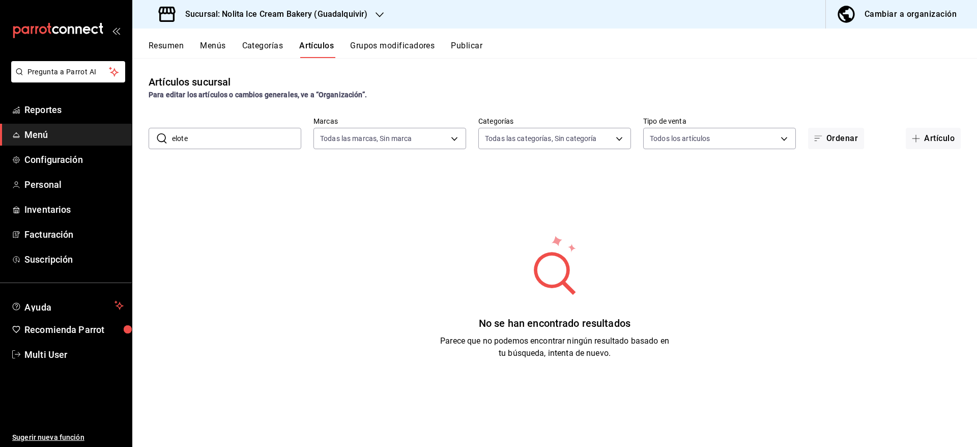
click at [343, 11] on h3 "Sucursal: Nolita Ice Cream Bakery (Guadalquivir)" at bounding box center [272, 14] width 190 height 12
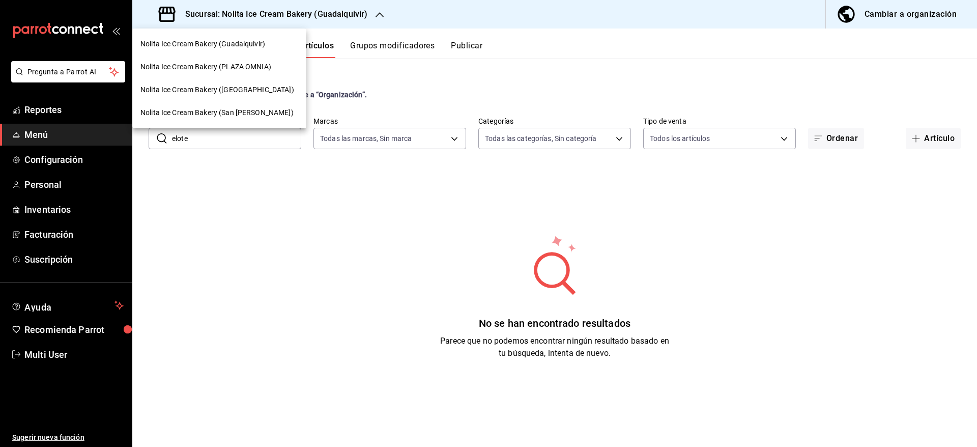
click at [271, 66] on span "Nolita Ice Cream Bakery (PLAZA OMNIA)" at bounding box center [205, 67] width 131 height 11
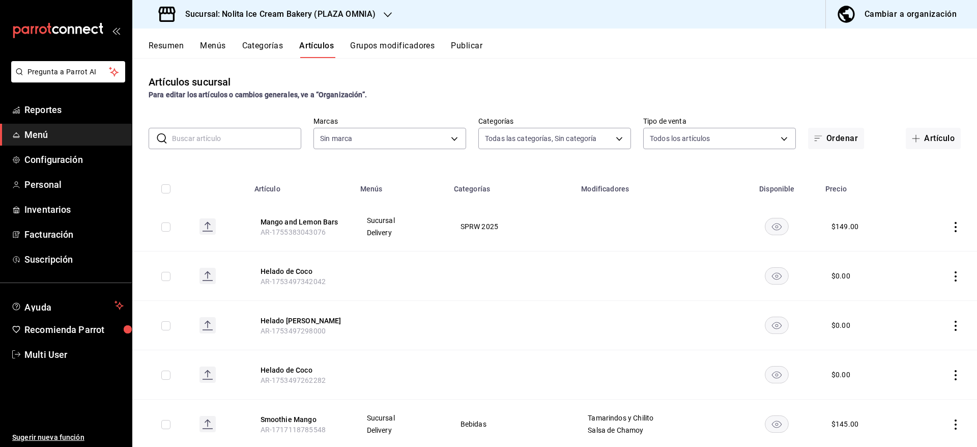
type input "f027a0a6-e8ee-40b8-99cf-d5d1e30d6713,55f452b7-7c3e-45f3-8bdc-59c2acb77a63,53e31…"
click at [223, 147] on input "text" at bounding box center [236, 138] width 129 height 20
type input "cdee35f6-e0e6-4c29-8604-bf6e6ac534fa"
type input "elote"
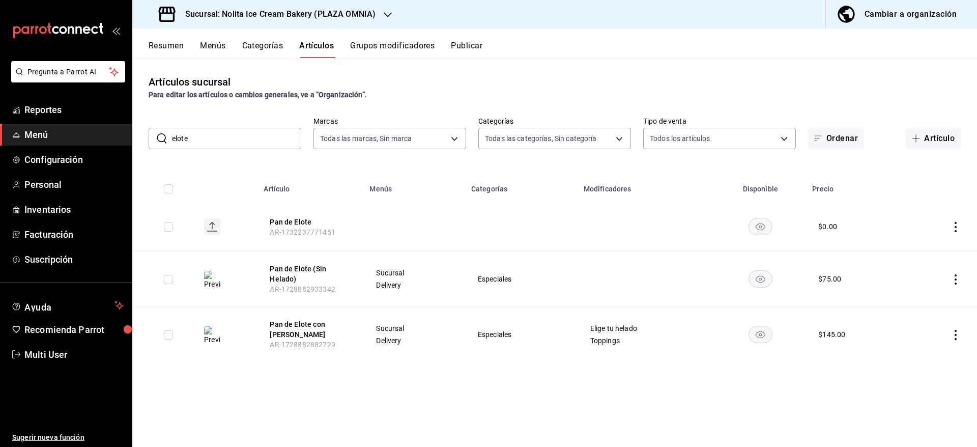
click at [952, 223] on icon "actions" at bounding box center [956, 227] width 10 height 10
click at [952, 223] on div at bounding box center [488, 223] width 977 height 447
click at [953, 225] on icon "actions" at bounding box center [956, 227] width 10 height 10
click at [911, 292] on div at bounding box center [903, 292] width 18 height 10
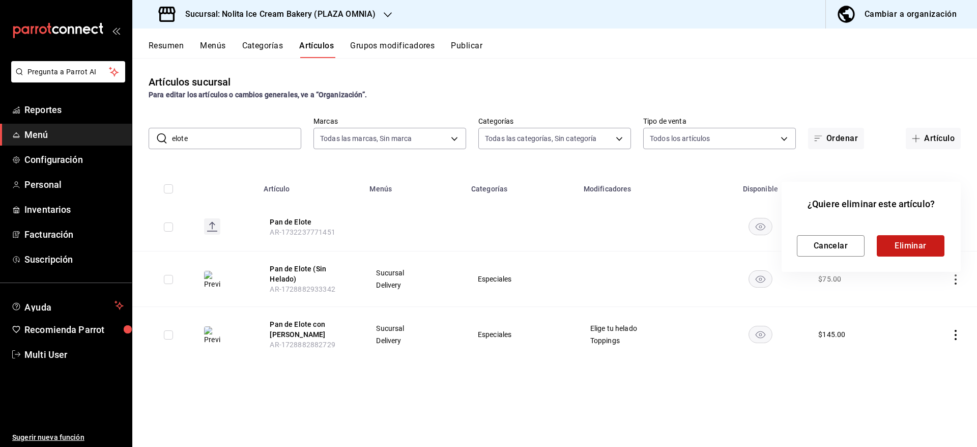
click at [905, 241] on button "Eliminar" at bounding box center [911, 245] width 68 height 21
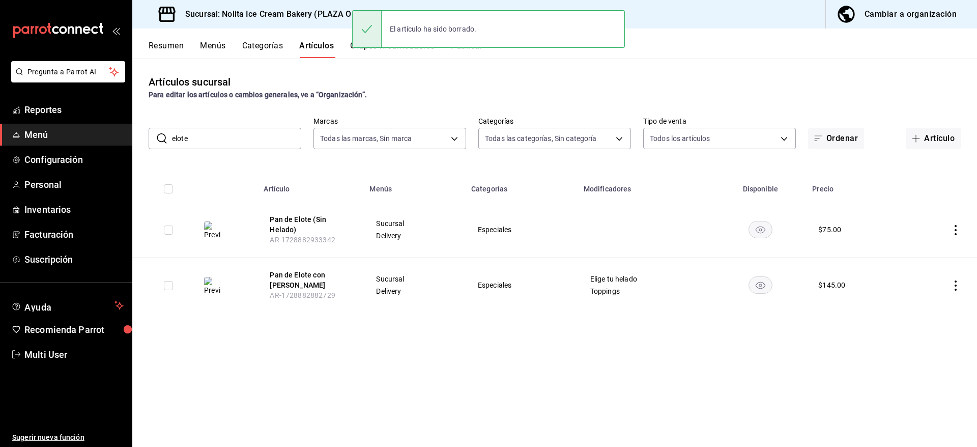
click at [956, 230] on icon "actions" at bounding box center [956, 230] width 2 height 10
click at [933, 293] on span "Eliminar" at bounding box center [925, 295] width 26 height 8
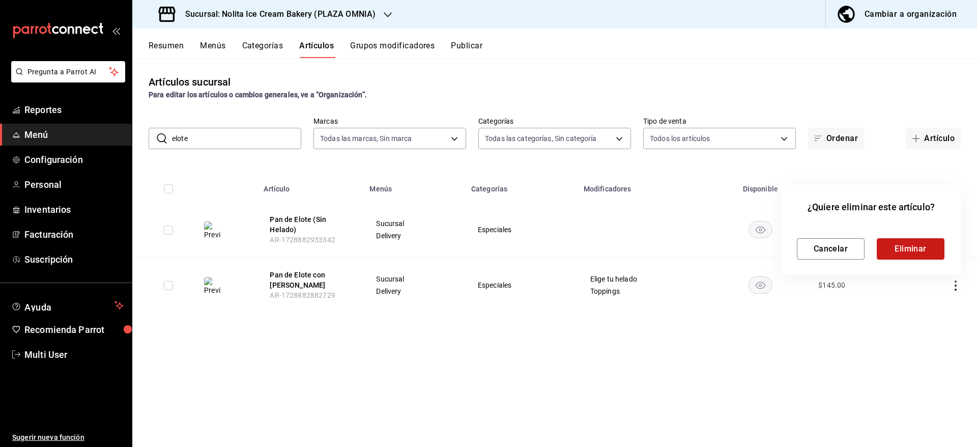
click at [910, 247] on button "Eliminar" at bounding box center [911, 248] width 68 height 21
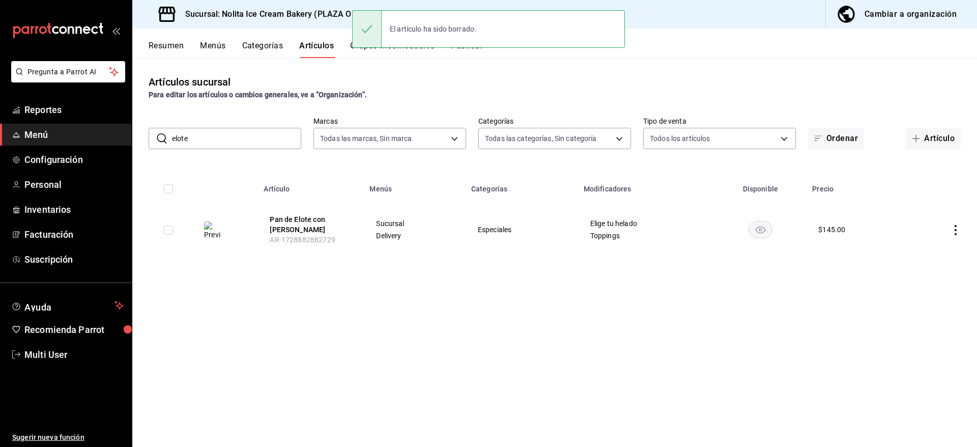
click at [956, 227] on icon "actions" at bounding box center [956, 230] width 2 height 10
click at [935, 290] on span "Eliminar" at bounding box center [925, 292] width 26 height 8
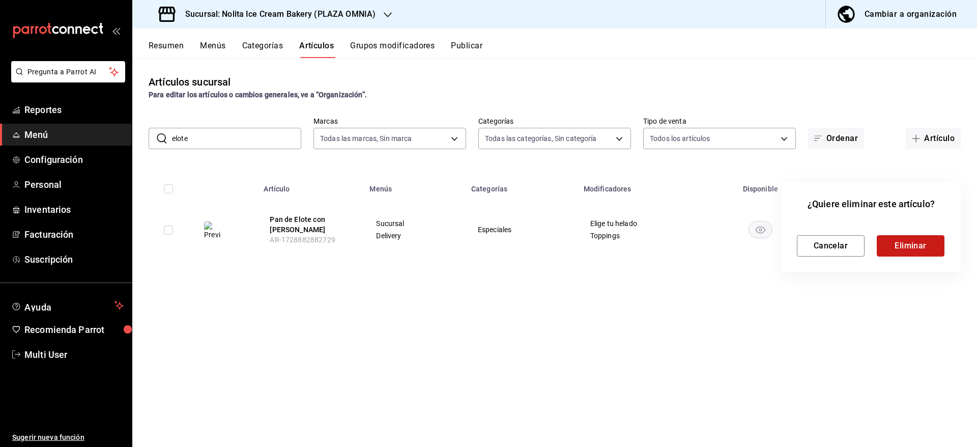
click at [922, 244] on button "Eliminar" at bounding box center [911, 245] width 68 height 21
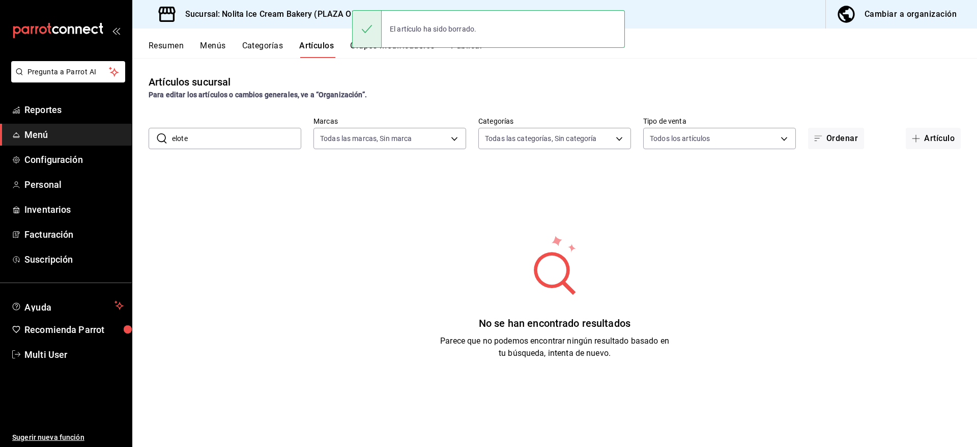
click at [473, 52] on button "Publicar" at bounding box center [467, 49] width 32 height 17
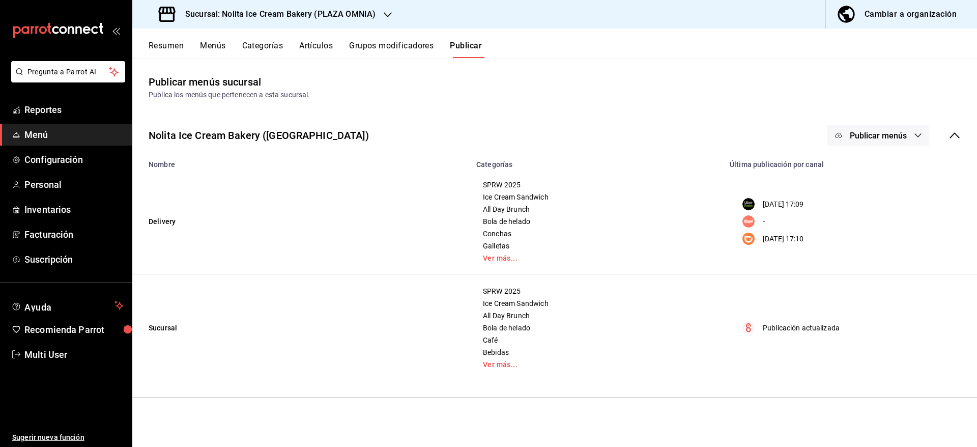
click at [913, 133] on button "Publicar menús" at bounding box center [879, 135] width 102 height 21
click at [879, 262] on li "Punto de venta" at bounding box center [879, 254] width 94 height 29
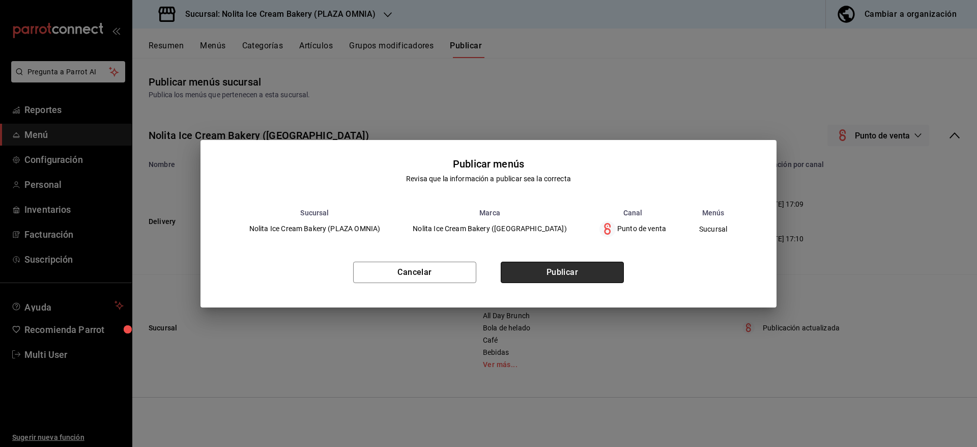
click at [604, 269] on button "Publicar" at bounding box center [562, 272] width 123 height 21
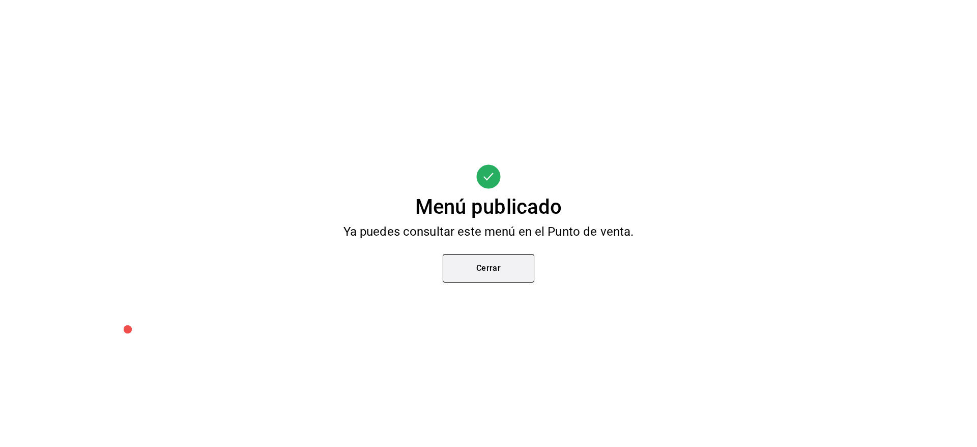
click at [516, 264] on button "Cerrar" at bounding box center [489, 268] width 92 height 29
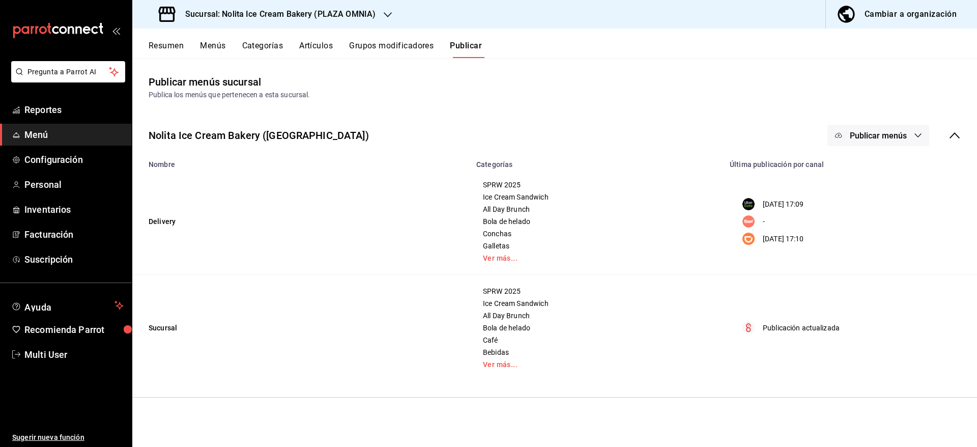
click at [870, 138] on span "Publicar menús" at bounding box center [878, 136] width 57 height 10
click at [863, 162] on div at bounding box center [854, 168] width 29 height 16
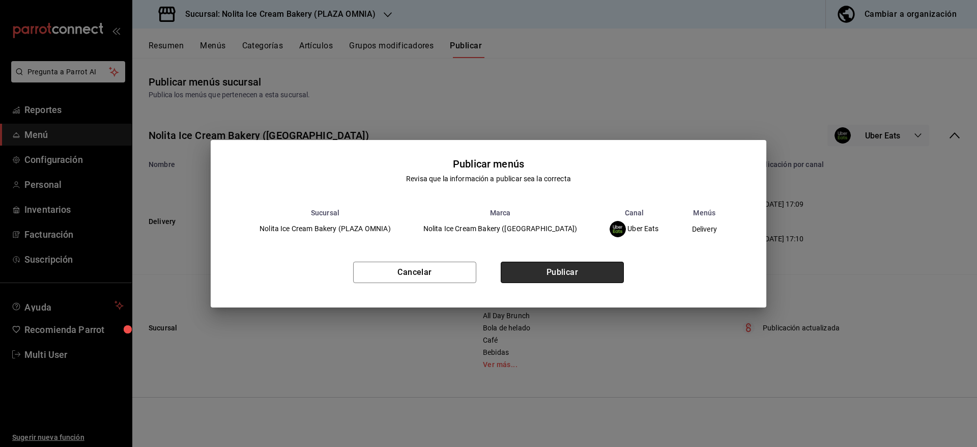
click at [602, 269] on button "Publicar" at bounding box center [562, 272] width 123 height 21
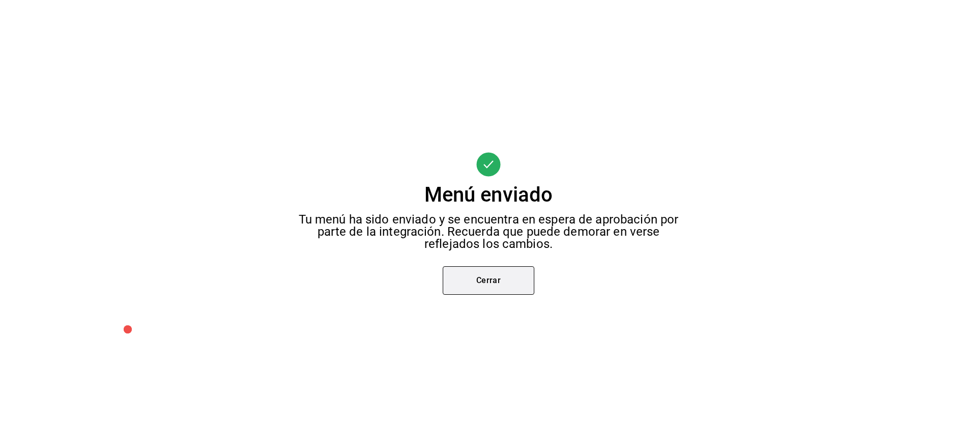
click at [503, 277] on button "Cerrar" at bounding box center [489, 280] width 92 height 29
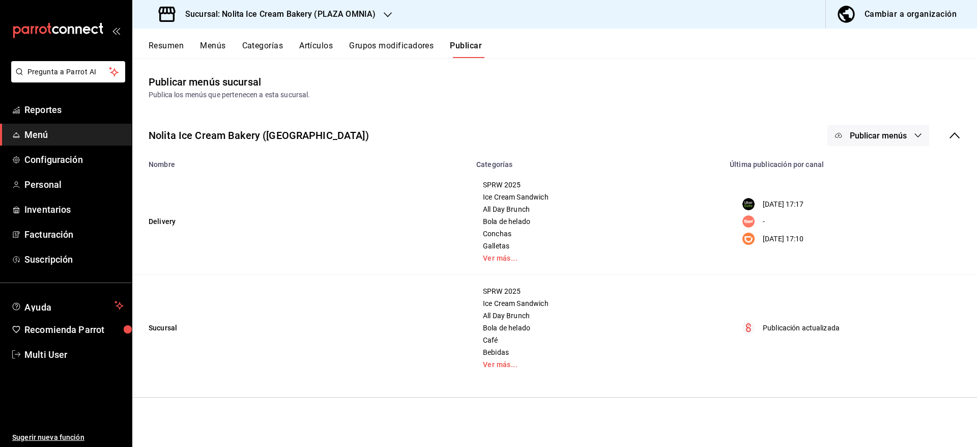
click at [881, 133] on span "Publicar menús" at bounding box center [878, 136] width 57 height 10
click at [871, 223] on span "DiDi Food" at bounding box center [893, 225] width 49 height 11
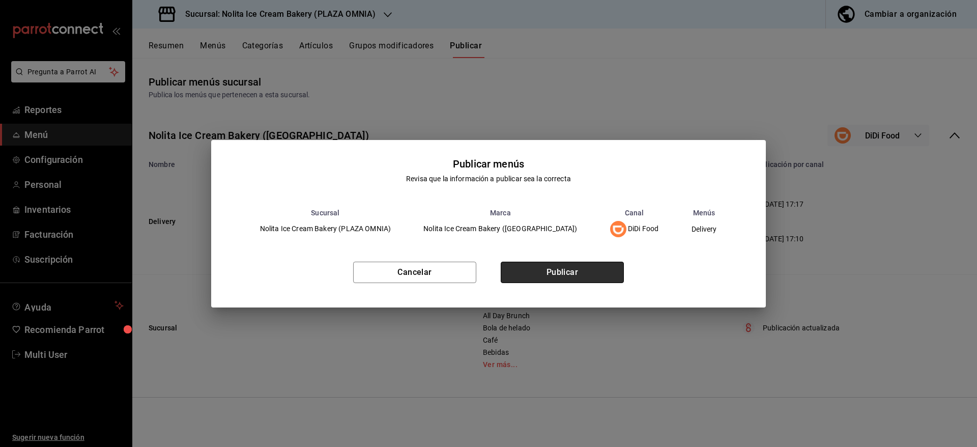
click at [600, 266] on button "Publicar" at bounding box center [562, 272] width 123 height 21
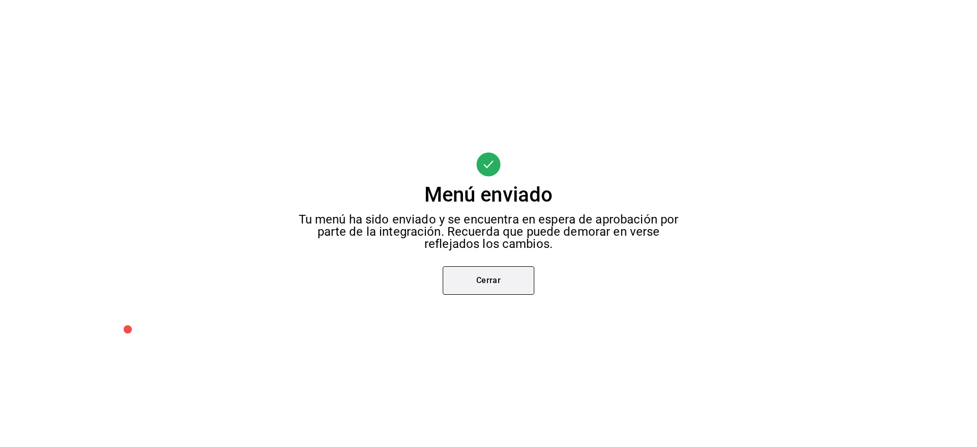
click at [515, 292] on button "Cerrar" at bounding box center [489, 280] width 92 height 29
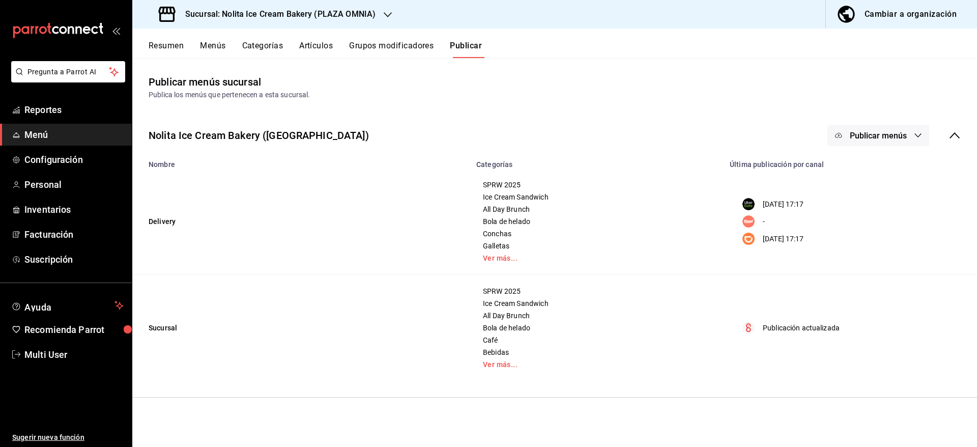
click at [162, 48] on button "Resumen" at bounding box center [166, 49] width 35 height 17
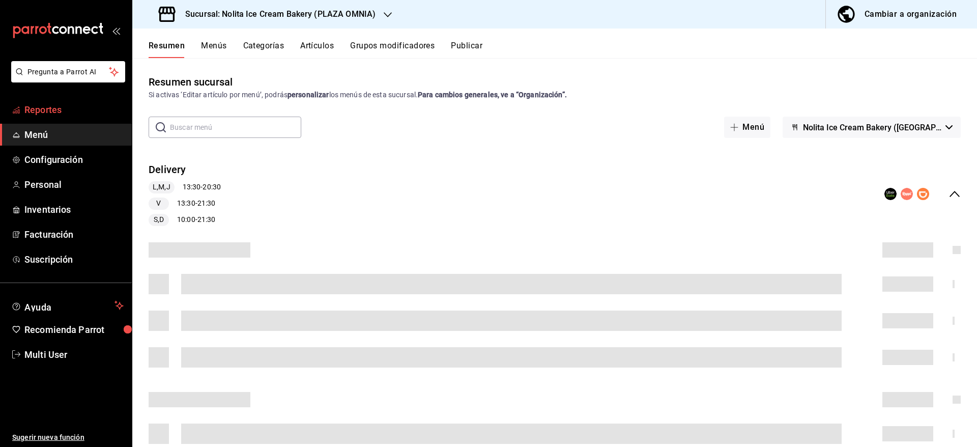
click at [50, 109] on span "Reportes" at bounding box center [73, 110] width 99 height 14
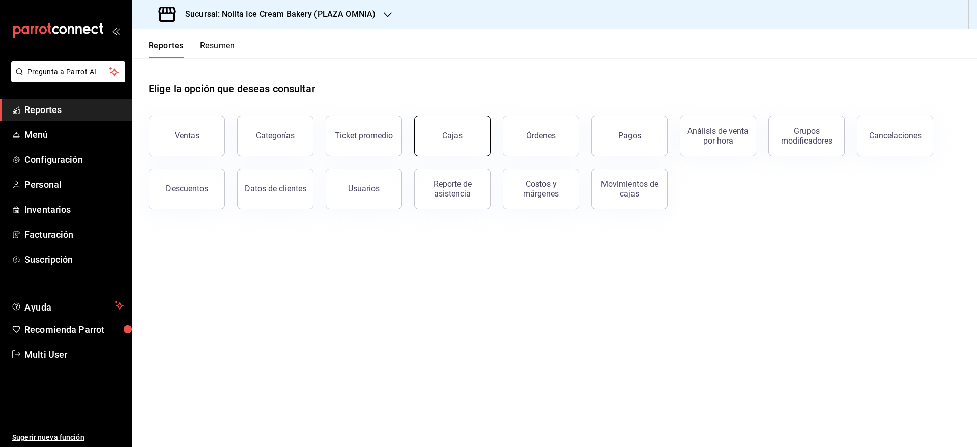
click at [476, 133] on button "Cajas" at bounding box center [452, 136] width 76 height 41
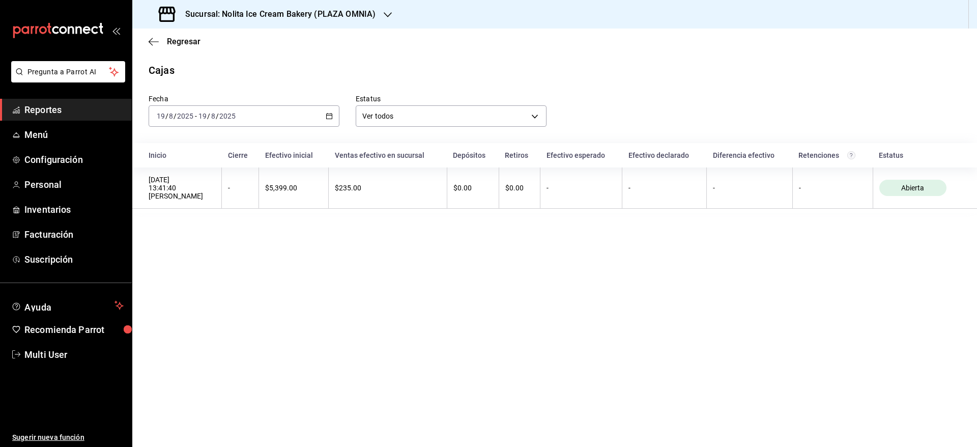
click at [274, 118] on div "[DATE] [DATE] - [DATE] [DATE]" at bounding box center [244, 115] width 191 height 21
click at [199, 217] on span "Mes actual" at bounding box center [196, 215] width 79 height 11
